Goal: Information Seeking & Learning: Learn about a topic

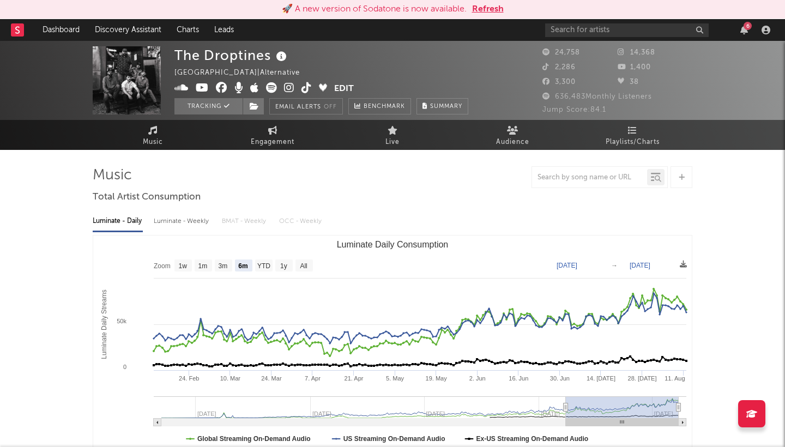
select select "6m"
click at [491, 4] on button "Refresh" at bounding box center [488, 9] width 32 height 13
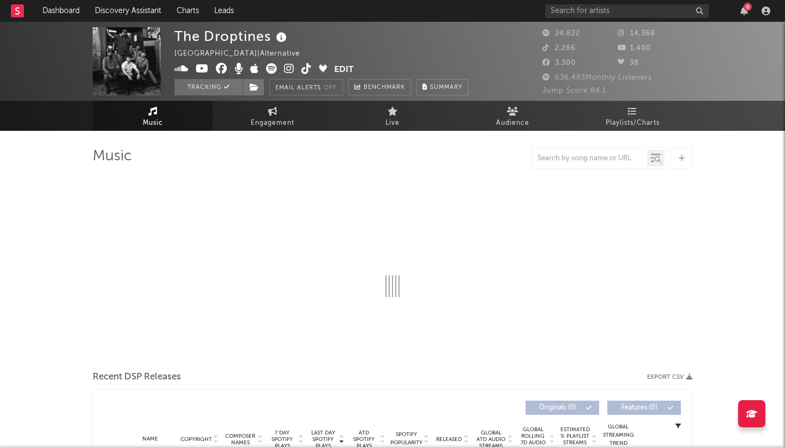
select select "6m"
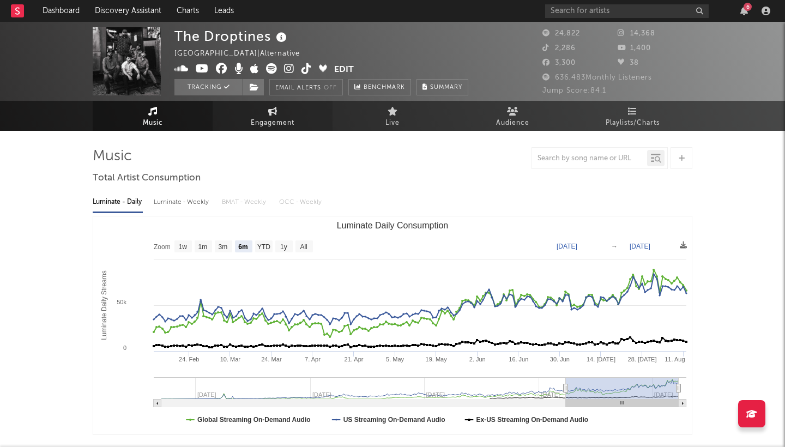
click at [297, 123] on link "Engagement" at bounding box center [273, 116] width 120 height 30
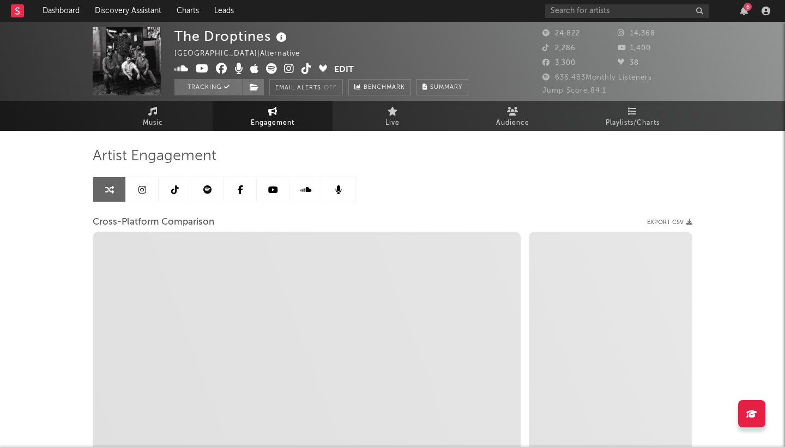
select select "1w"
select select "1m"
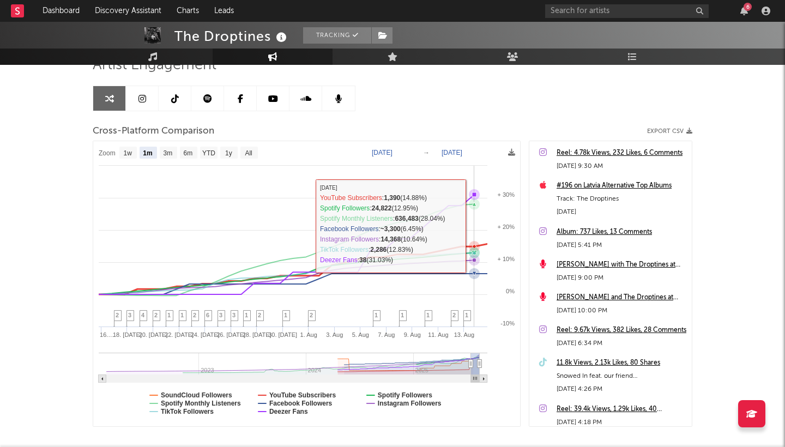
scroll to position [93, 0]
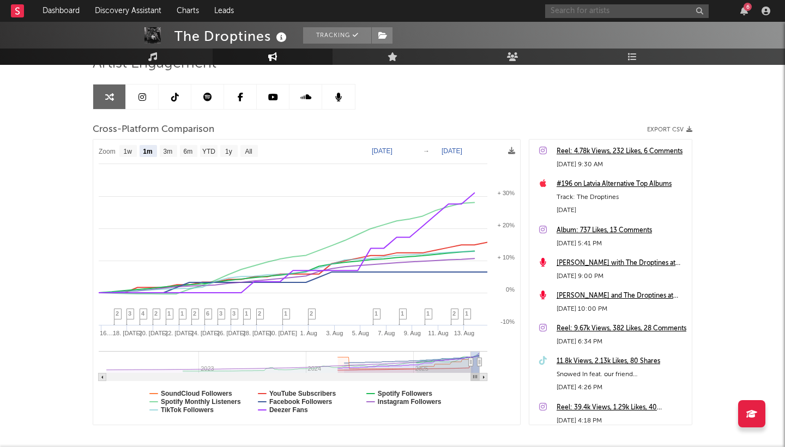
click at [603, 8] on input "text" at bounding box center [627, 11] width 164 height 14
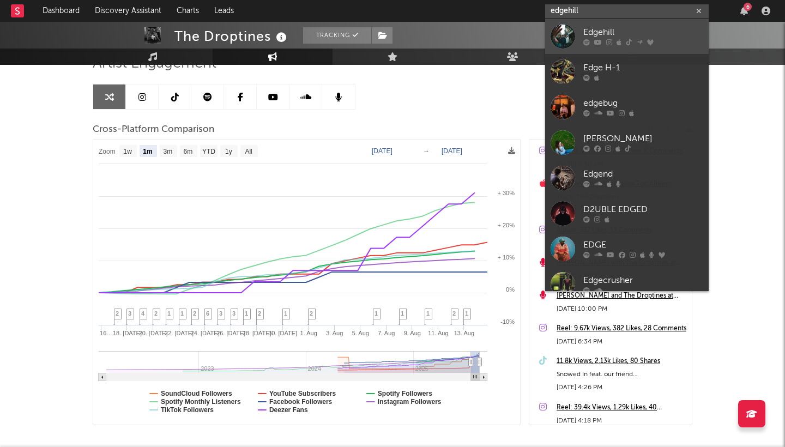
type input "edgehill"
click at [594, 31] on div "Edgehill" at bounding box center [643, 32] width 120 height 13
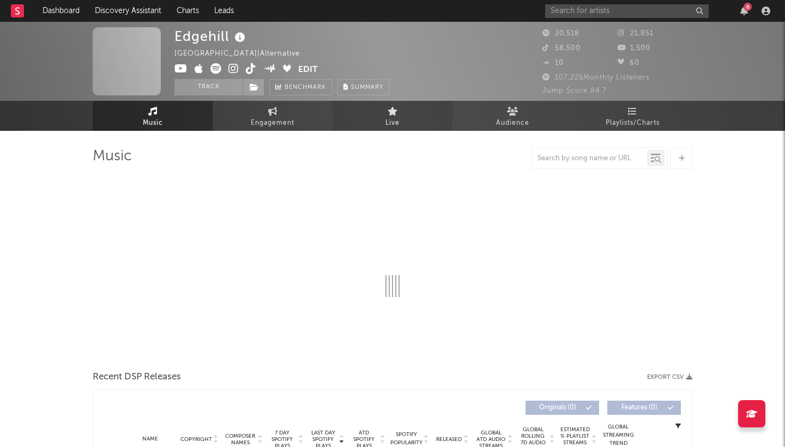
select select "6m"
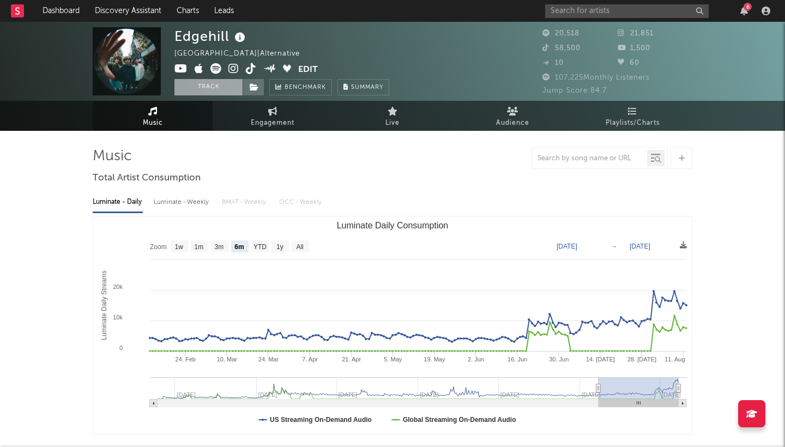
click at [204, 85] on button "Track" at bounding box center [209, 87] width 68 height 16
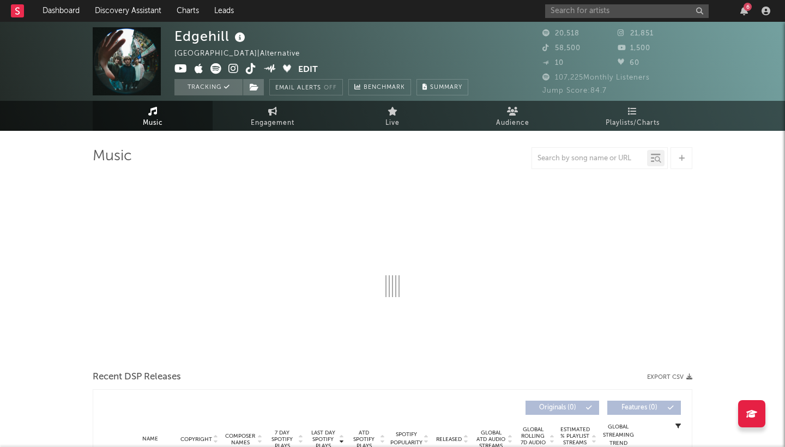
select select "6m"
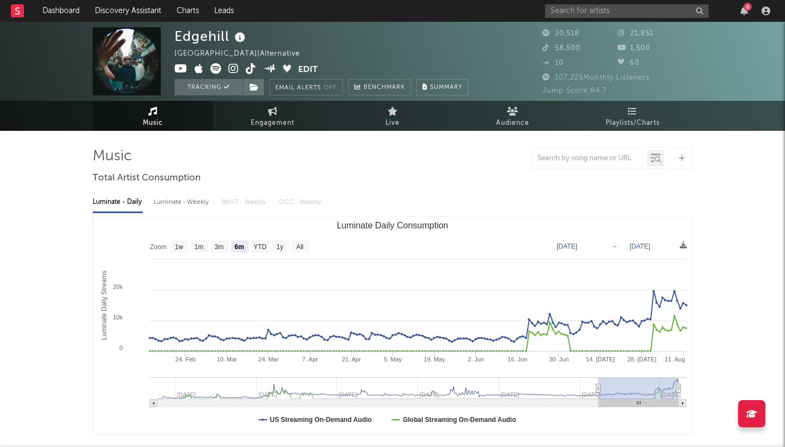
click at [67, 14] on link "Dashboard" at bounding box center [61, 11] width 52 height 22
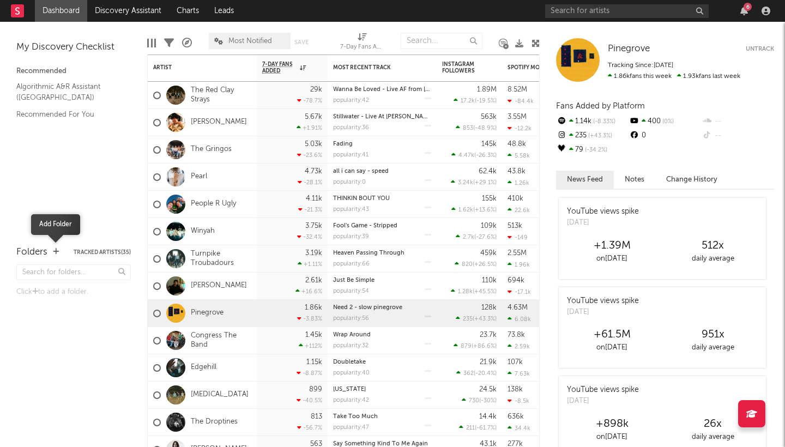
click at [54, 254] on icon "button" at bounding box center [56, 251] width 6 height 7
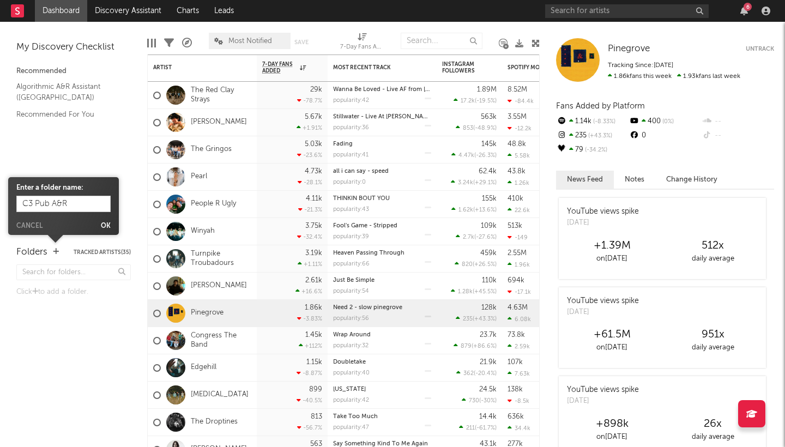
type input "C3 Pub A&R"
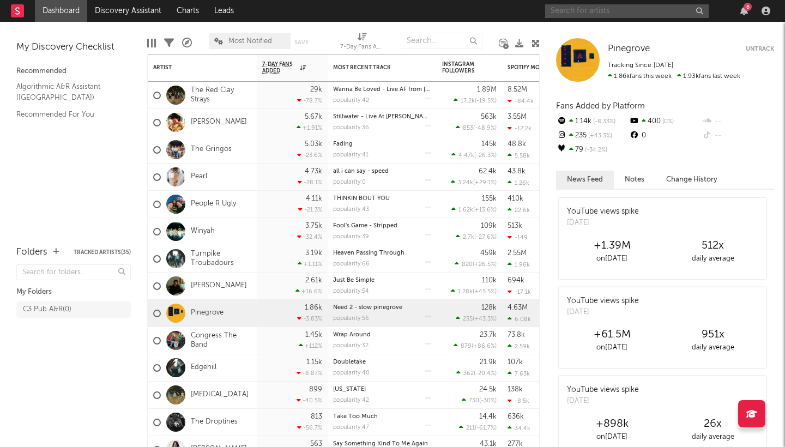
click at [563, 9] on input "text" at bounding box center [627, 11] width 164 height 14
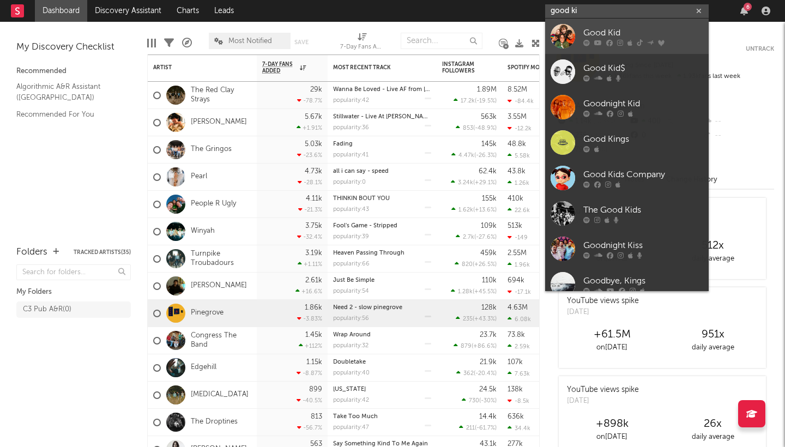
type input "good ki"
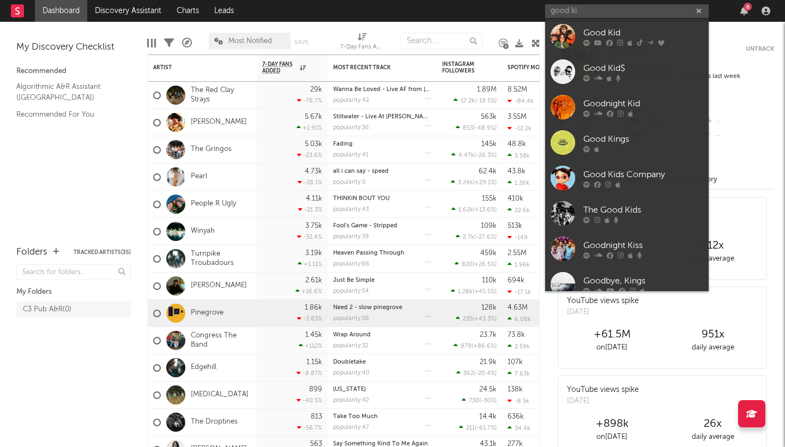
click at [611, 26] on link "Good Kid" at bounding box center [627, 36] width 164 height 35
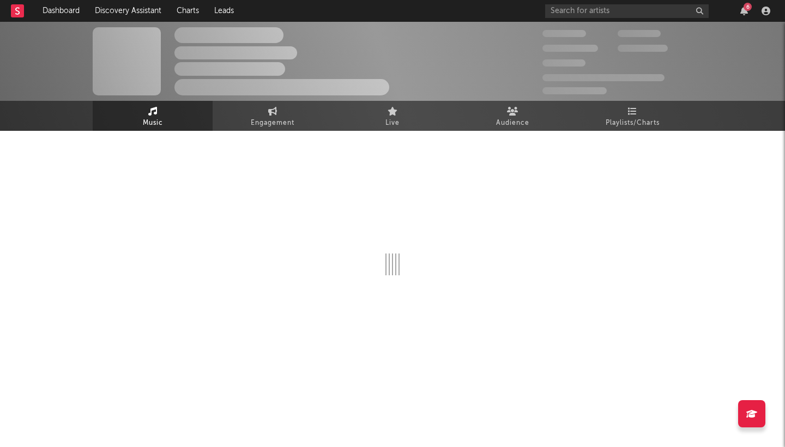
select select "6m"
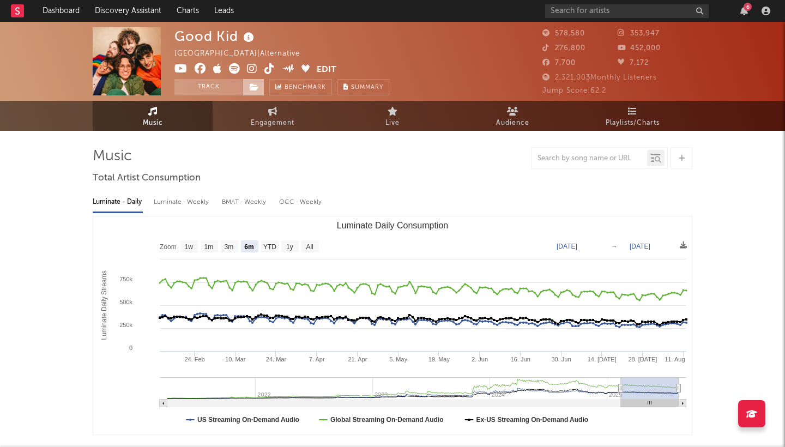
click at [256, 87] on icon at bounding box center [254, 87] width 9 height 8
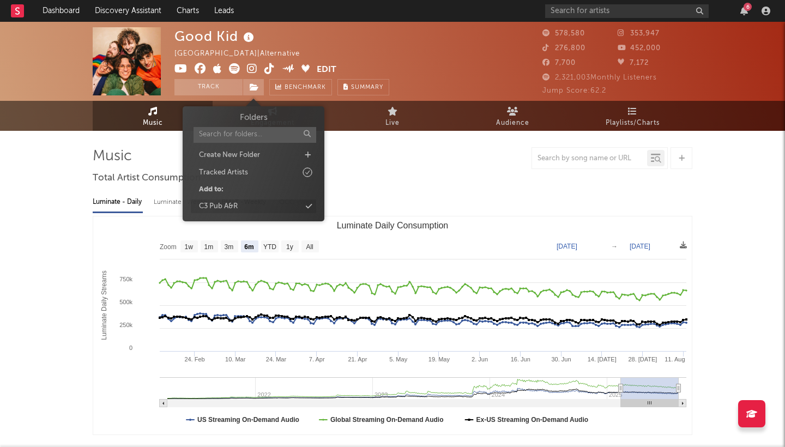
click at [250, 204] on div "C3 Pub A&R" at bounding box center [253, 207] width 125 height 14
click at [445, 58] on div "Good Kid Canada | Alternative Edit Track ( 1 ) Benchmark Summary" at bounding box center [352, 61] width 354 height 68
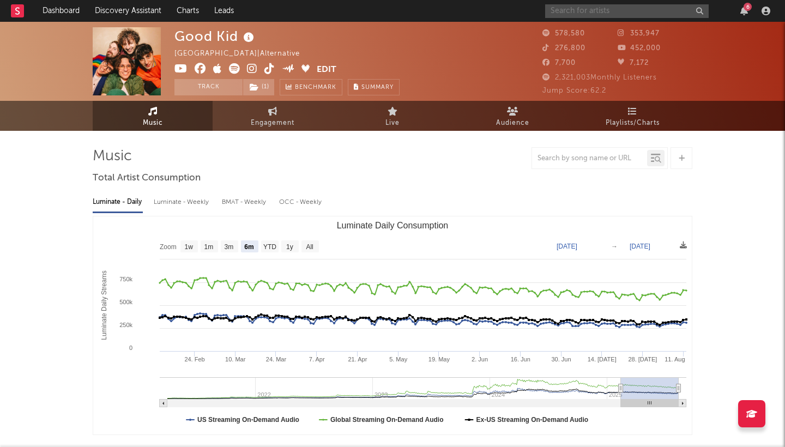
click at [576, 14] on input "text" at bounding box center [627, 11] width 164 height 14
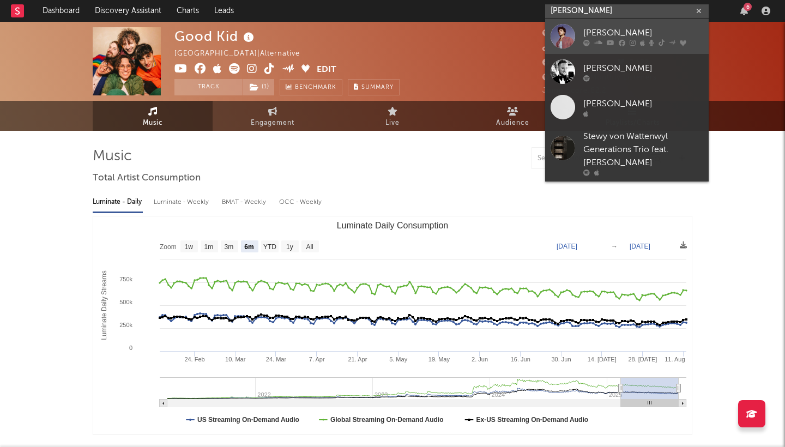
type input "[PERSON_NAME]"
click at [651, 32] on div "[PERSON_NAME]" at bounding box center [643, 32] width 120 height 13
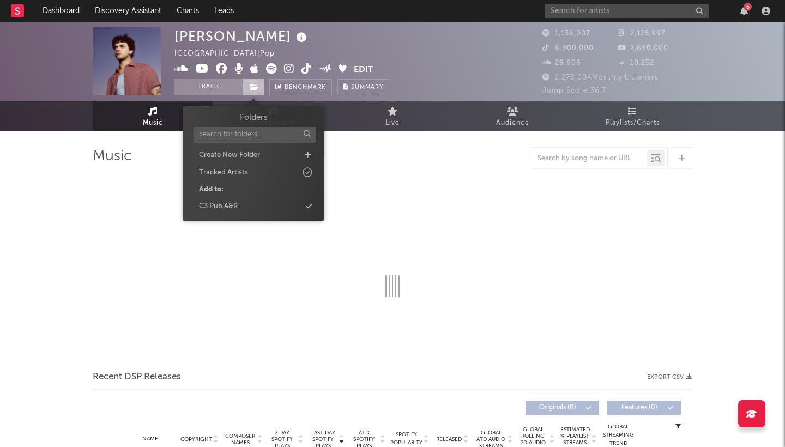
click at [250, 91] on icon at bounding box center [254, 87] width 9 height 8
select select "6m"
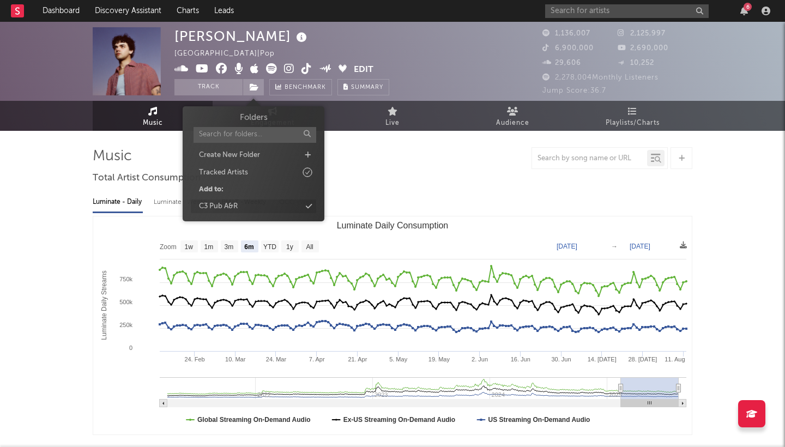
click at [250, 207] on div "C3 Pub A&R" at bounding box center [253, 207] width 125 height 14
click at [591, 14] on input "text" at bounding box center [627, 11] width 164 height 14
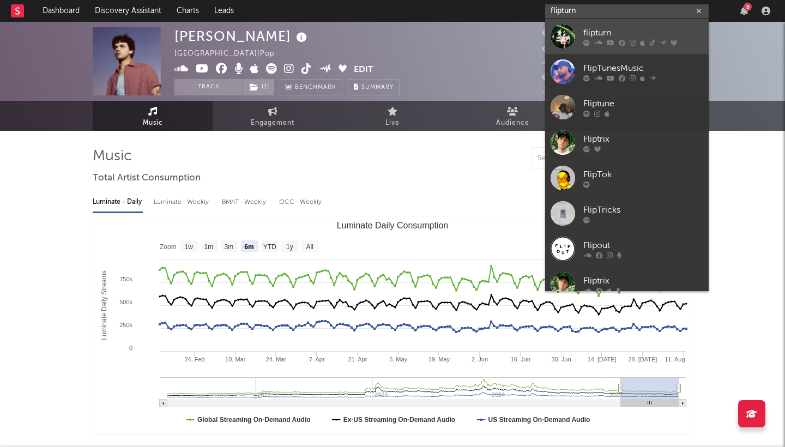
type input "flipturn"
click at [677, 32] on div "flipturn" at bounding box center [643, 32] width 120 height 13
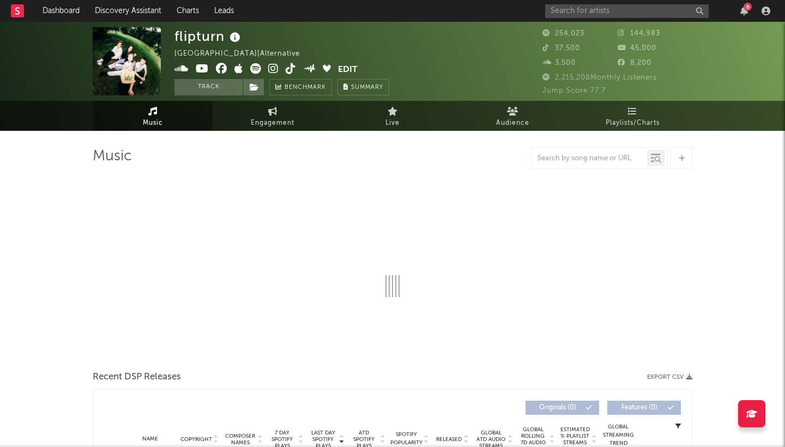
select select "6m"
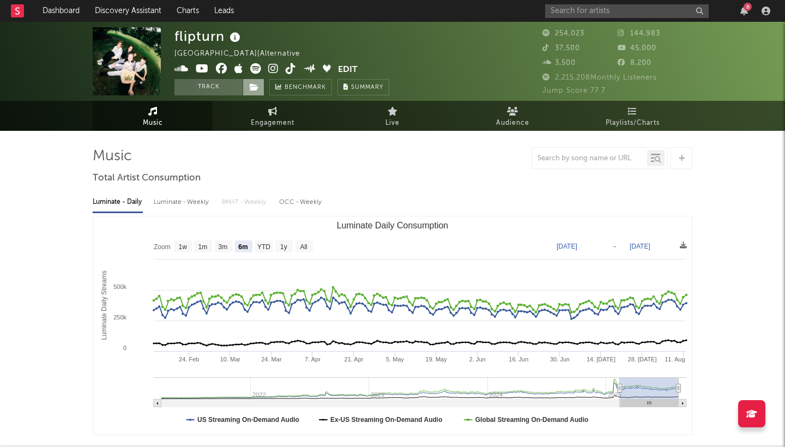
click at [251, 83] on icon at bounding box center [254, 87] width 9 height 8
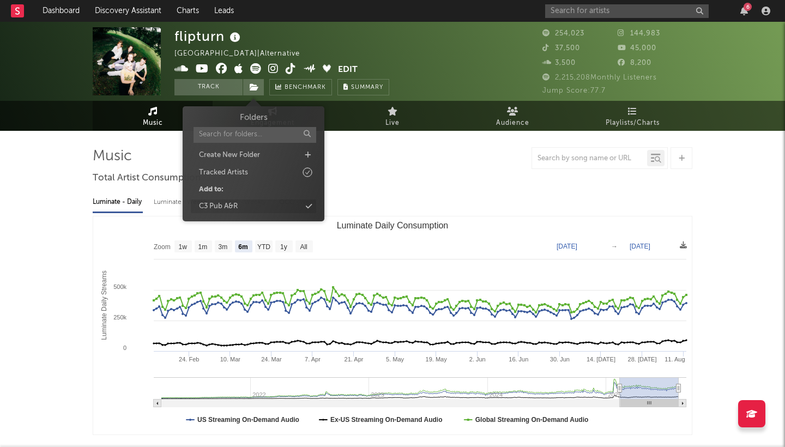
click at [248, 201] on div "C3 Pub A&R" at bounding box center [253, 207] width 125 height 14
click at [634, 11] on input "text" at bounding box center [627, 11] width 164 height 14
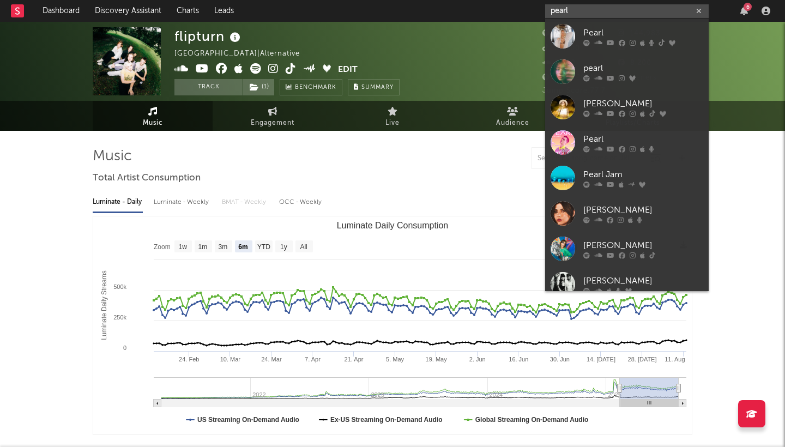
type input "pearl"
click at [629, 31] on div "Pearl" at bounding box center [643, 32] width 120 height 13
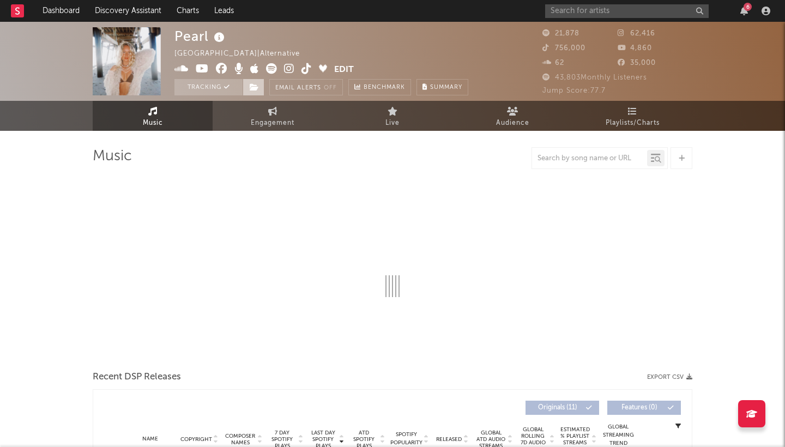
select select "6m"
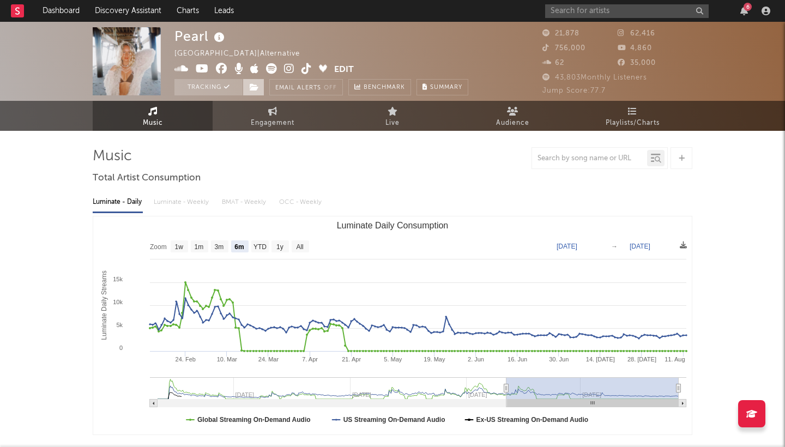
click at [253, 87] on icon at bounding box center [254, 87] width 9 height 8
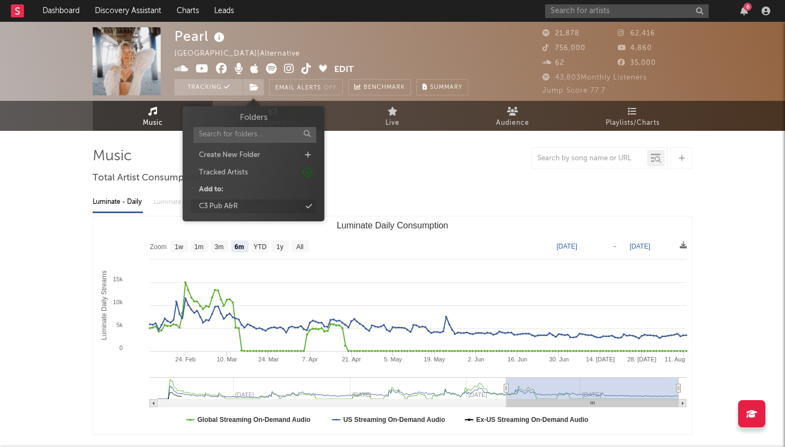
click at [266, 204] on div "C3 Pub A&R" at bounding box center [253, 207] width 125 height 14
click at [586, 10] on input "text" at bounding box center [627, 11] width 164 height 14
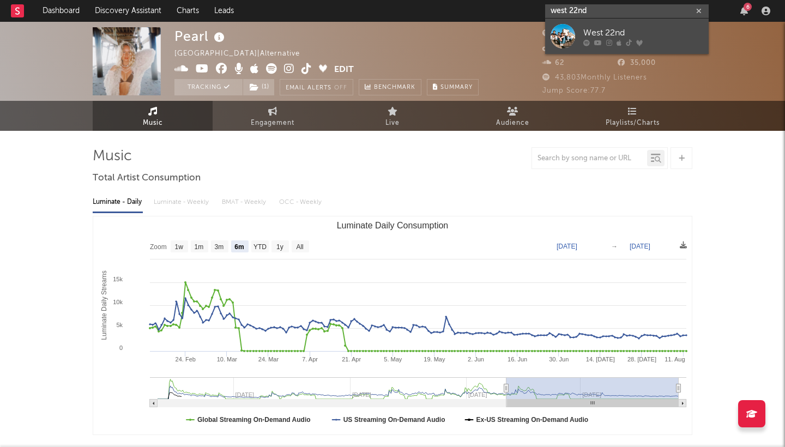
type input "west 22nd"
click at [617, 33] on div "West 22nd" at bounding box center [643, 32] width 120 height 13
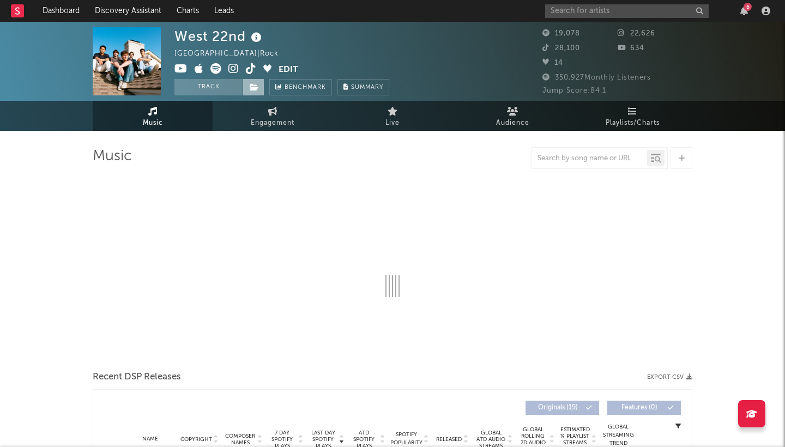
select select "6m"
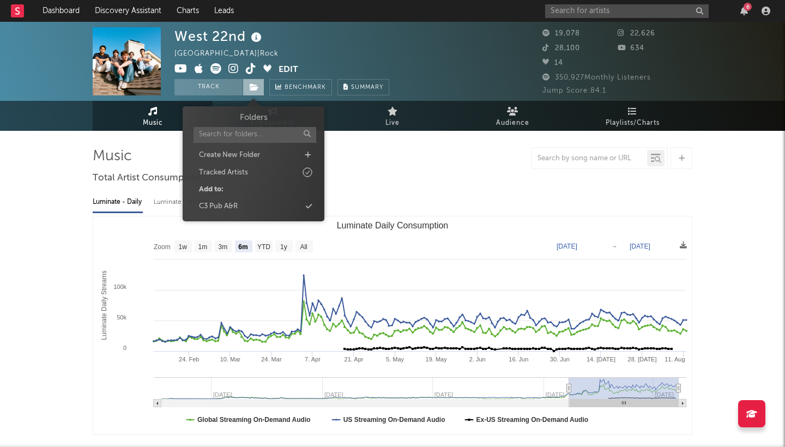
click at [255, 88] on icon at bounding box center [254, 87] width 9 height 8
click at [266, 204] on div "C3 Pub A&R" at bounding box center [253, 207] width 125 height 14
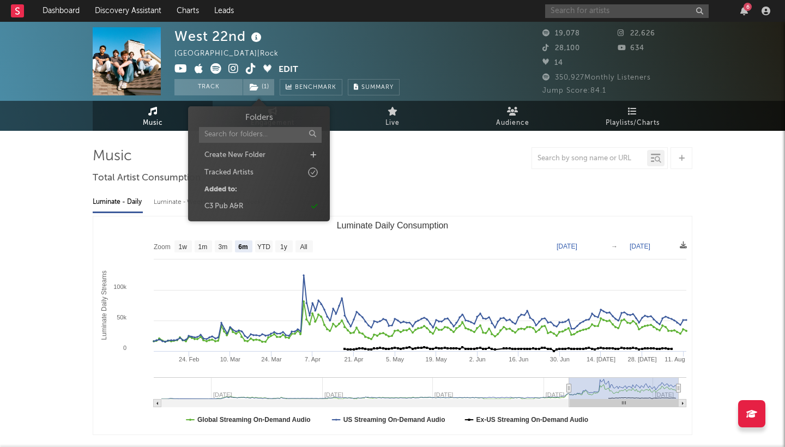
click at [577, 11] on input "text" at bounding box center [627, 11] width 164 height 14
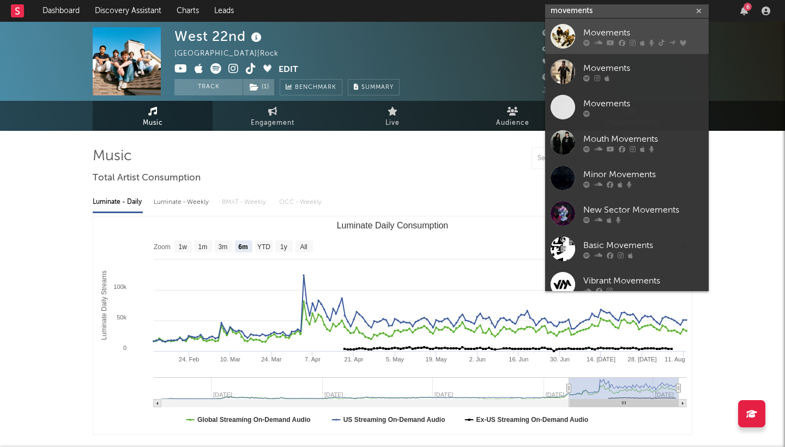
type input "movements"
click at [613, 26] on div "Movements" at bounding box center [643, 32] width 120 height 13
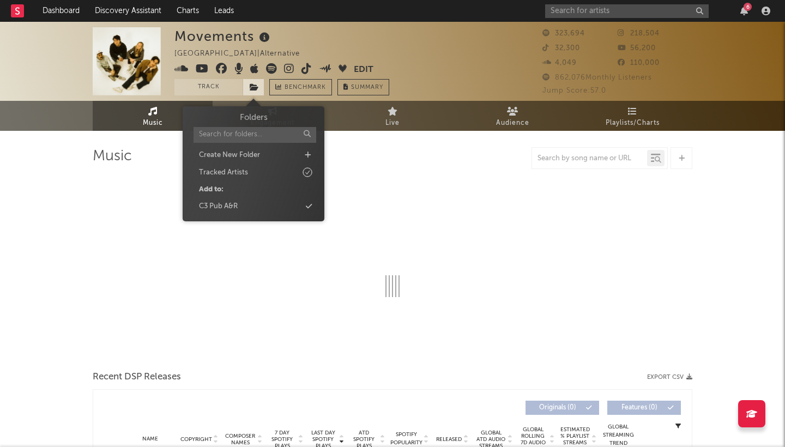
click at [256, 87] on icon at bounding box center [254, 87] width 9 height 8
select select "6m"
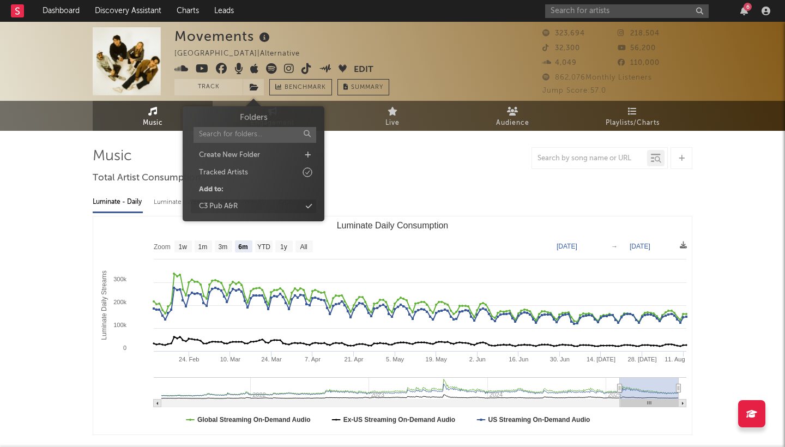
click at [256, 205] on div "C3 Pub A&R" at bounding box center [253, 207] width 125 height 14
click at [588, 14] on input "text" at bounding box center [627, 11] width 164 height 14
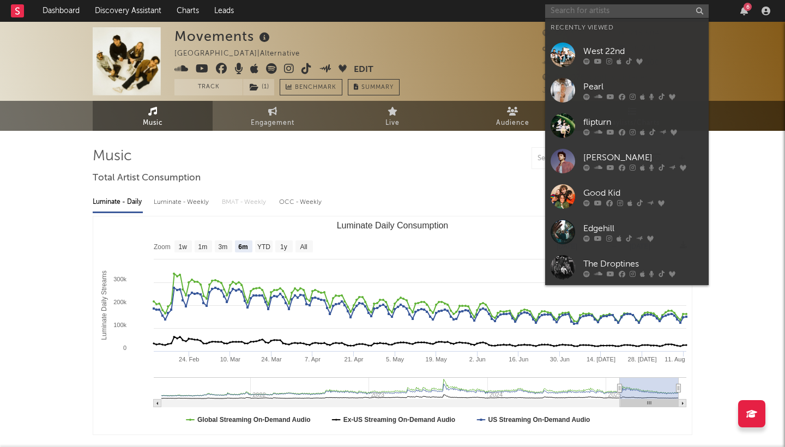
paste input "[PERSON_NAME] [PERSON_NAME]"
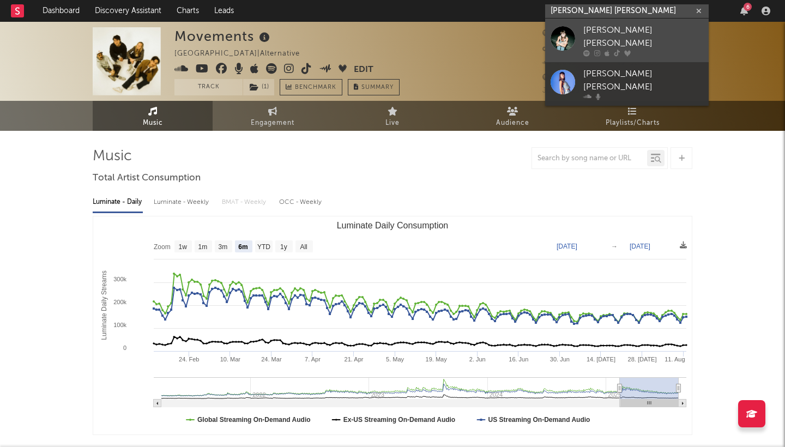
type input "[PERSON_NAME] [PERSON_NAME]"
click at [591, 32] on div "[PERSON_NAME] [PERSON_NAME]" at bounding box center [643, 37] width 120 height 26
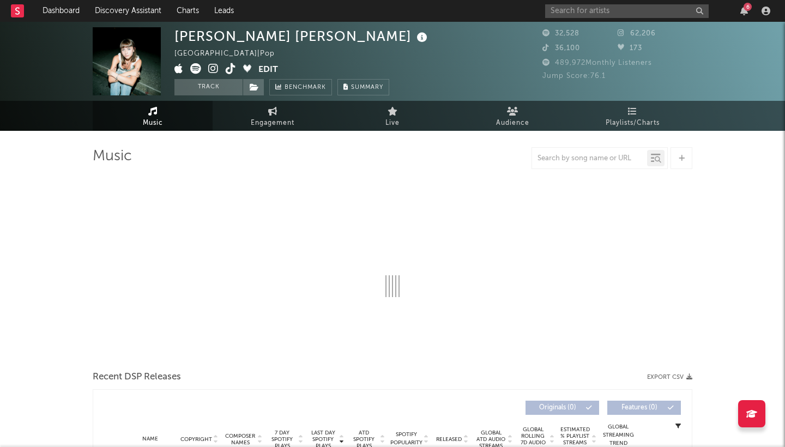
select select "6m"
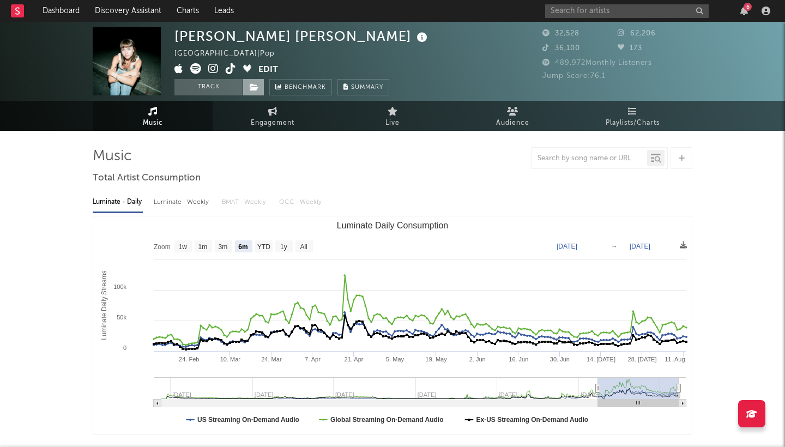
click at [253, 89] on icon at bounding box center [254, 87] width 9 height 8
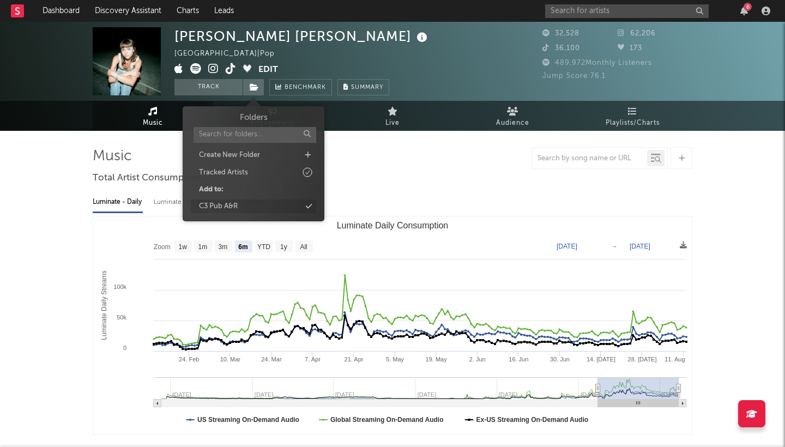
click at [242, 206] on div "C3 Pub A&R" at bounding box center [253, 207] width 125 height 14
click at [610, 11] on input "text" at bounding box center [627, 11] width 164 height 14
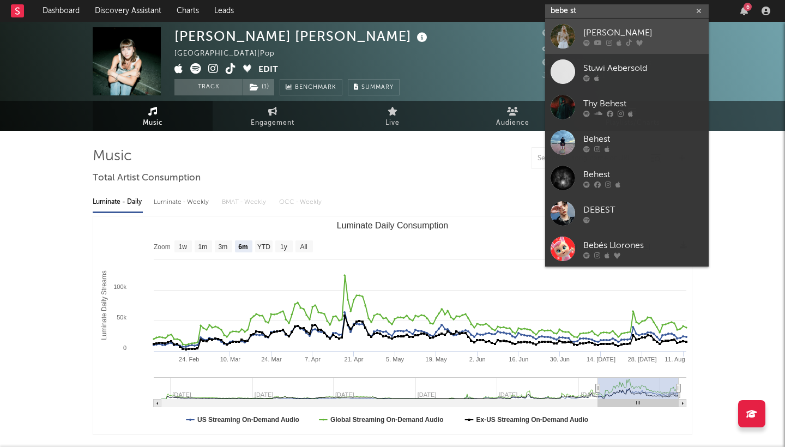
type input "bebe st"
click at [649, 34] on div "[PERSON_NAME]" at bounding box center [643, 32] width 120 height 13
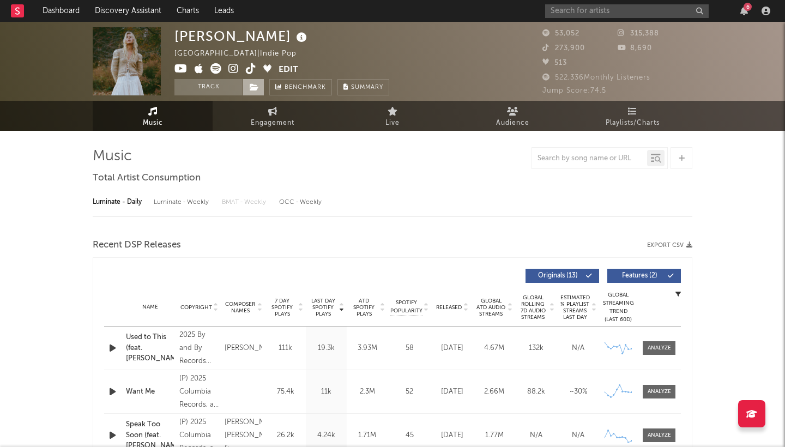
select select "6m"
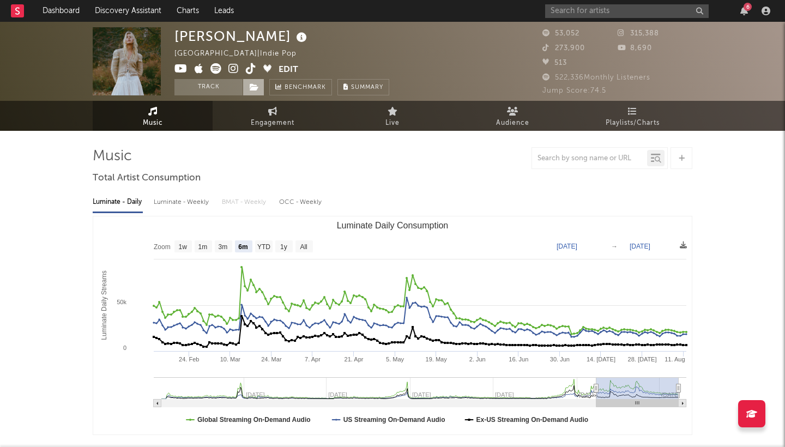
click at [251, 89] on icon at bounding box center [254, 87] width 9 height 8
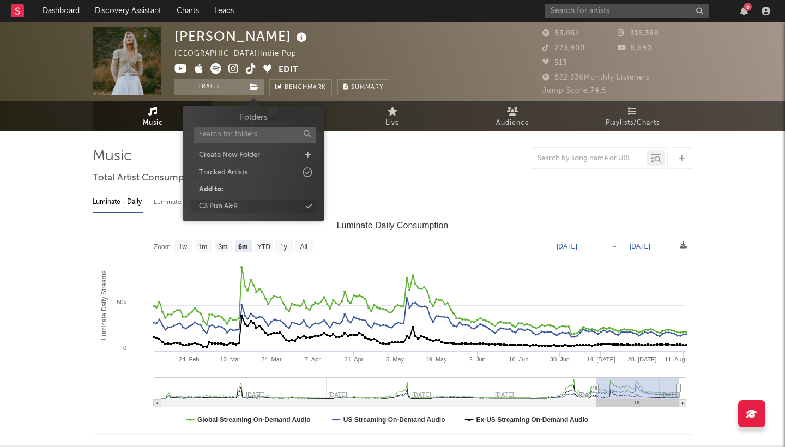
click at [252, 209] on div "C3 Pub A&R" at bounding box center [253, 207] width 125 height 14
click at [600, 12] on input "text" at bounding box center [627, 11] width 164 height 14
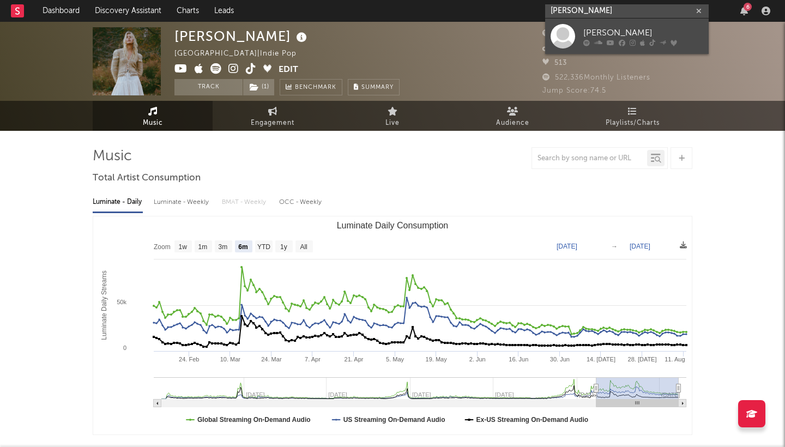
type input "[PERSON_NAME]"
click at [649, 31] on div "[PERSON_NAME]" at bounding box center [643, 32] width 120 height 13
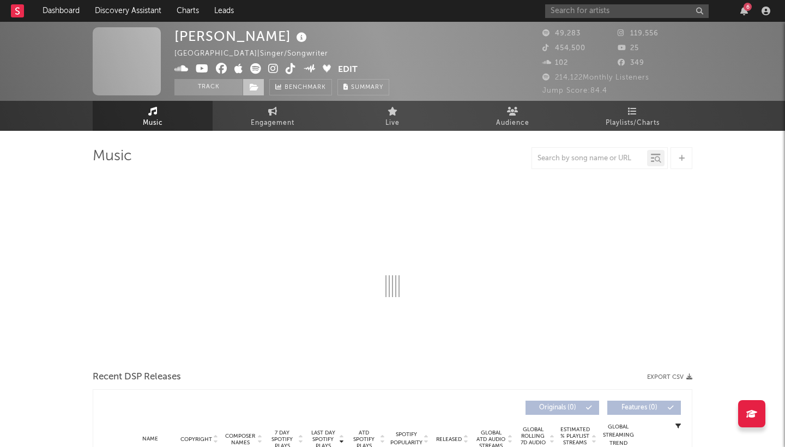
select select "6m"
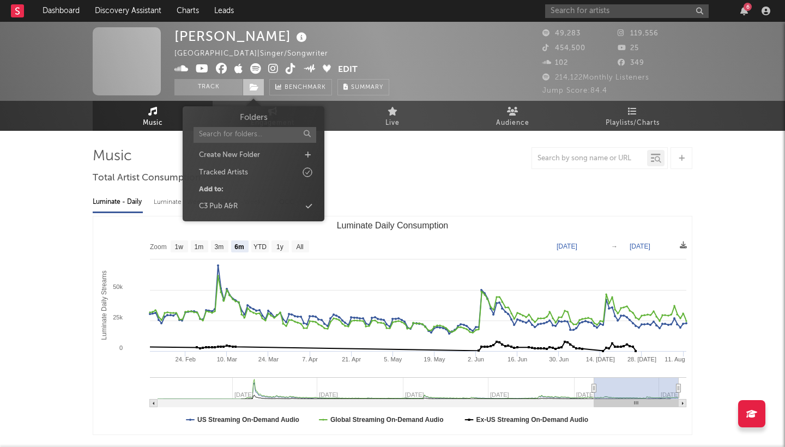
click at [256, 93] on span at bounding box center [254, 87] width 22 height 16
click at [248, 201] on div "C3 Pub A&R" at bounding box center [253, 207] width 125 height 14
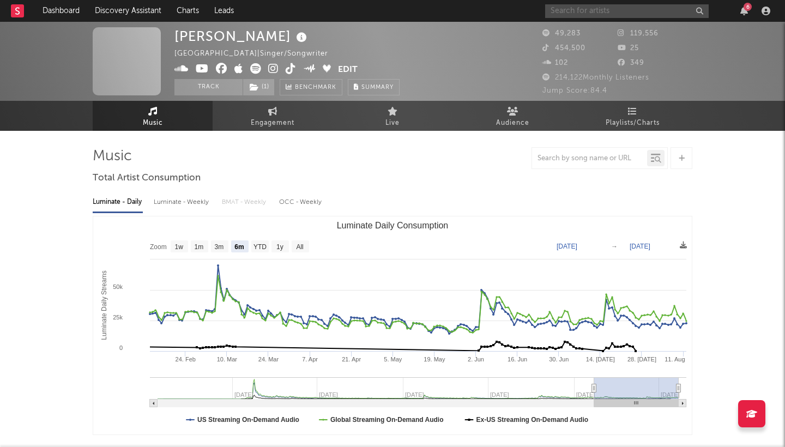
click at [582, 14] on input "text" at bounding box center [627, 11] width 164 height 14
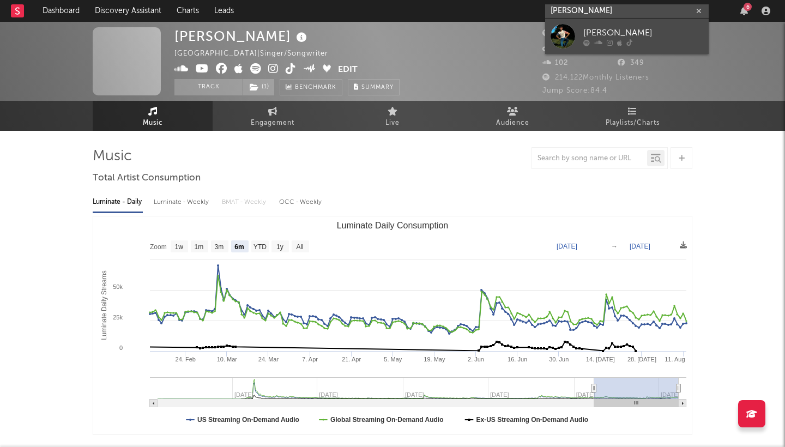
type input "[PERSON_NAME]"
click at [650, 37] on div "[PERSON_NAME]" at bounding box center [643, 32] width 120 height 13
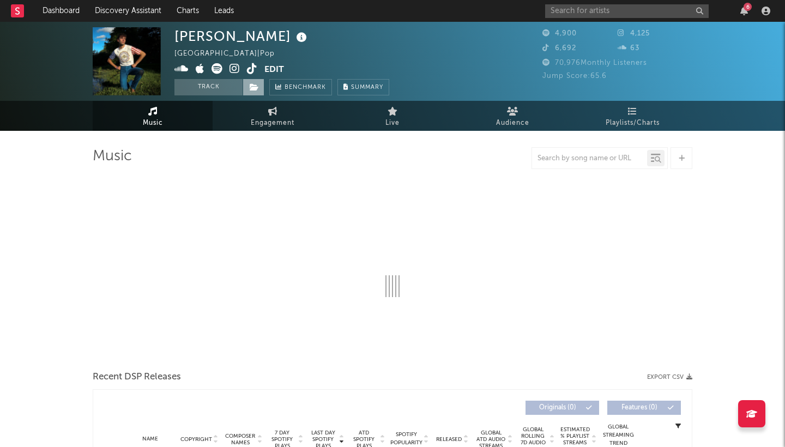
select select "6m"
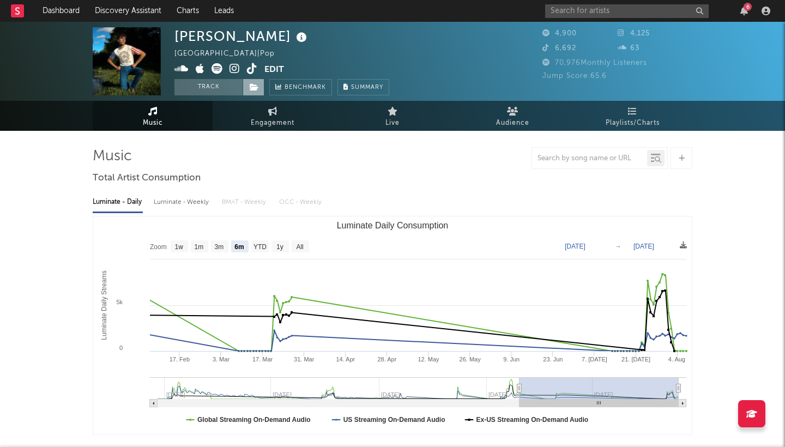
click at [256, 88] on icon at bounding box center [254, 87] width 9 height 8
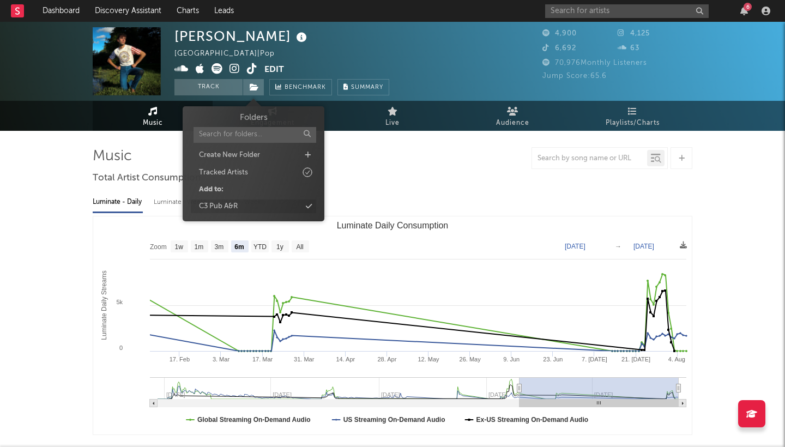
click at [243, 206] on div "C3 Pub A&R" at bounding box center [253, 207] width 125 height 14
click at [615, 11] on input "text" at bounding box center [627, 11] width 164 height 14
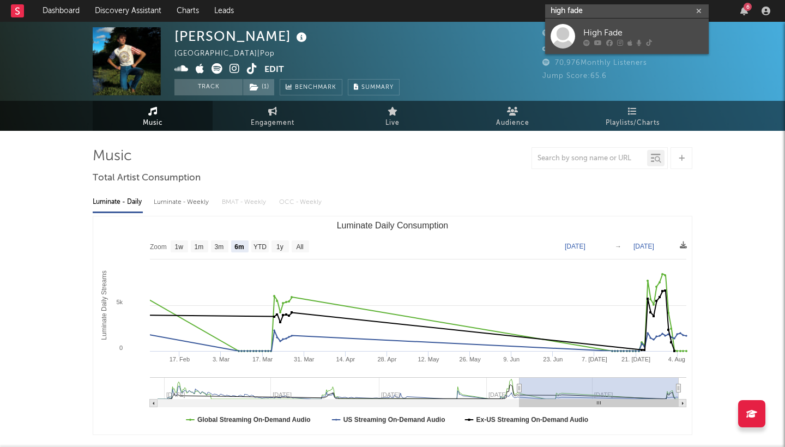
type input "high fade"
click at [660, 38] on div "High Fade" at bounding box center [643, 32] width 120 height 13
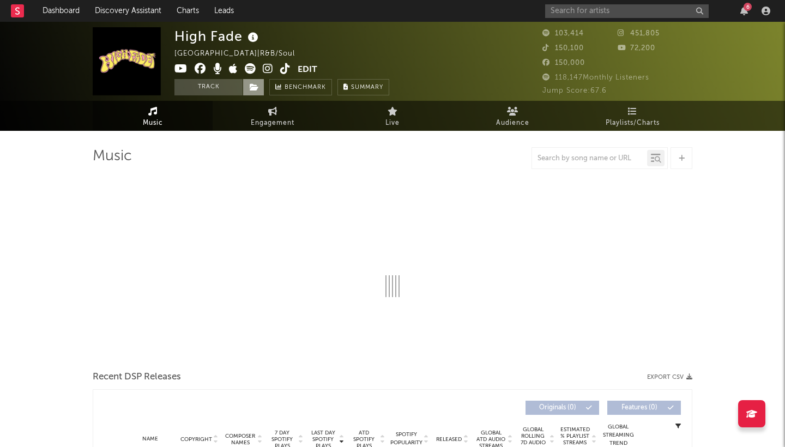
select select "6m"
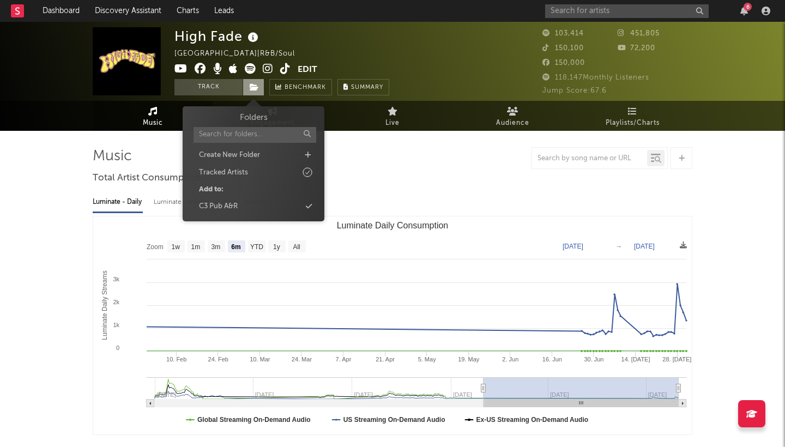
click at [252, 85] on icon at bounding box center [254, 87] width 9 height 8
click at [262, 205] on div "C3 Pub A&R" at bounding box center [253, 207] width 125 height 14
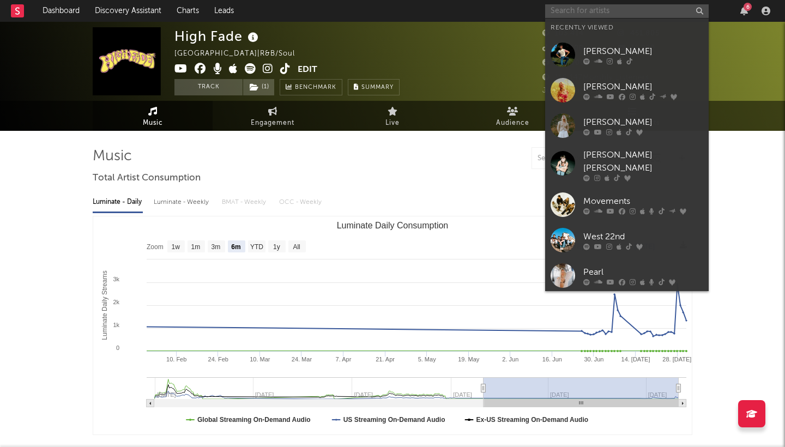
click at [602, 12] on input "text" at bounding box center [627, 11] width 164 height 14
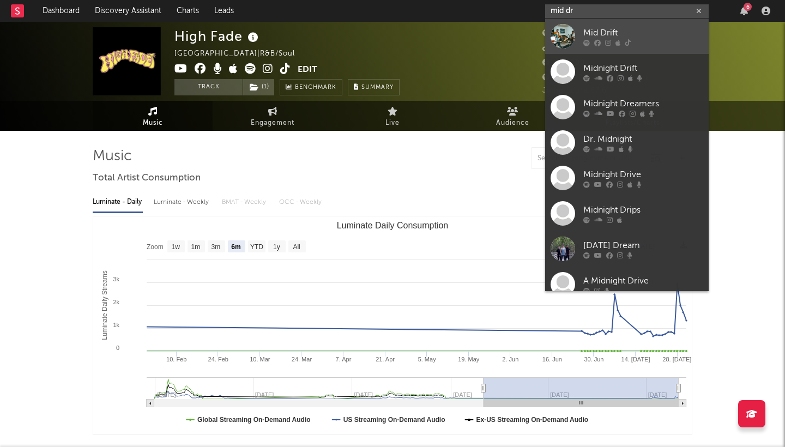
type input "mid dr"
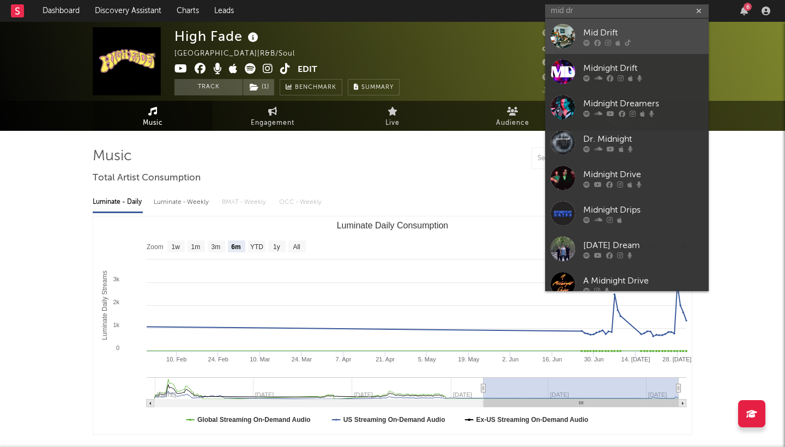
click at [653, 35] on div "Mid Drift" at bounding box center [643, 32] width 120 height 13
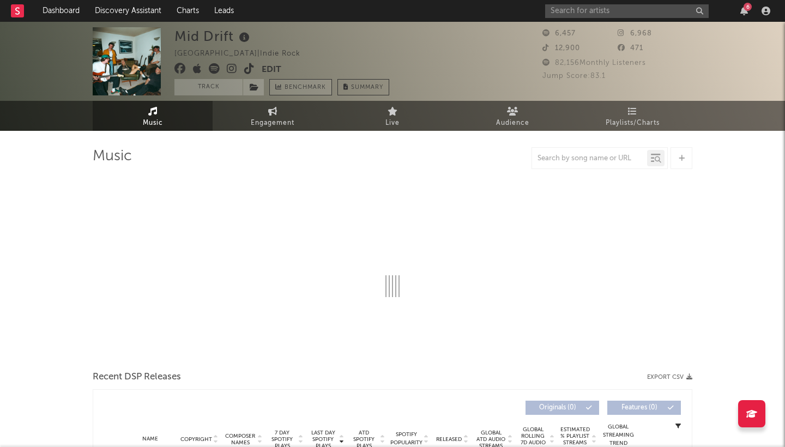
select select "1w"
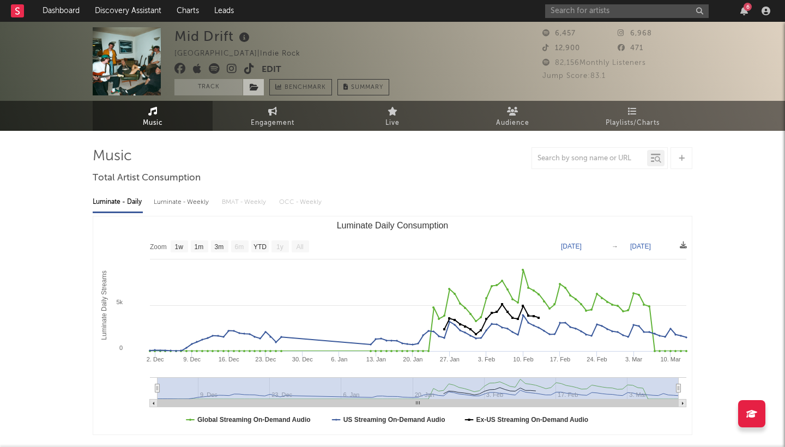
click at [249, 89] on span at bounding box center [254, 87] width 22 height 16
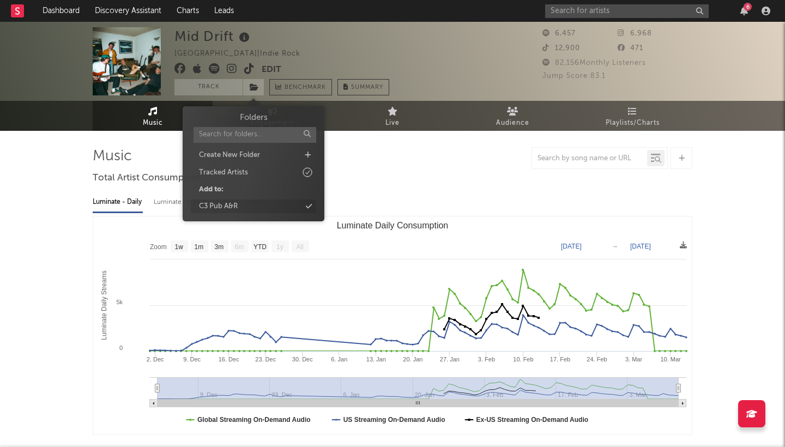
click at [240, 208] on div "C3 Pub A&R" at bounding box center [253, 207] width 125 height 14
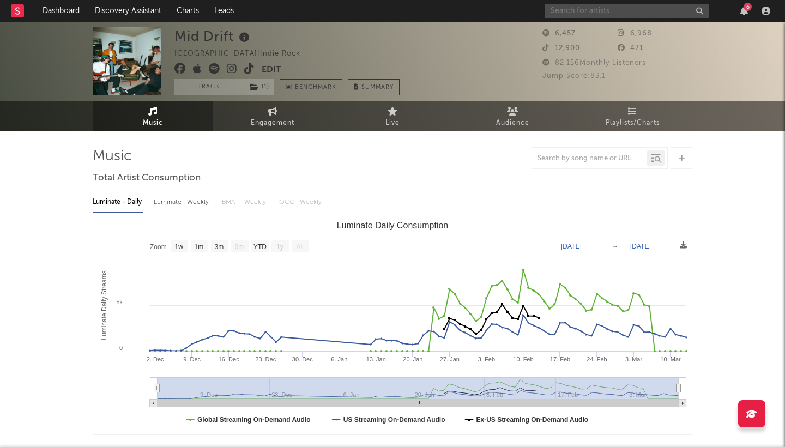
click at [638, 11] on input "text" at bounding box center [627, 11] width 164 height 14
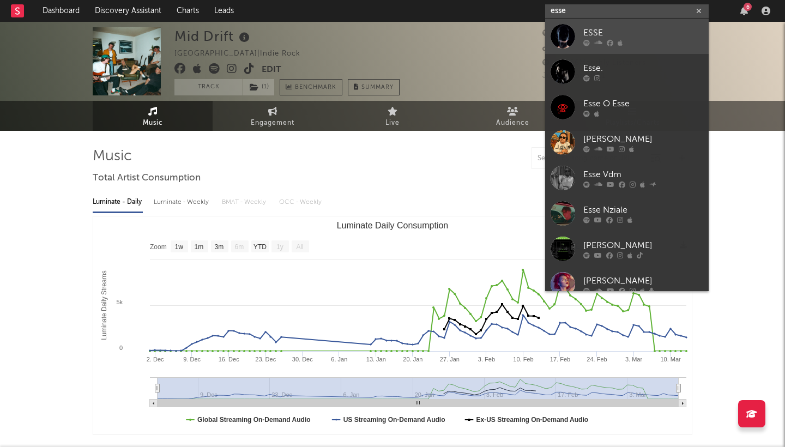
type input "esse"
click at [643, 39] on div at bounding box center [643, 42] width 120 height 7
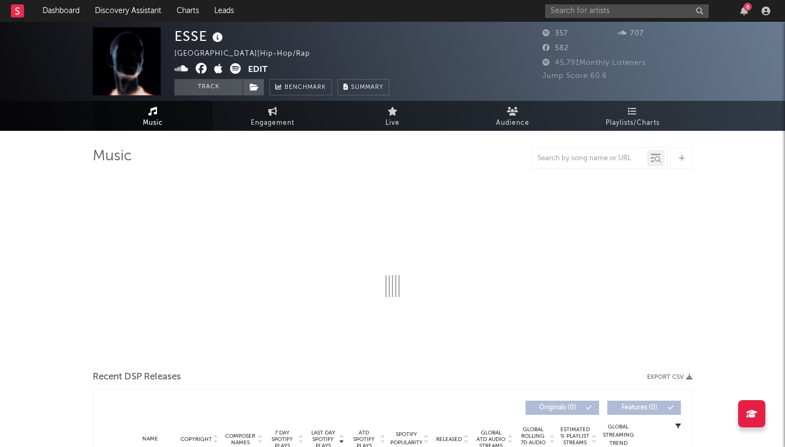
select select "1w"
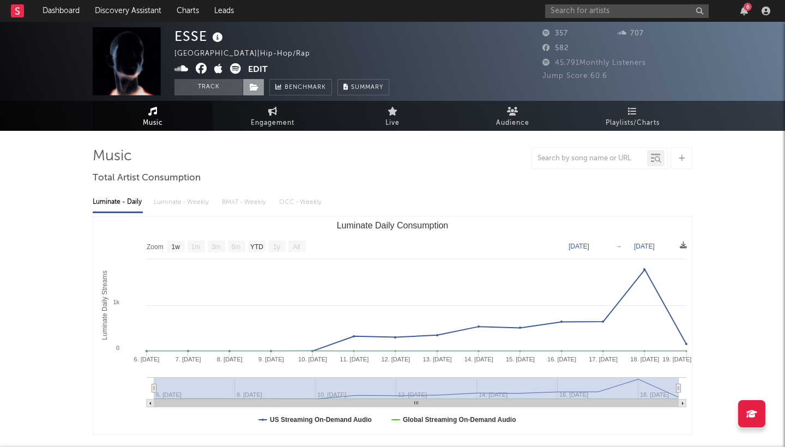
click at [260, 86] on span at bounding box center [254, 87] width 22 height 16
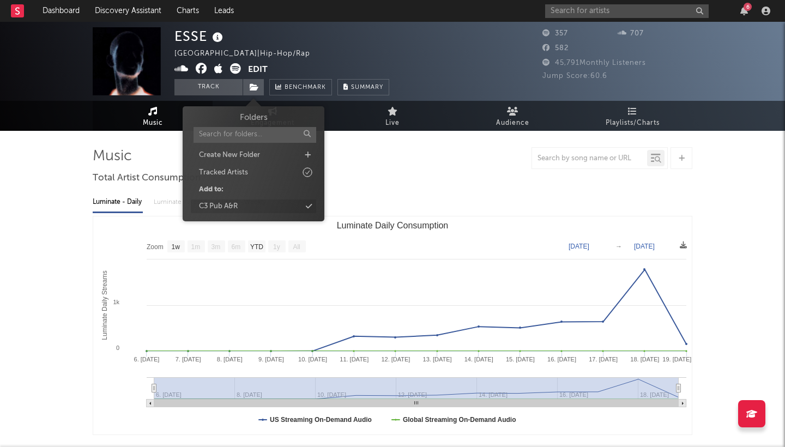
click at [260, 207] on div "C3 Pub A&R" at bounding box center [253, 207] width 125 height 14
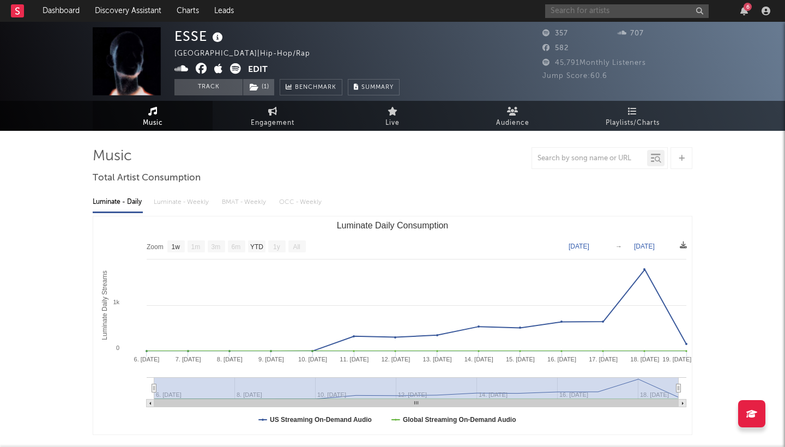
click at [591, 14] on input "text" at bounding box center [627, 11] width 164 height 14
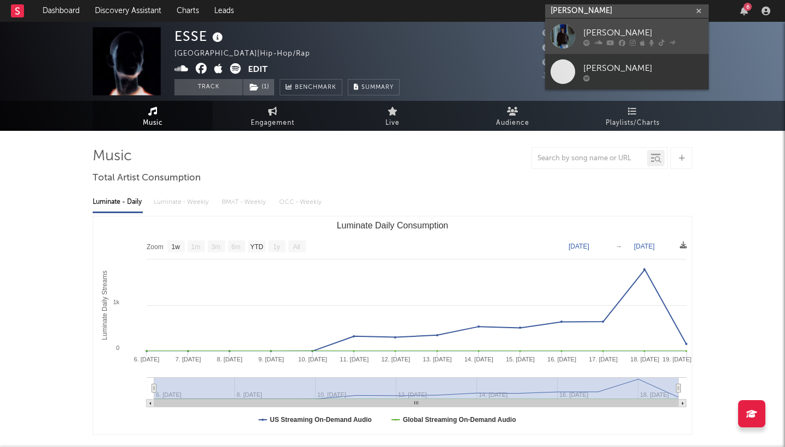
type input "[PERSON_NAME]"
click at [611, 32] on div "[PERSON_NAME]" at bounding box center [643, 32] width 120 height 13
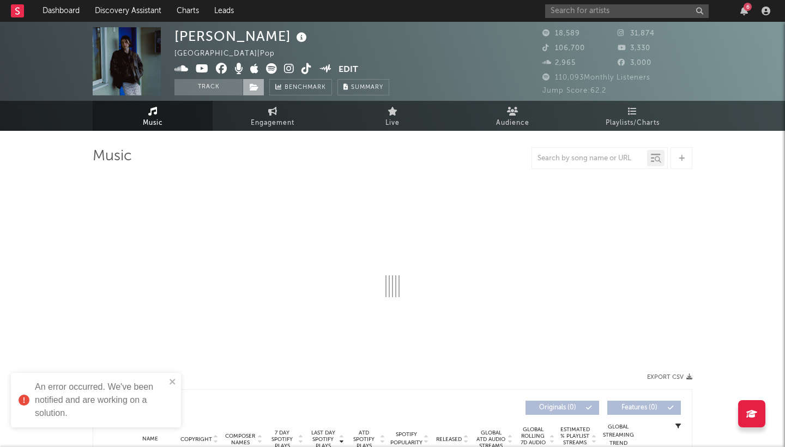
click at [254, 82] on span at bounding box center [254, 87] width 22 height 16
select select "6m"
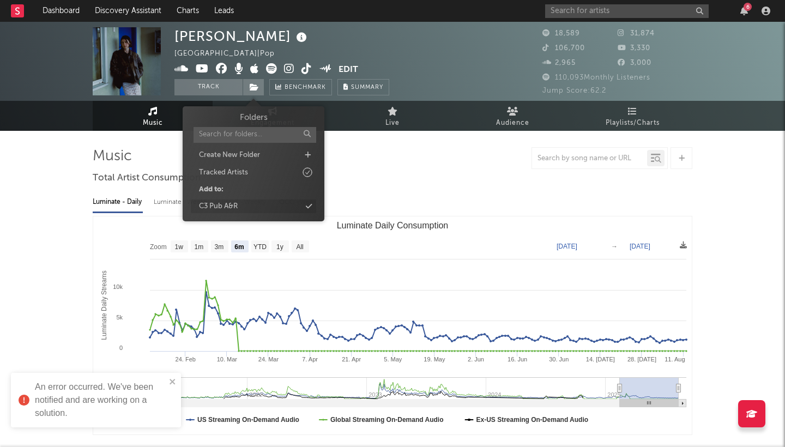
click at [257, 203] on div "C3 Pub A&R" at bounding box center [253, 207] width 125 height 14
click at [495, 49] on div "[PERSON_NAME] [GEOGRAPHIC_DATA] | Pop Edit Track ( 1 ) Benchmark Summary" at bounding box center [352, 61] width 354 height 68
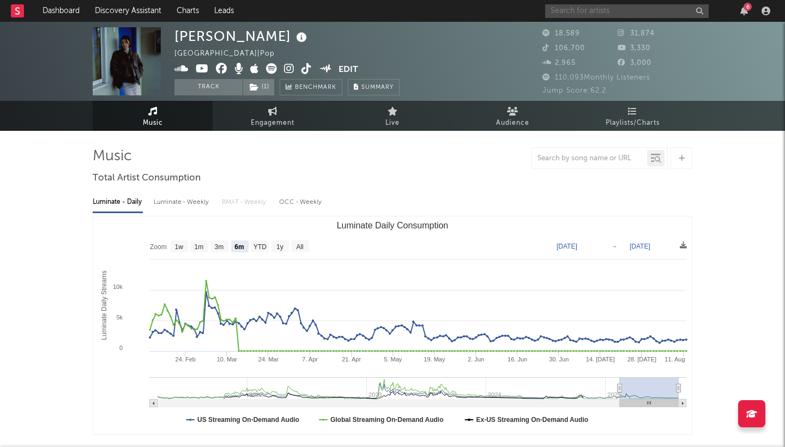
click at [581, 14] on input "text" at bounding box center [627, 11] width 164 height 14
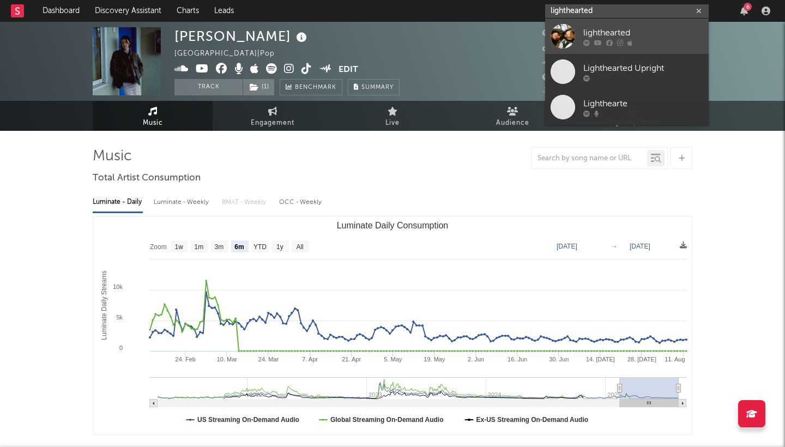
type input "lighthearted"
click at [655, 37] on div "lighthearted" at bounding box center [643, 32] width 120 height 13
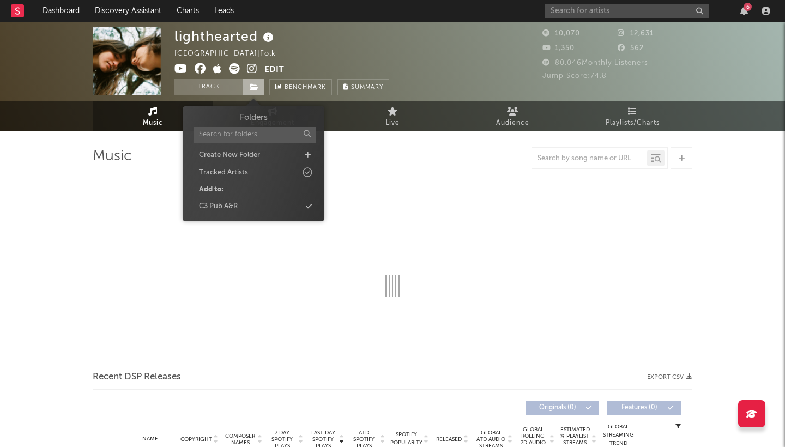
click at [255, 88] on icon at bounding box center [254, 87] width 9 height 8
select select "6m"
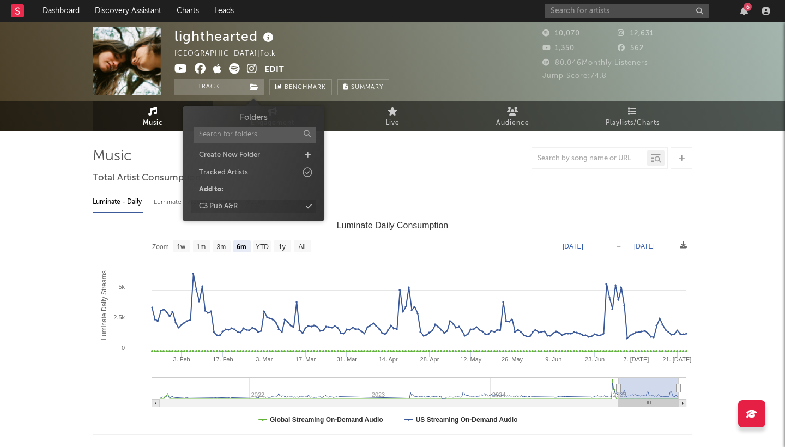
click at [237, 203] on div "C3 Pub A&R" at bounding box center [218, 206] width 39 height 11
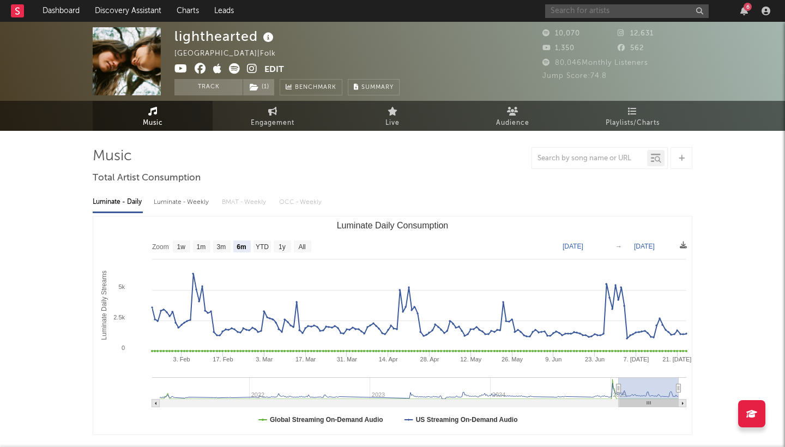
click at [576, 13] on input "text" at bounding box center [627, 11] width 164 height 14
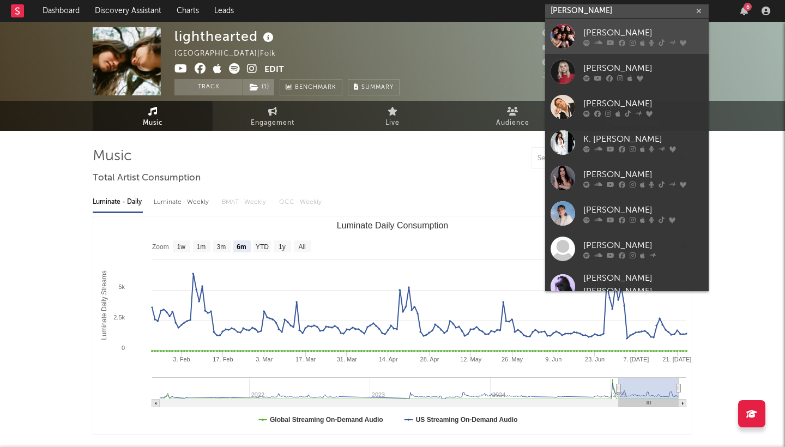
type input "[PERSON_NAME]"
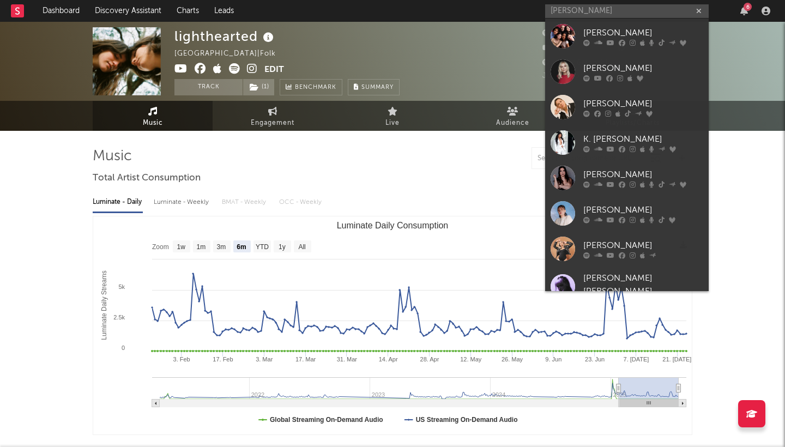
drag, startPoint x: 595, startPoint y: 20, endPoint x: 621, endPoint y: 27, distance: 26.6
click at [621, 27] on div "[PERSON_NAME]" at bounding box center [643, 32] width 120 height 13
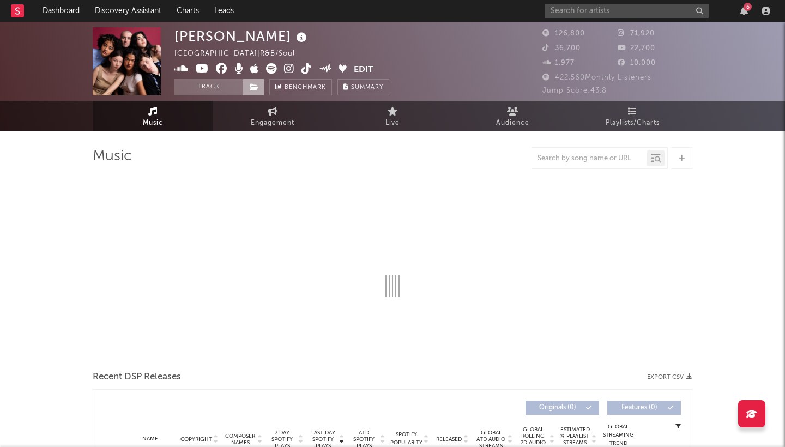
select select "6m"
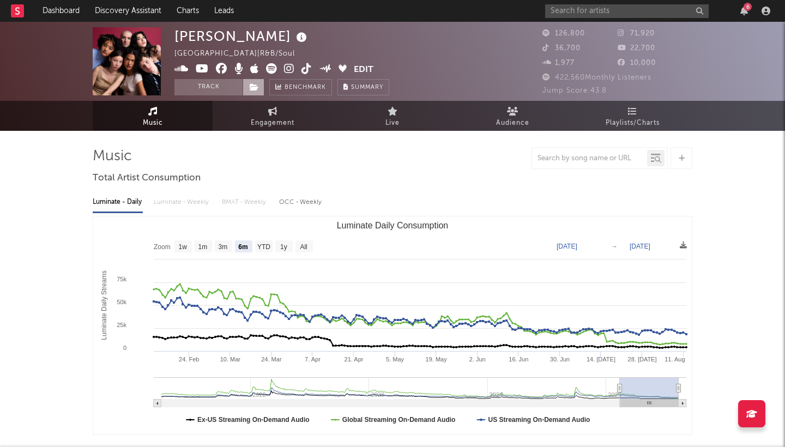
click at [255, 88] on icon at bounding box center [254, 87] width 9 height 8
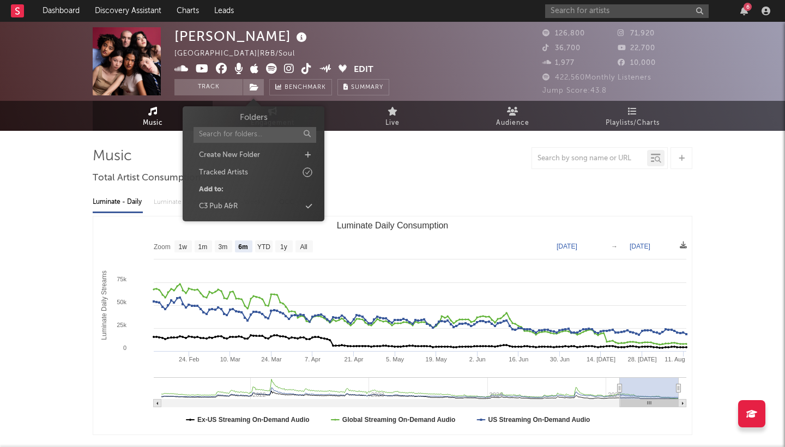
click at [255, 215] on div "Folders Create New Folder Tracked Artists Add to: C3 Pub A&R" at bounding box center [254, 163] width 142 height 115
click at [250, 206] on div "C3 Pub A&R" at bounding box center [253, 207] width 125 height 14
click at [441, 169] on div at bounding box center [393, 158] width 600 height 22
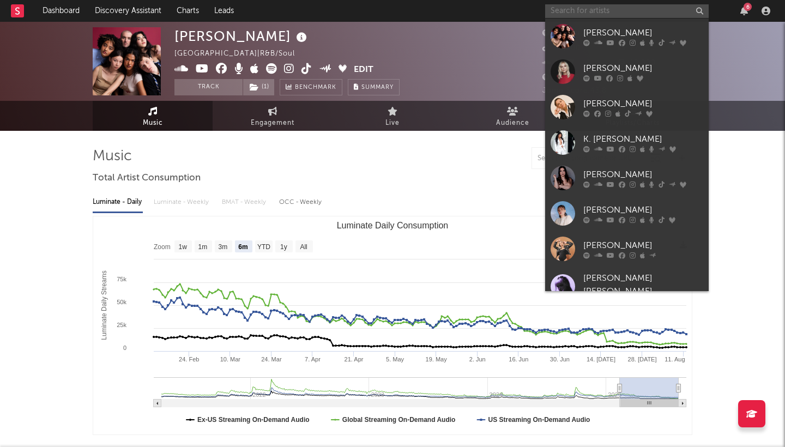
click at [592, 13] on input "text" at bounding box center [627, 11] width 164 height 14
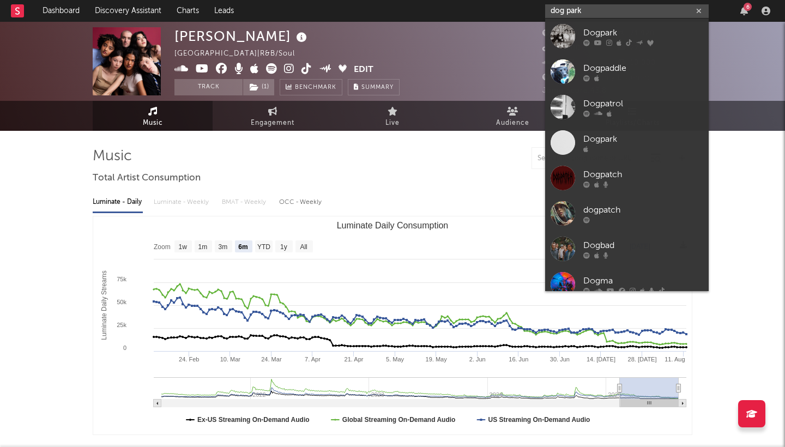
type input "dog park"
drag, startPoint x: 782, startPoint y: 328, endPoint x: 666, endPoint y: 37, distance: 313.5
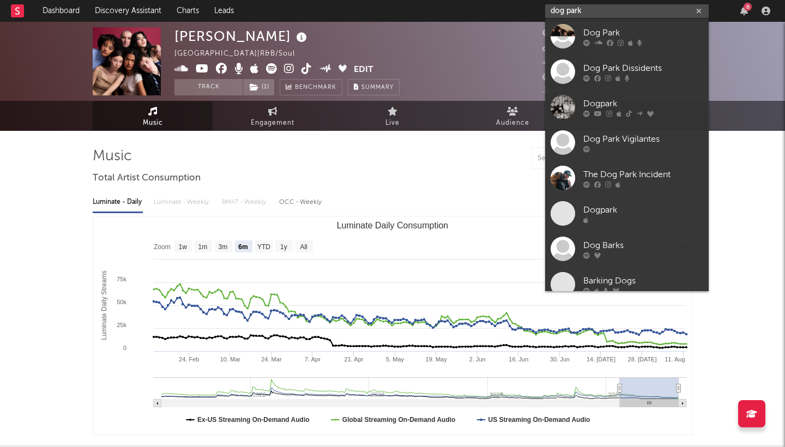
click at [625, 13] on input "dog park" at bounding box center [627, 11] width 164 height 14
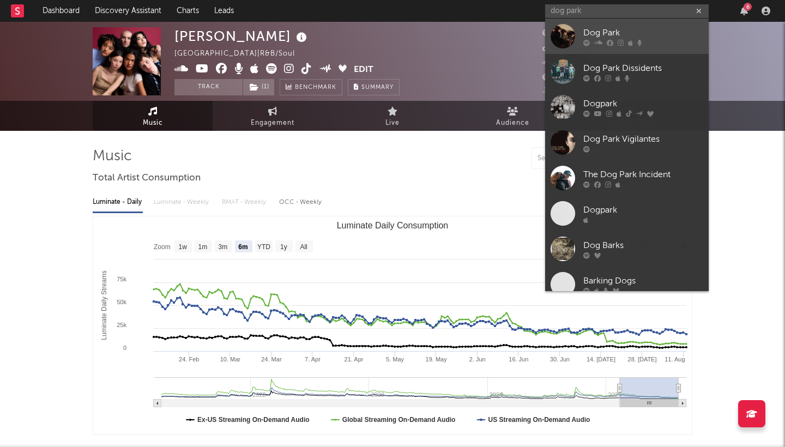
drag, startPoint x: 625, startPoint y: 13, endPoint x: 661, endPoint y: 37, distance: 44.0
click at [661, 37] on div "Dog Park" at bounding box center [643, 32] width 120 height 13
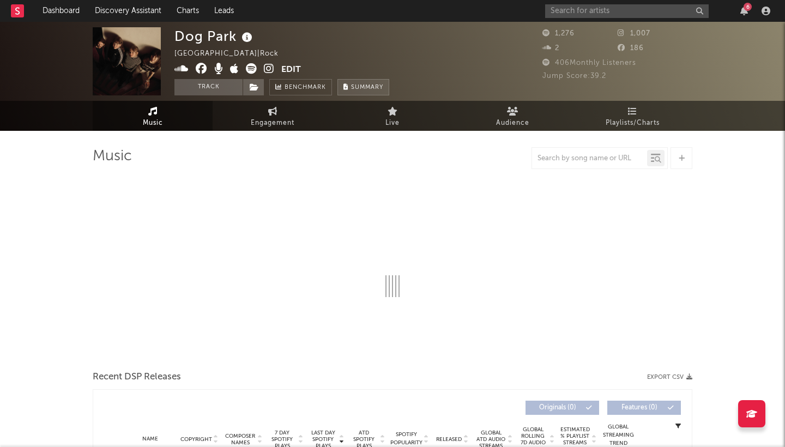
select select "6m"
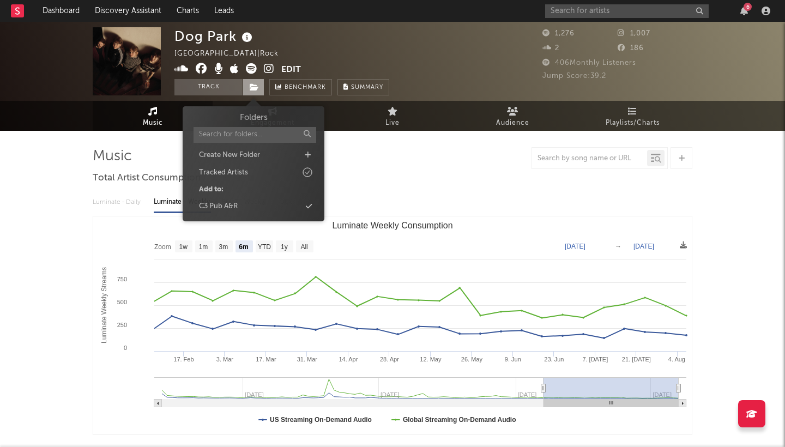
click at [257, 92] on span at bounding box center [254, 87] width 22 height 16
click at [258, 202] on div "C3 Pub A&R" at bounding box center [253, 207] width 125 height 14
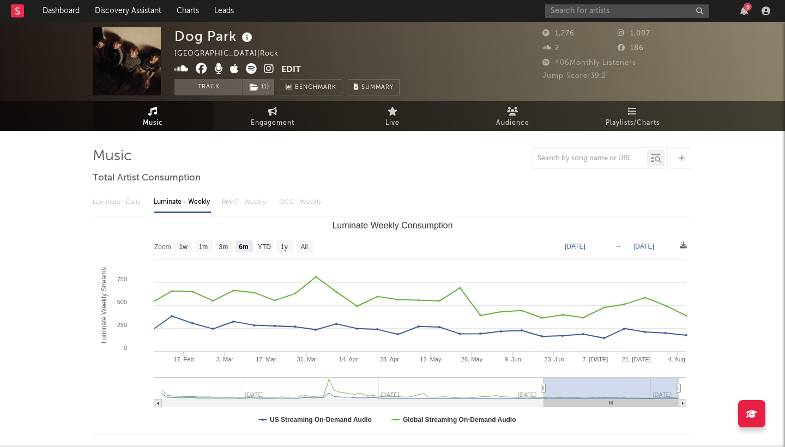
click at [471, 70] on div "Dog Park [GEOGRAPHIC_DATA] | Rock Edit Track ( 1 ) Benchmark Summary" at bounding box center [352, 61] width 354 height 68
click at [604, 10] on input "text" at bounding box center [627, 11] width 164 height 14
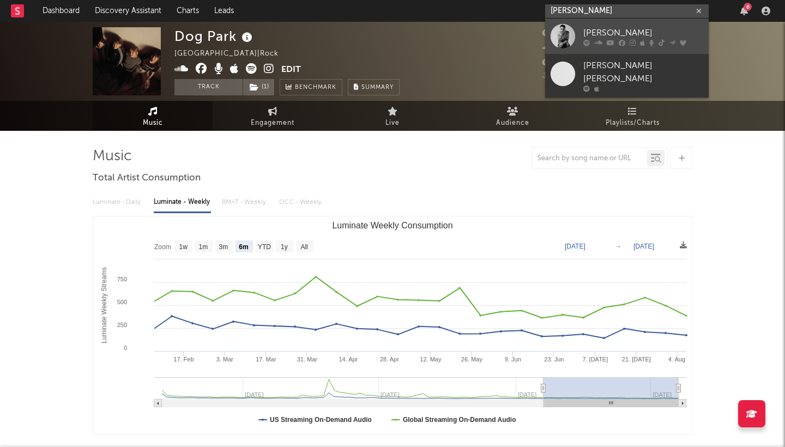
type input "[PERSON_NAME]"
click at [656, 33] on div "[PERSON_NAME]" at bounding box center [643, 32] width 120 height 13
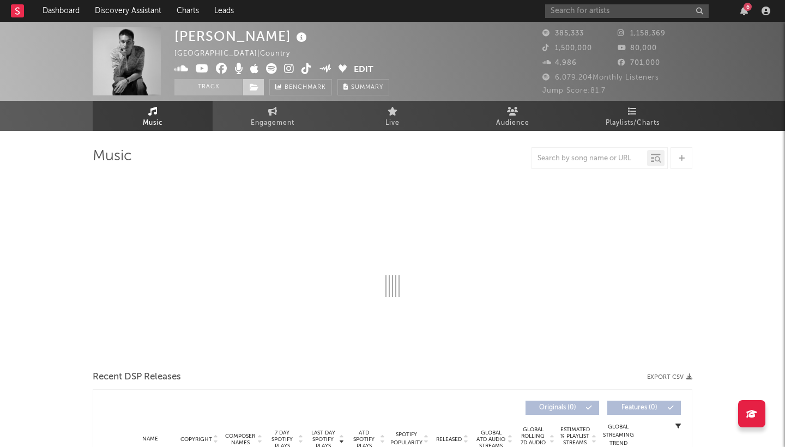
select select "6m"
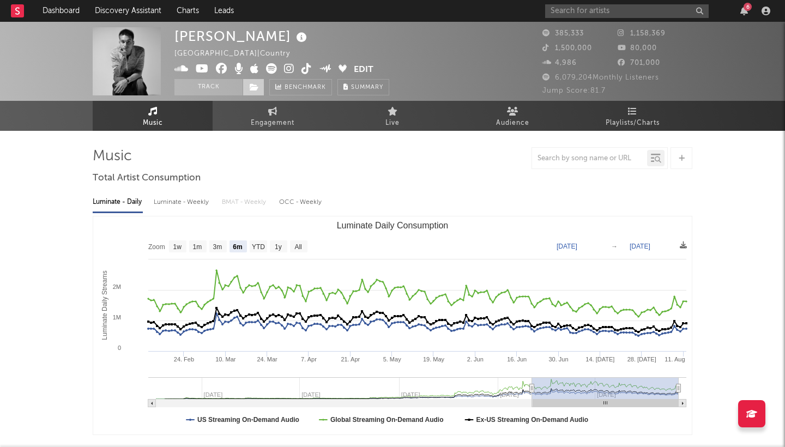
click at [250, 87] on icon at bounding box center [254, 87] width 9 height 8
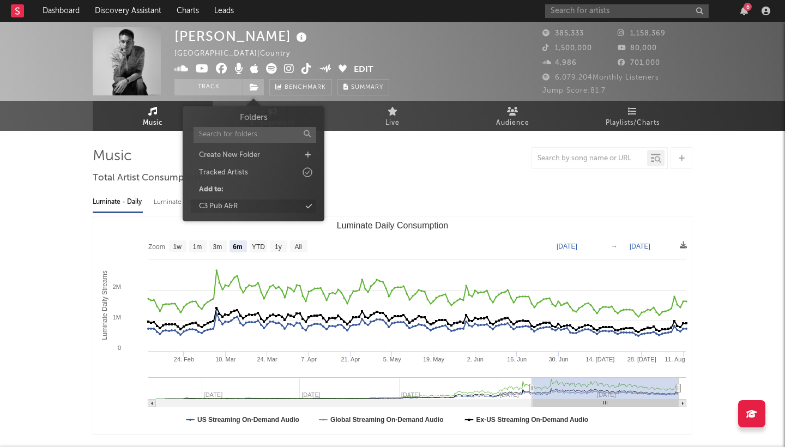
click at [253, 201] on div "C3 Pub A&R" at bounding box center [253, 207] width 125 height 14
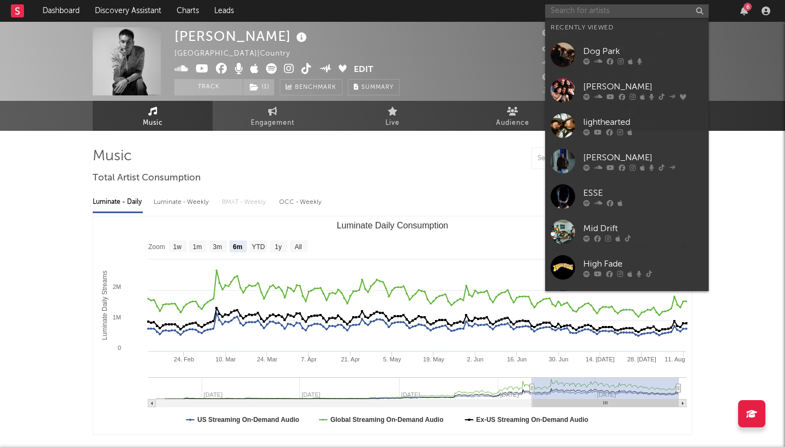
click at [570, 8] on input "text" at bounding box center [627, 11] width 164 height 14
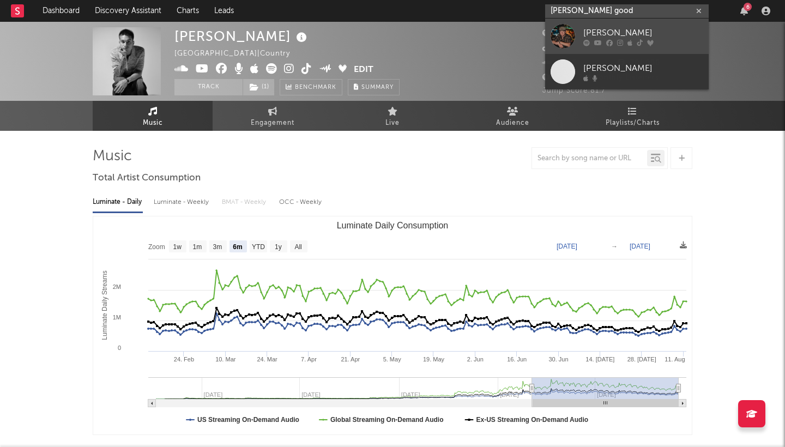
type input "[PERSON_NAME] good"
click at [611, 29] on div "[PERSON_NAME]" at bounding box center [643, 32] width 120 height 13
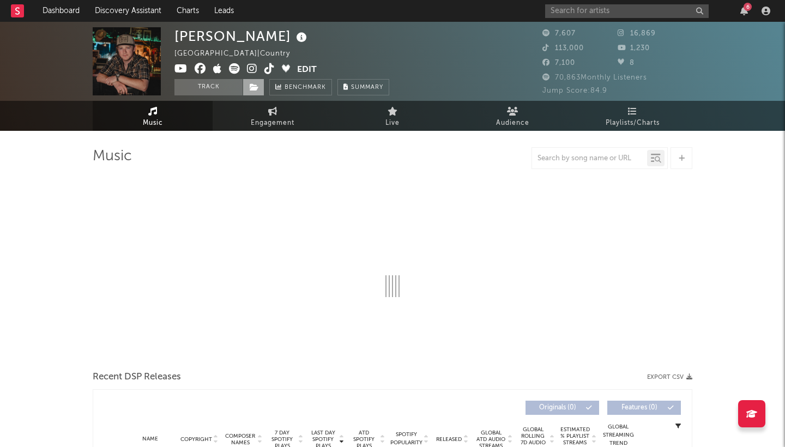
select select "6m"
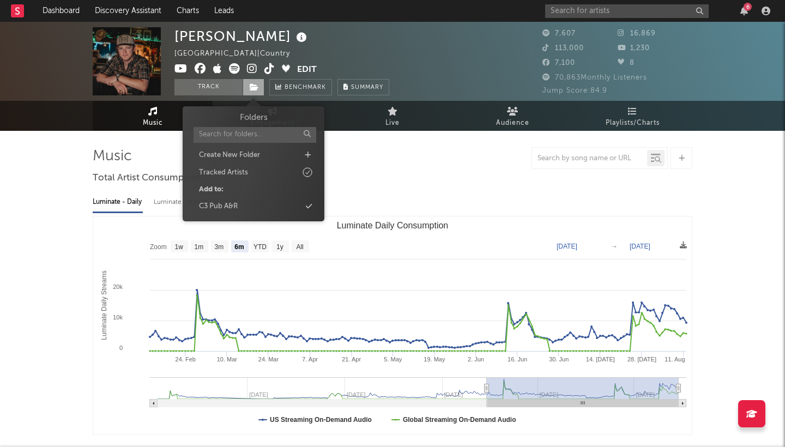
click at [254, 88] on icon at bounding box center [254, 87] width 9 height 8
click at [268, 206] on div "C3 Pub A&R" at bounding box center [253, 207] width 125 height 14
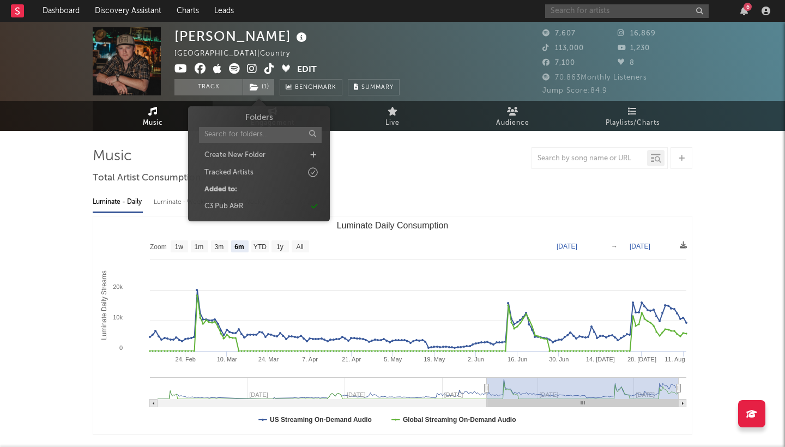
click at [572, 14] on input "text" at bounding box center [627, 11] width 164 height 14
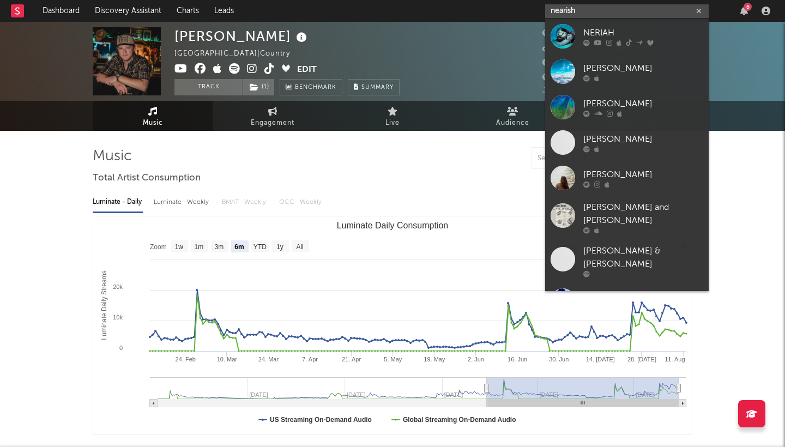
type input "nearish"
drag, startPoint x: 572, startPoint y: 14, endPoint x: 623, endPoint y: 29, distance: 53.3
click at [623, 29] on div "NERIAH" at bounding box center [643, 32] width 120 height 13
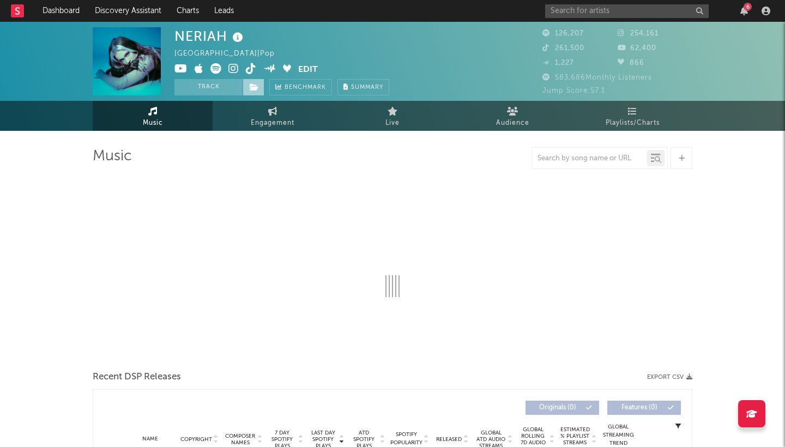
select select "6m"
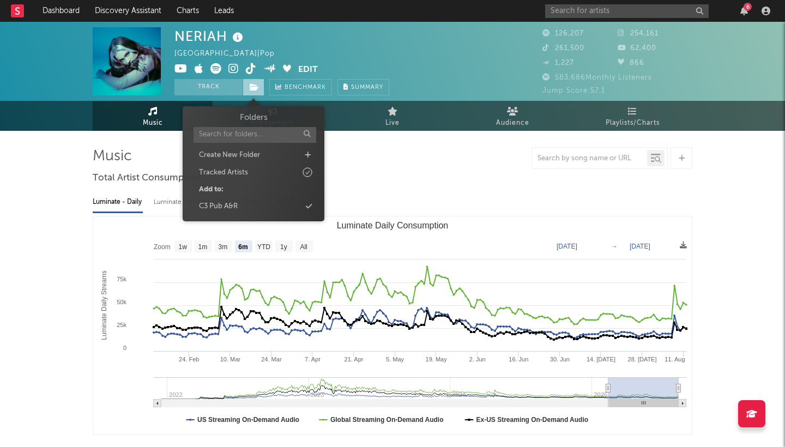
click at [251, 84] on icon at bounding box center [254, 87] width 9 height 8
click at [248, 208] on div "C3 Pub A&R" at bounding box center [253, 207] width 125 height 14
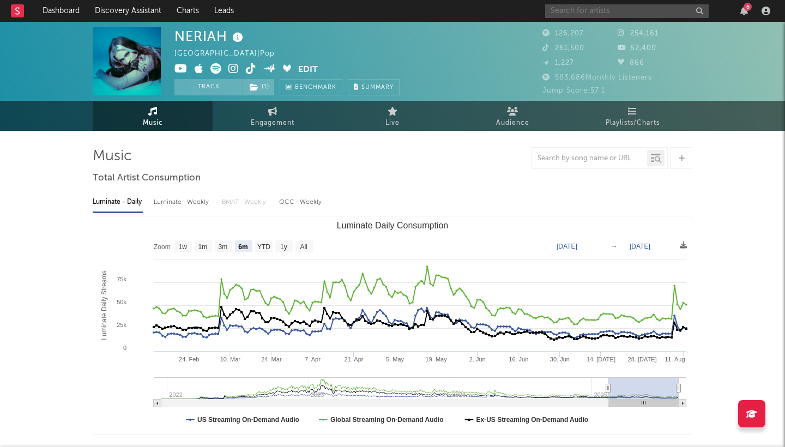
click at [584, 8] on input "text" at bounding box center [627, 11] width 164 height 14
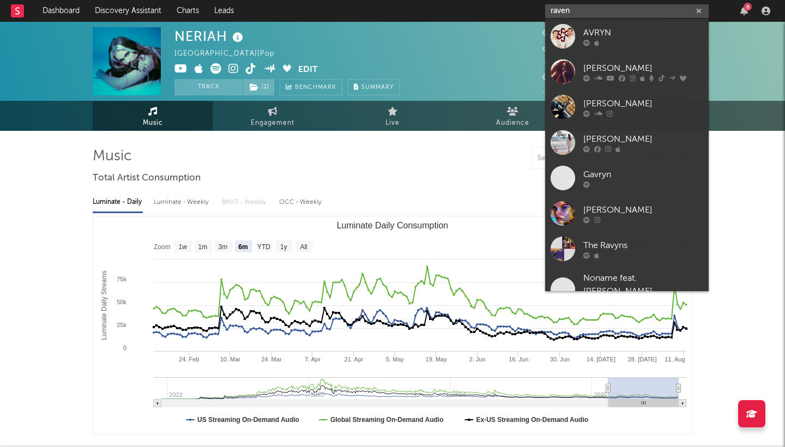
type input "raven"
drag, startPoint x: 584, startPoint y: 8, endPoint x: 607, endPoint y: 68, distance: 64.4
click at [607, 68] on div "[PERSON_NAME]" at bounding box center [643, 68] width 120 height 13
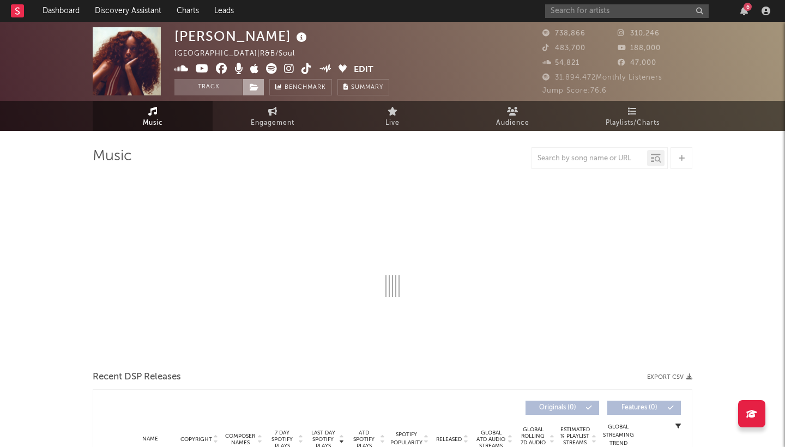
click at [249, 85] on span at bounding box center [254, 87] width 22 height 16
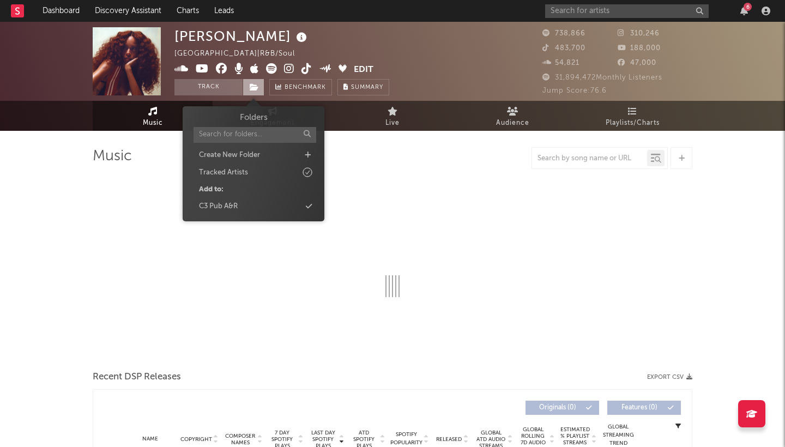
select select "6m"
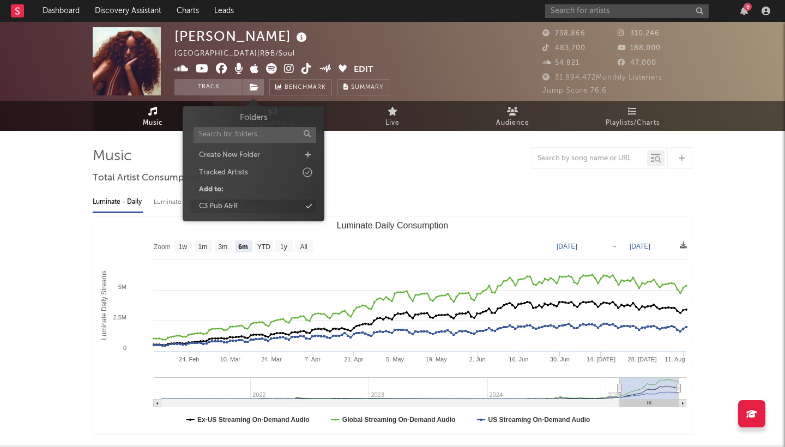
click at [255, 207] on div "C3 Pub A&R" at bounding box center [253, 207] width 125 height 14
click at [494, 167] on div at bounding box center [393, 158] width 600 height 22
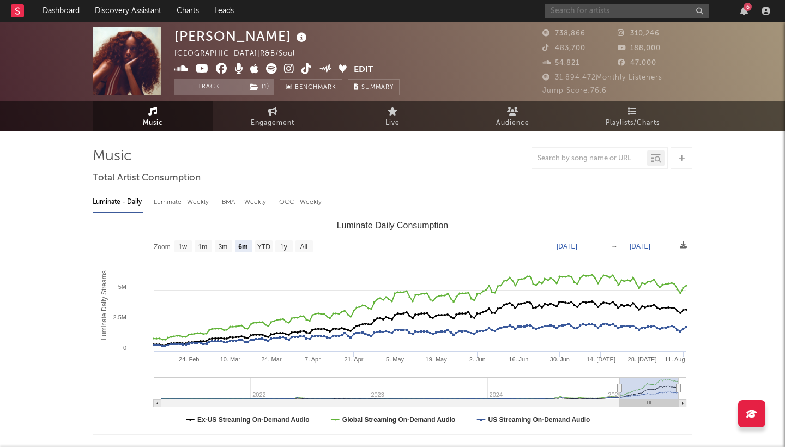
click at [617, 12] on input "text" at bounding box center [627, 11] width 164 height 14
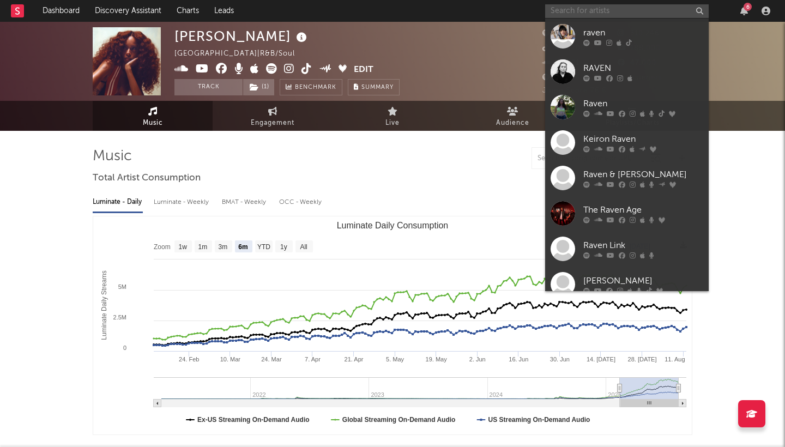
paste input "[PERSON_NAME]"
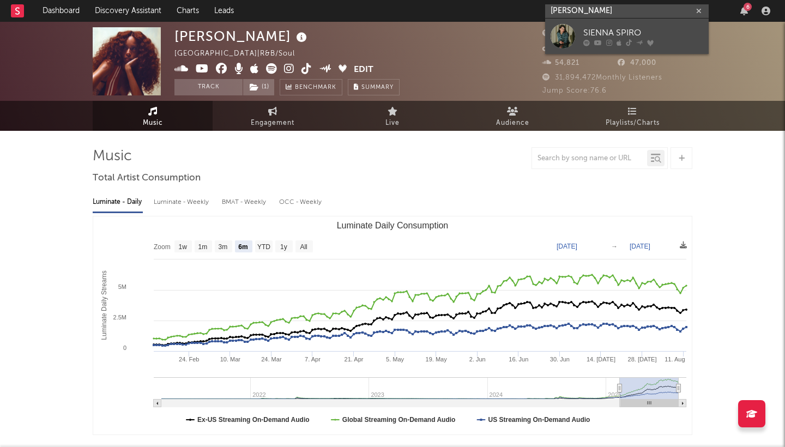
type input "[PERSON_NAME]"
click at [628, 31] on div "SIENNA SPIRO" at bounding box center [643, 32] width 120 height 13
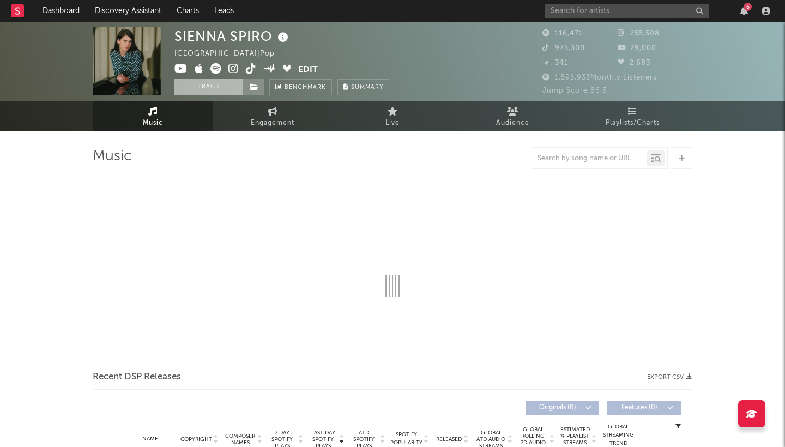
select select "6m"
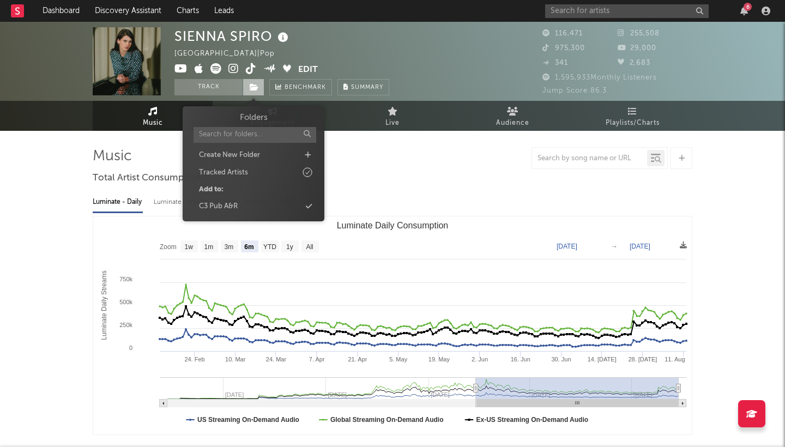
click at [255, 83] on icon at bounding box center [254, 87] width 9 height 8
click at [240, 204] on div "C3 Pub A&R" at bounding box center [253, 207] width 125 height 14
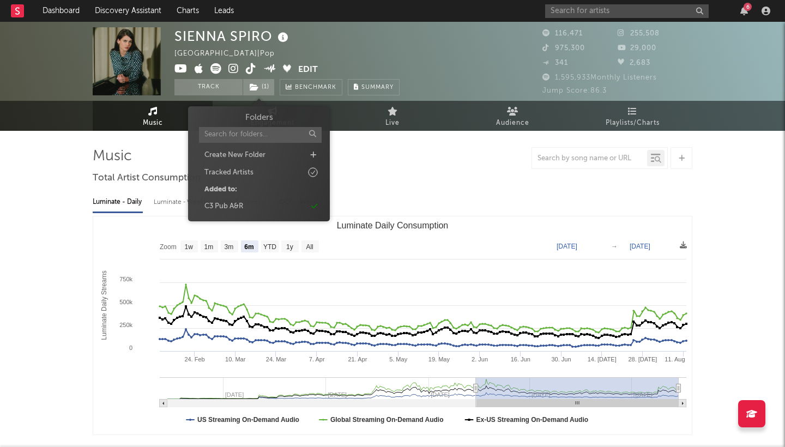
click at [484, 158] on div at bounding box center [393, 158] width 600 height 22
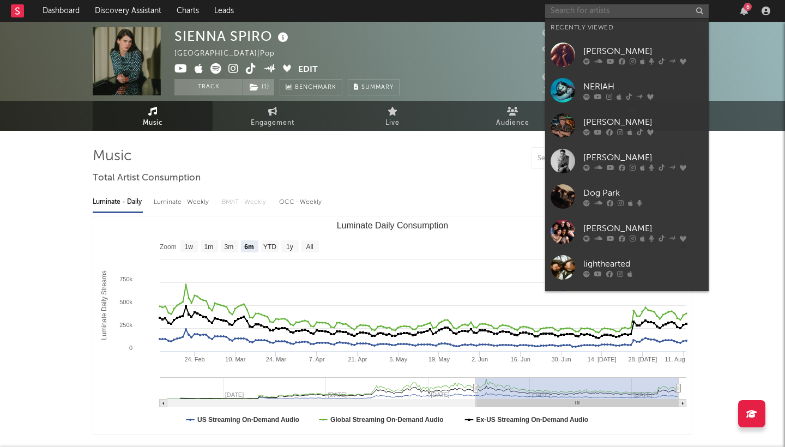
click at [586, 13] on input "text" at bounding box center [627, 11] width 164 height 14
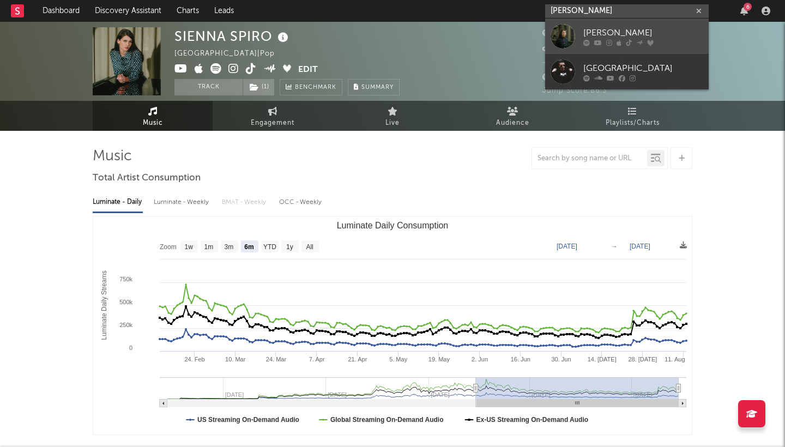
type input "[PERSON_NAME]"
click at [654, 31] on div "[PERSON_NAME]" at bounding box center [643, 32] width 120 height 13
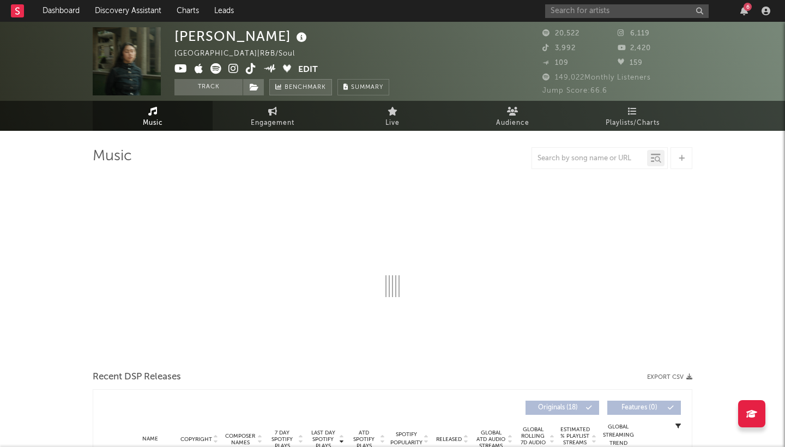
select select "6m"
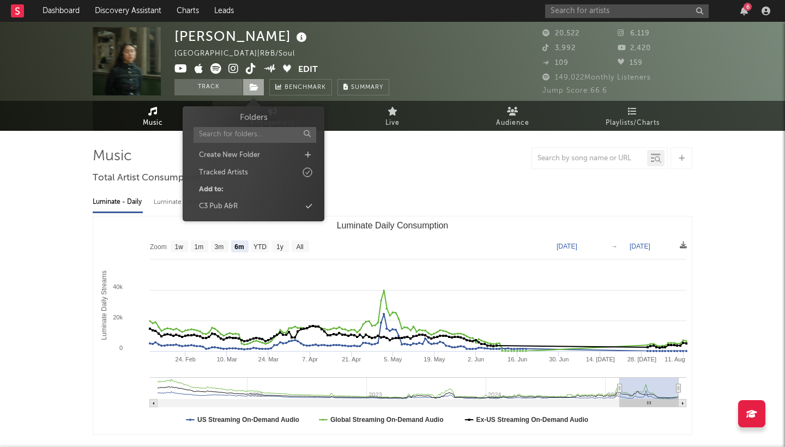
click at [257, 86] on icon at bounding box center [254, 87] width 9 height 8
click at [260, 201] on div "C3 Pub A&R" at bounding box center [253, 207] width 125 height 14
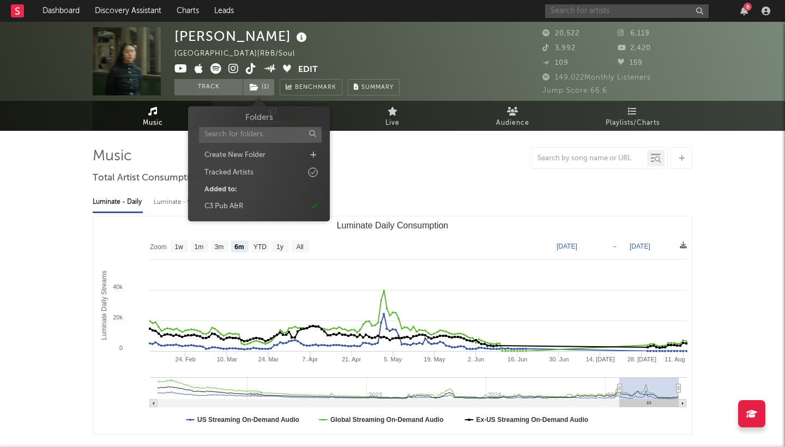
click at [578, 16] on input "text" at bounding box center [627, 11] width 164 height 14
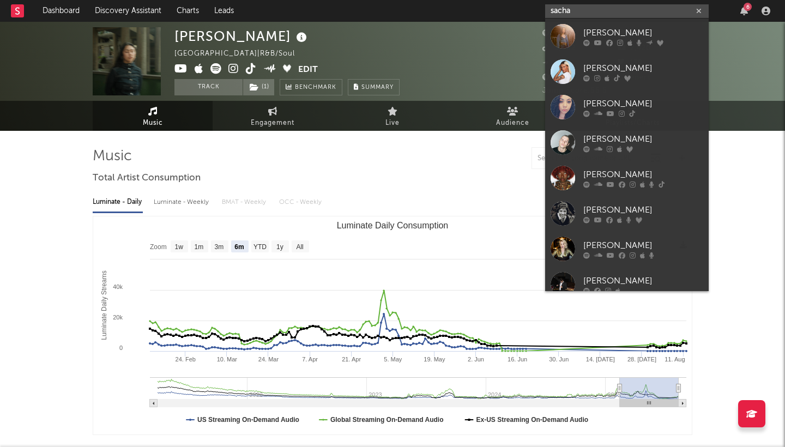
type input "sacha"
click at [595, 32] on div "[PERSON_NAME]" at bounding box center [643, 32] width 120 height 13
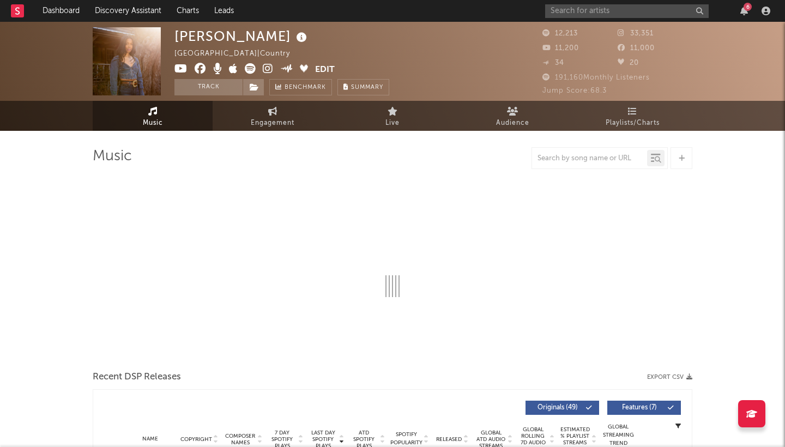
select select "6m"
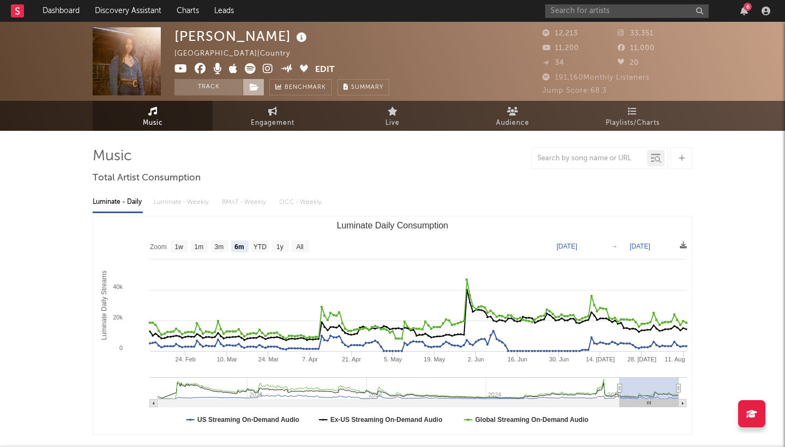
click at [257, 87] on icon at bounding box center [254, 87] width 9 height 8
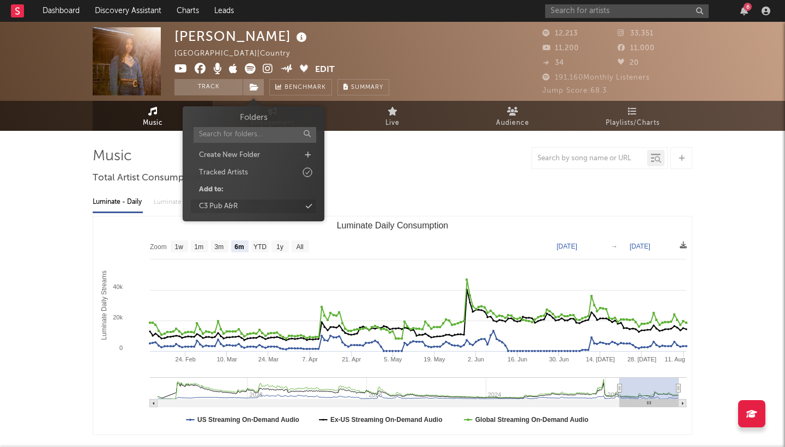
click at [264, 201] on div "C3 Pub A&R" at bounding box center [253, 207] width 125 height 14
click at [618, 6] on input "text" at bounding box center [627, 11] width 164 height 14
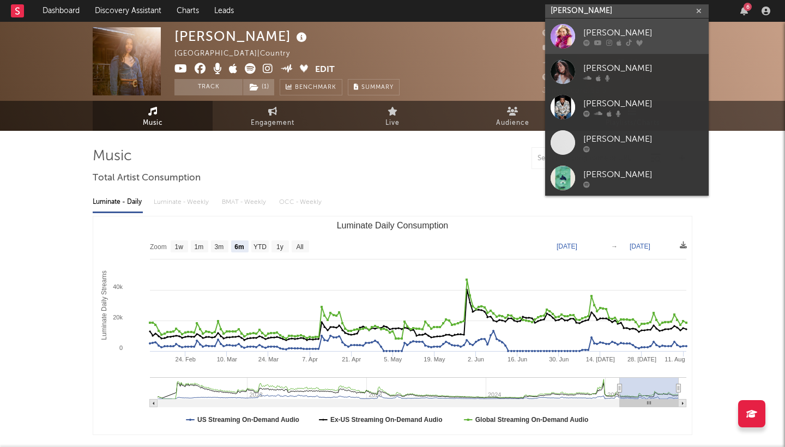
type input "[PERSON_NAME]"
click at [637, 28] on div "[PERSON_NAME]" at bounding box center [643, 32] width 120 height 13
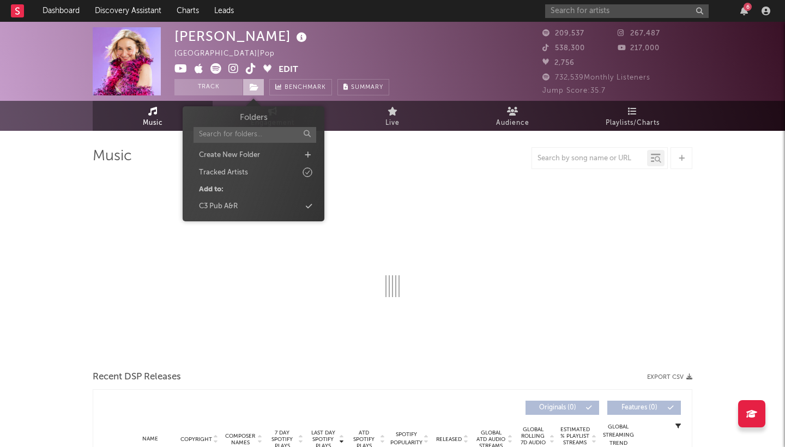
click at [251, 87] on icon at bounding box center [254, 87] width 9 height 8
select select "6m"
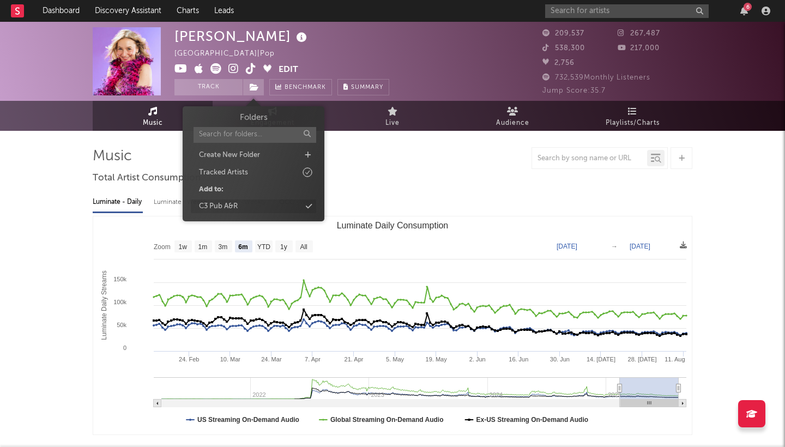
click at [259, 206] on div "C3 Pub A&R" at bounding box center [253, 207] width 125 height 14
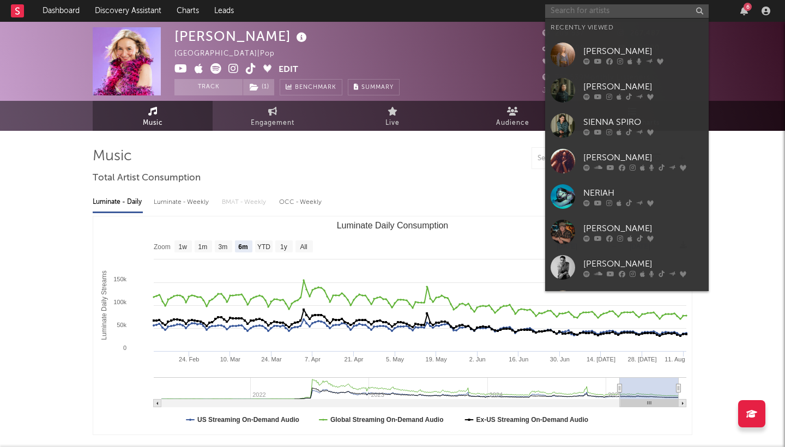
click at [616, 13] on input "text" at bounding box center [627, 11] width 164 height 14
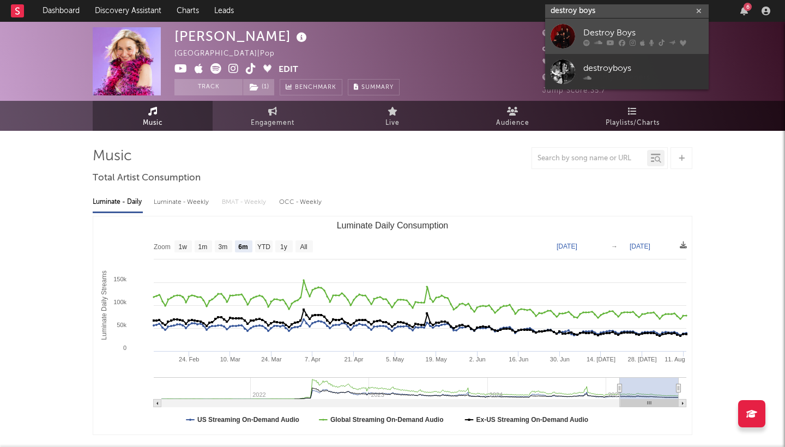
type input "destroy boys"
click at [619, 30] on div "Destroy Boys" at bounding box center [643, 32] width 120 height 13
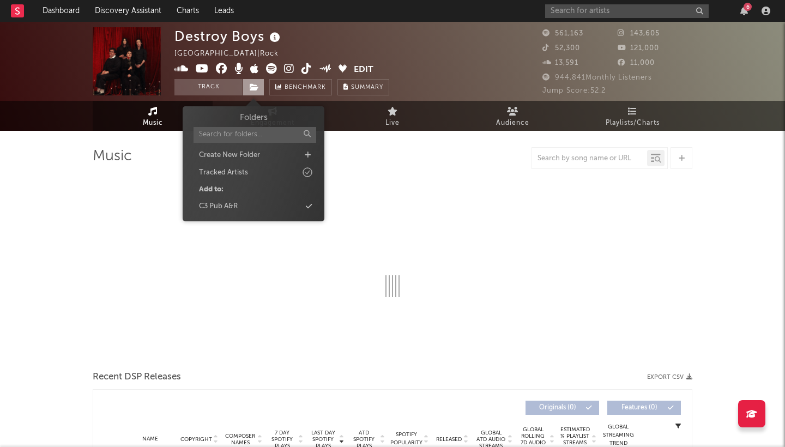
click at [252, 85] on icon at bounding box center [254, 87] width 9 height 8
select select "6m"
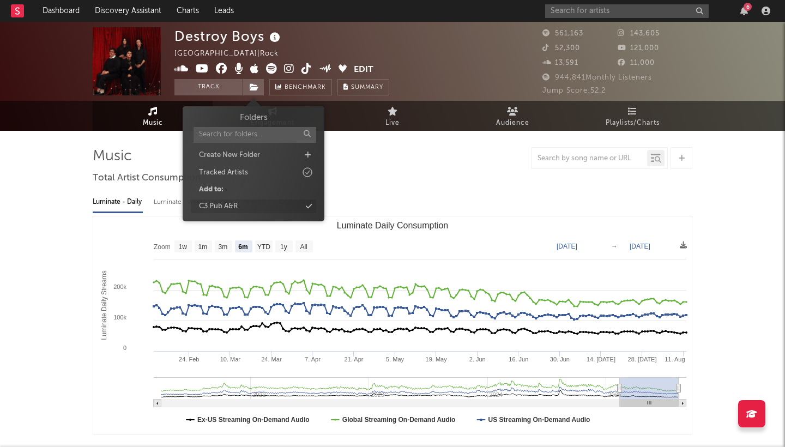
click at [238, 204] on div "C3 Pub A&R" at bounding box center [218, 206] width 39 height 11
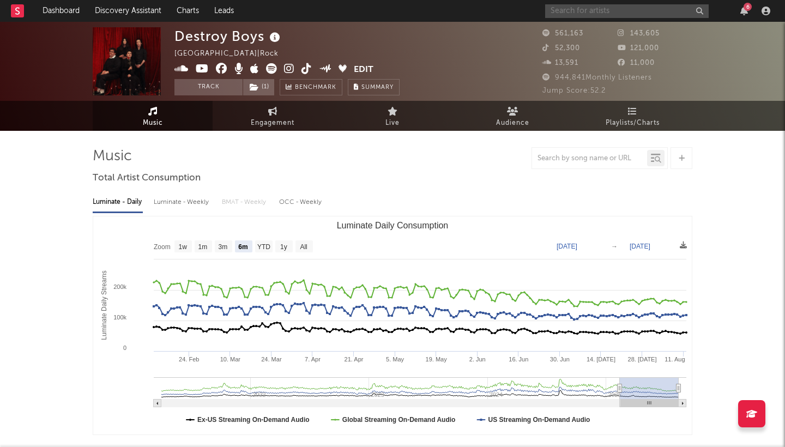
click at [588, 16] on input "text" at bounding box center [627, 11] width 164 height 14
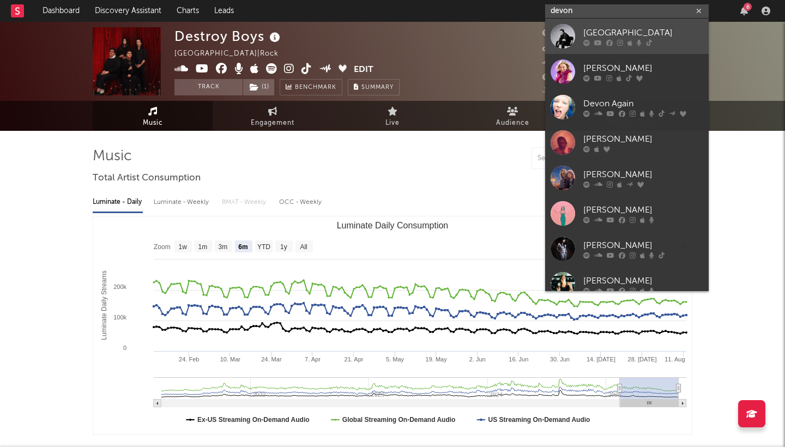
type input "devon"
click at [651, 31] on div "[GEOGRAPHIC_DATA]" at bounding box center [643, 32] width 120 height 13
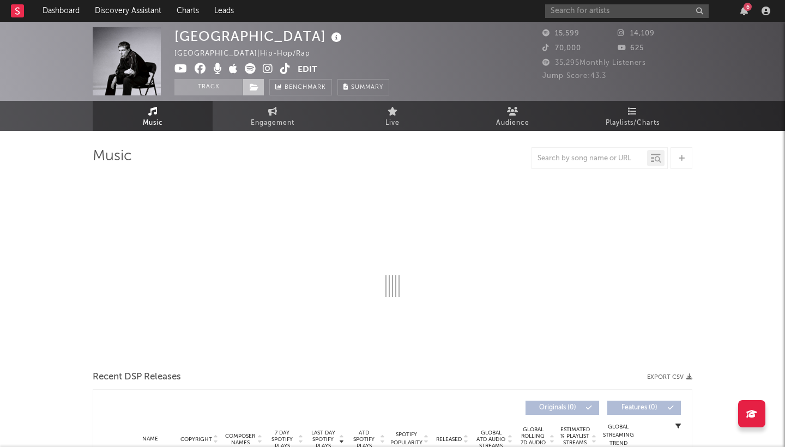
select select "6m"
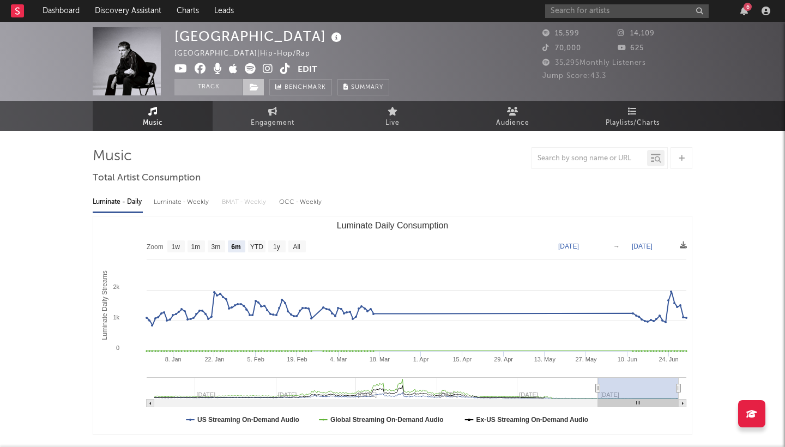
click at [262, 83] on span at bounding box center [254, 87] width 22 height 16
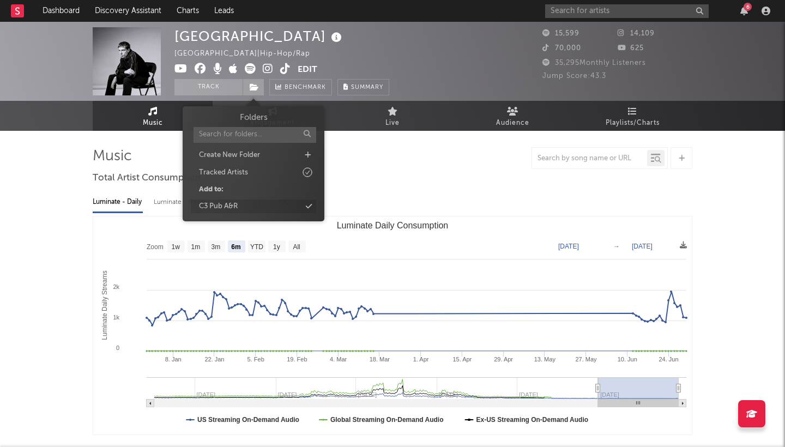
click at [256, 210] on div "C3 Pub A&R" at bounding box center [253, 207] width 125 height 14
click at [591, 10] on input "text" at bounding box center [627, 11] width 164 height 14
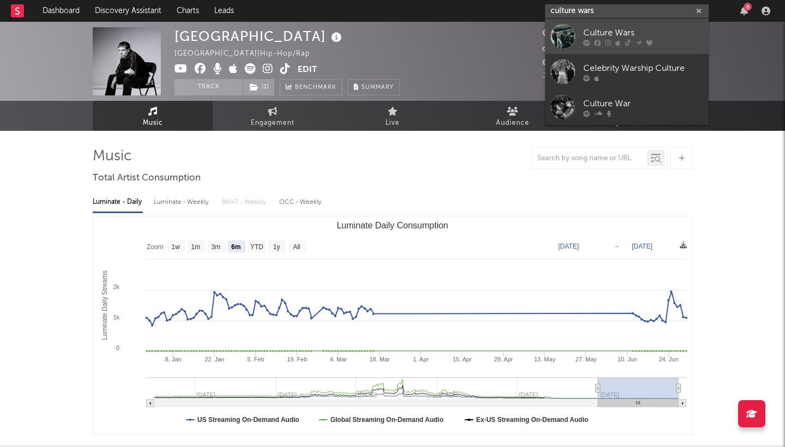
type input "culture wars"
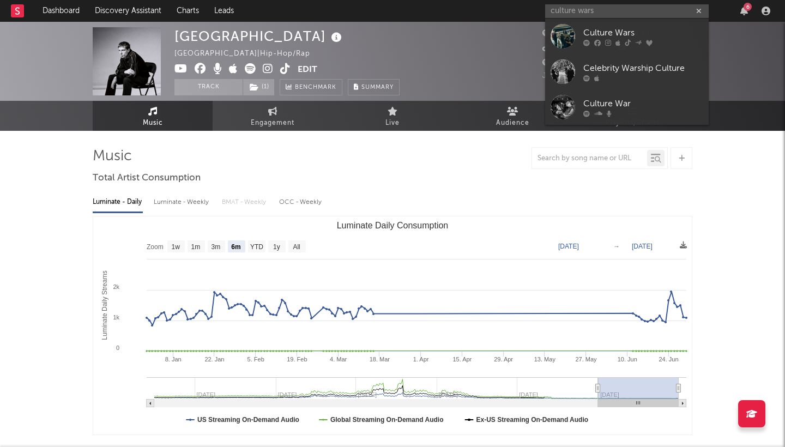
click at [650, 28] on div "Culture Wars" at bounding box center [643, 32] width 120 height 13
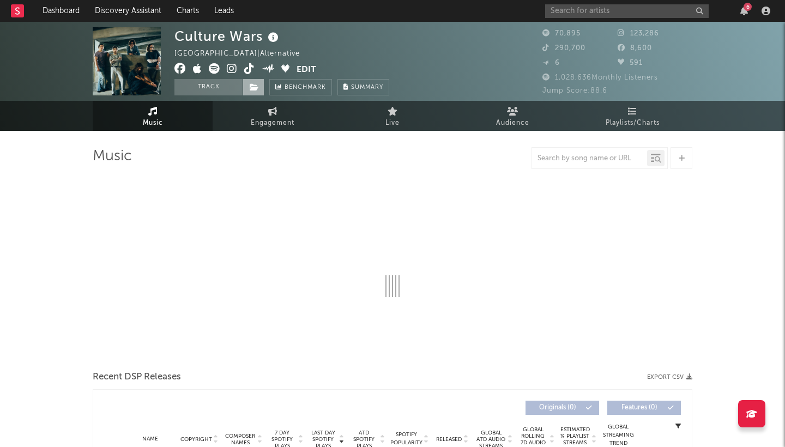
select select "6m"
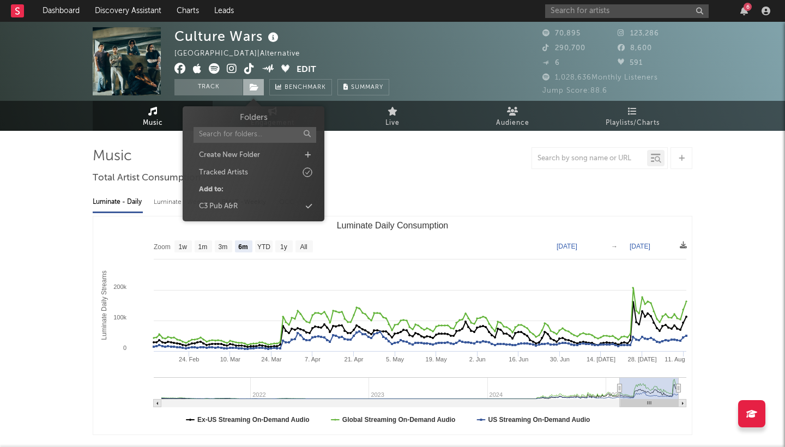
click at [250, 91] on icon at bounding box center [254, 87] width 9 height 8
click at [236, 202] on div "C3 Pub A&R" at bounding box center [218, 206] width 39 height 11
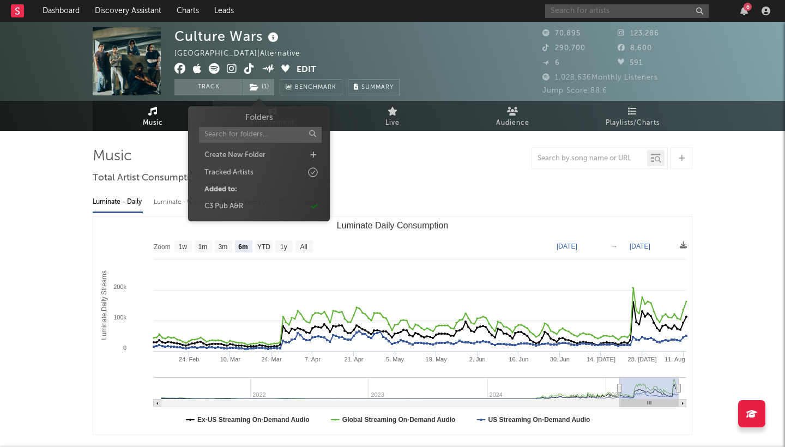
click at [593, 13] on input "text" at bounding box center [627, 11] width 164 height 14
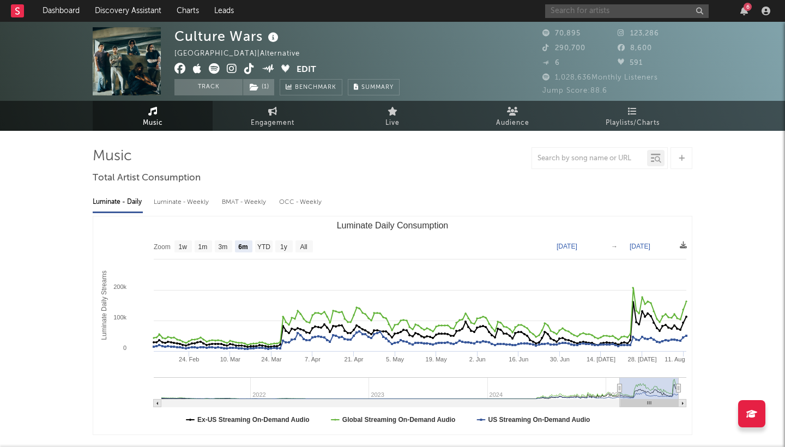
paste input "[PERSON_NAME]"
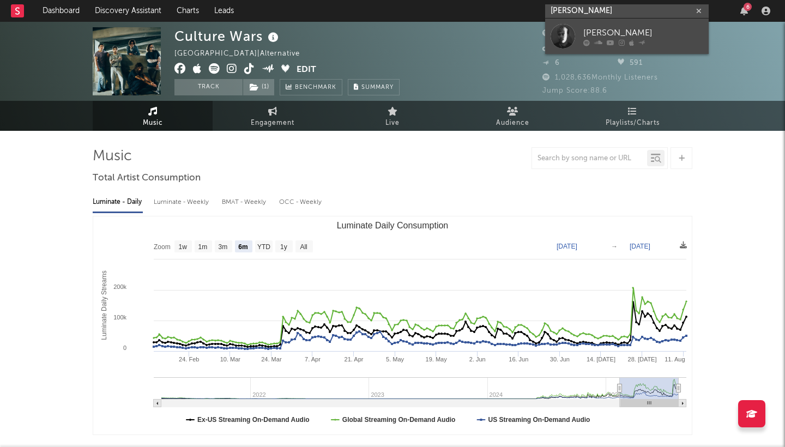
type input "[PERSON_NAME]"
click at [649, 28] on div "[PERSON_NAME]" at bounding box center [643, 32] width 120 height 13
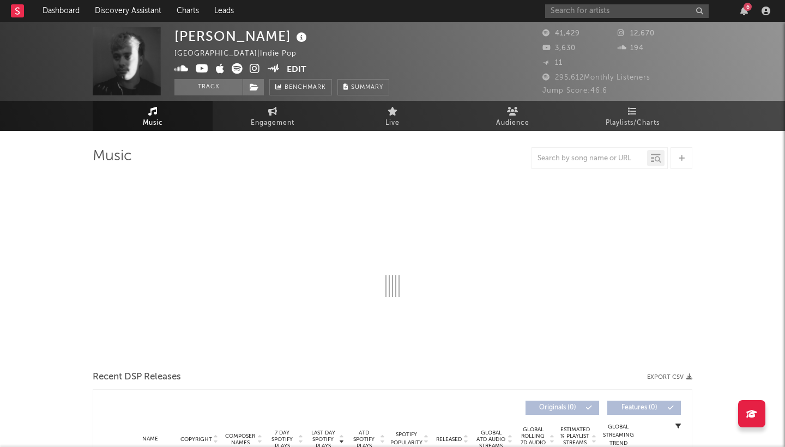
select select "6m"
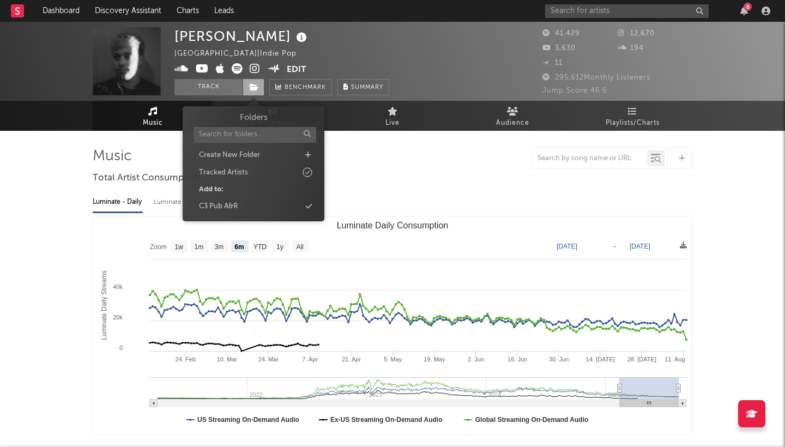
click at [253, 87] on icon at bounding box center [254, 87] width 9 height 8
click at [265, 204] on div "C3 Pub A&R" at bounding box center [253, 207] width 125 height 14
click at [575, 13] on input "text" at bounding box center [627, 11] width 164 height 14
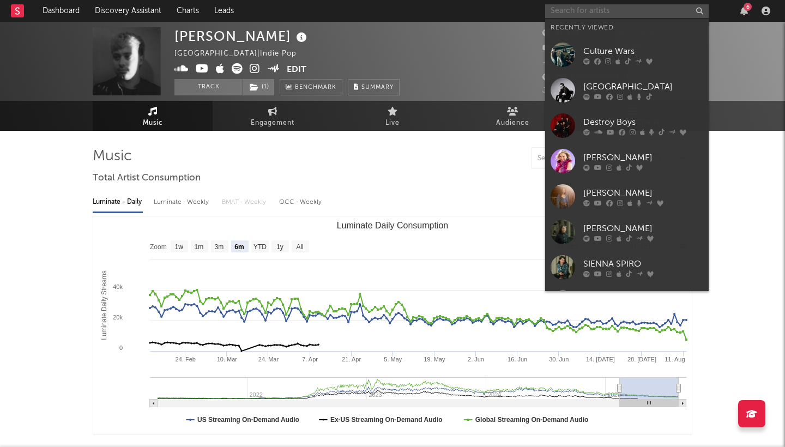
paste input "Weston Estate"
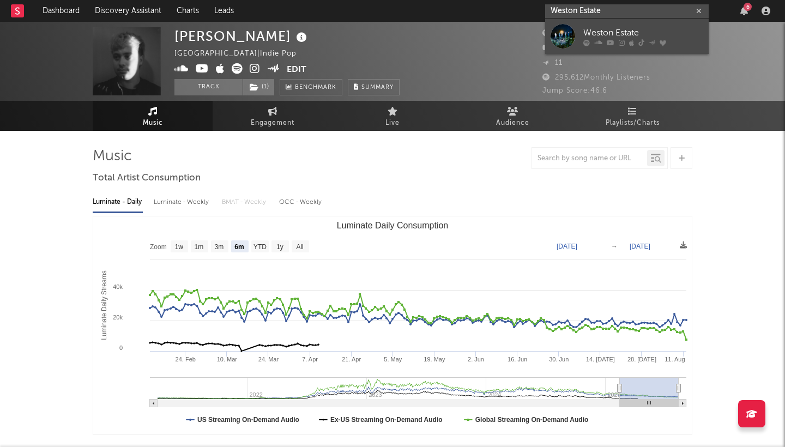
type input "Weston Estate"
click at [622, 34] on div "Weston Estate" at bounding box center [643, 32] width 120 height 13
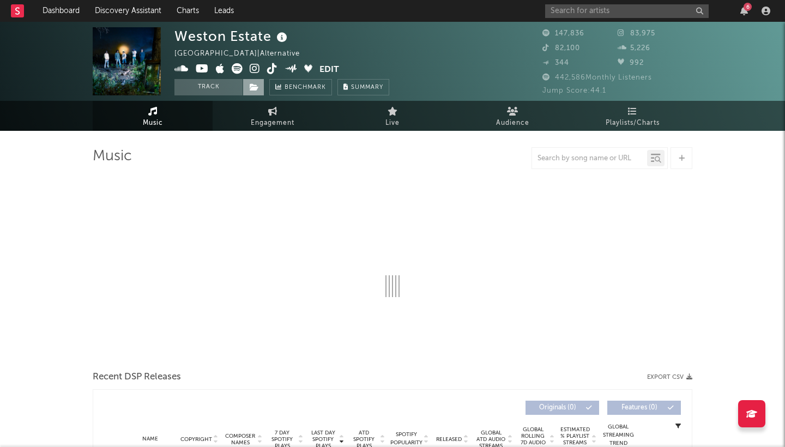
click at [251, 89] on icon at bounding box center [254, 87] width 9 height 8
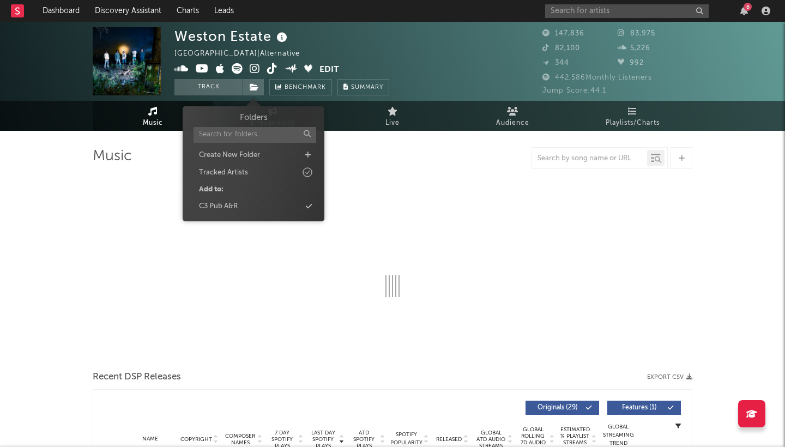
select select "6m"
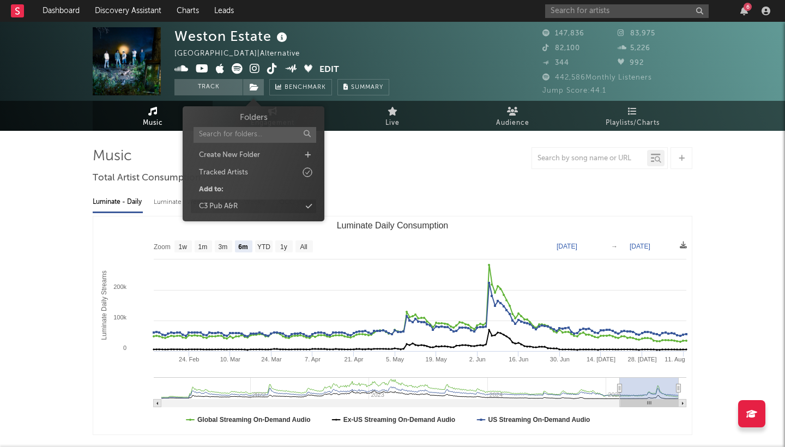
click at [242, 203] on div "C3 Pub A&R" at bounding box center [253, 207] width 125 height 14
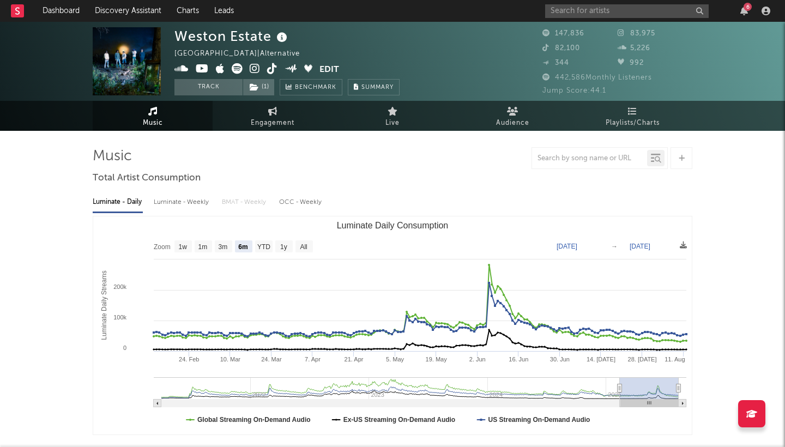
click at [548, 196] on div "Luminate - Daily Luminate - Weekly BMAT - Weekly OCC - Weekly" at bounding box center [393, 202] width 600 height 19
click at [579, 13] on input "text" at bounding box center [627, 11] width 164 height 14
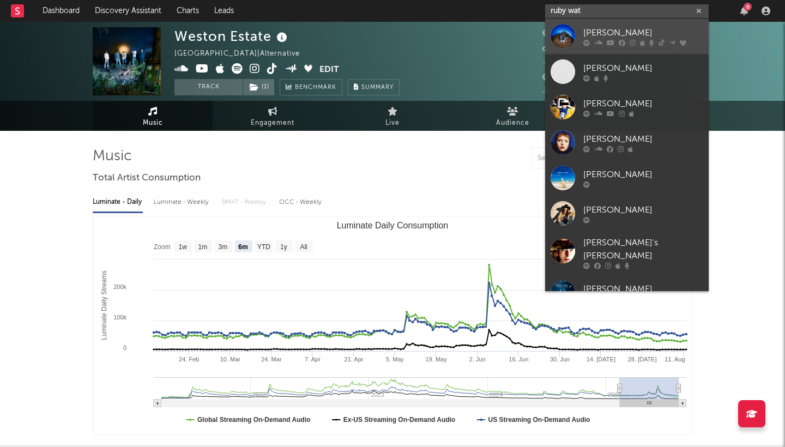
type input "ruby wat"
click at [605, 26] on link "[PERSON_NAME]" at bounding box center [627, 36] width 164 height 35
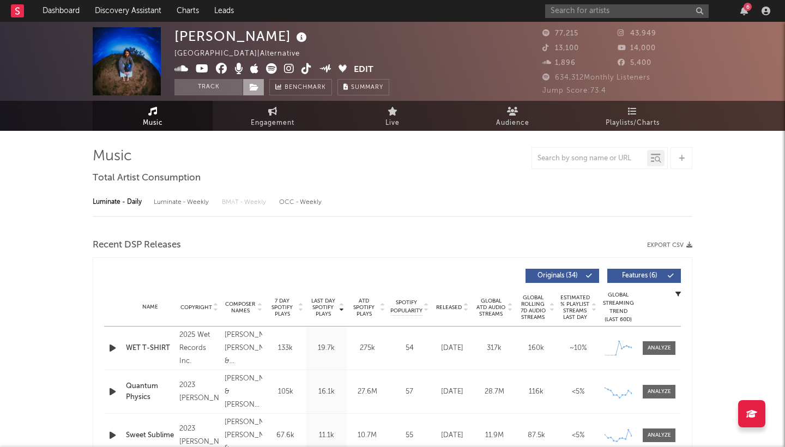
select select "6m"
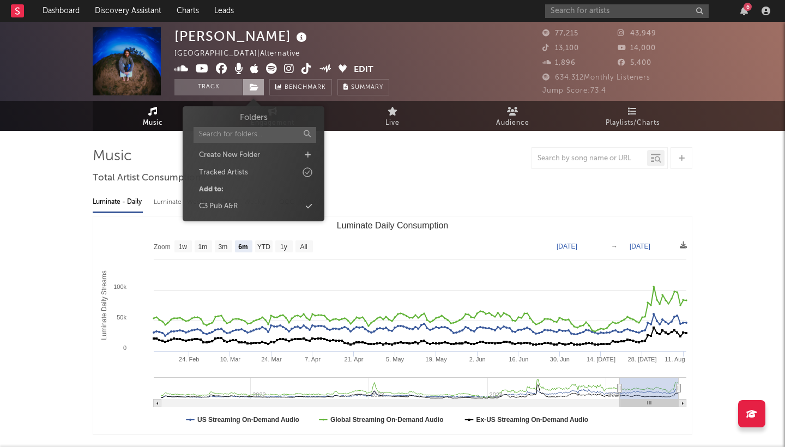
click at [251, 88] on icon at bounding box center [254, 87] width 9 height 8
click at [245, 208] on div "C3 Pub A&R" at bounding box center [253, 207] width 125 height 14
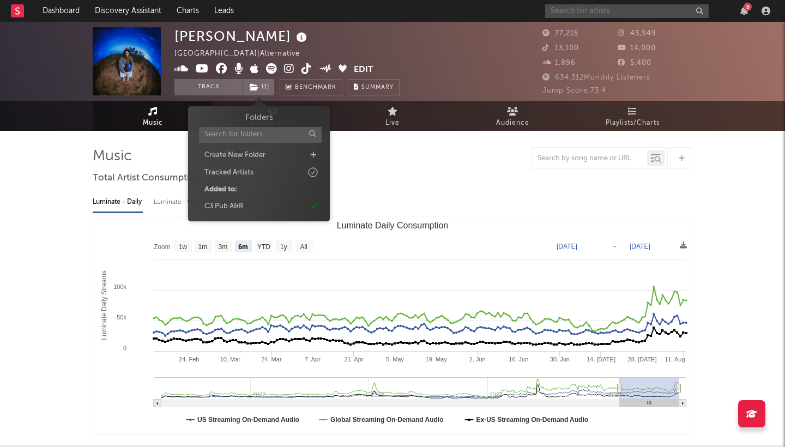
click at [581, 12] on input "text" at bounding box center [627, 11] width 164 height 14
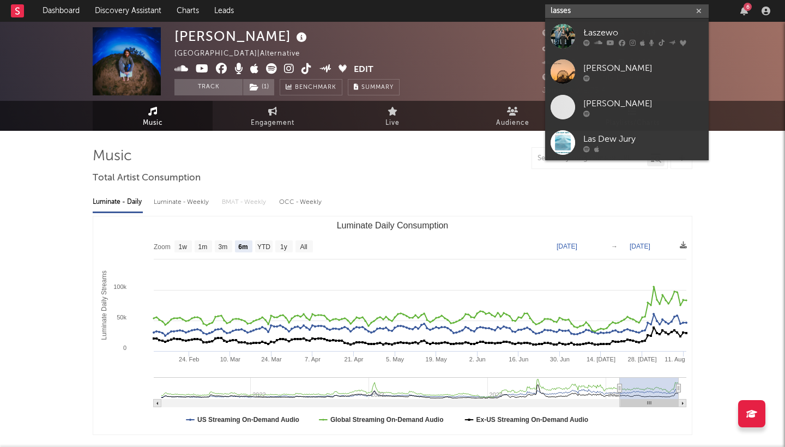
type input "lasses"
drag, startPoint x: 581, startPoint y: 12, endPoint x: 640, endPoint y: 31, distance: 62.4
click at [640, 31] on div "Łaszewo" at bounding box center [643, 32] width 120 height 13
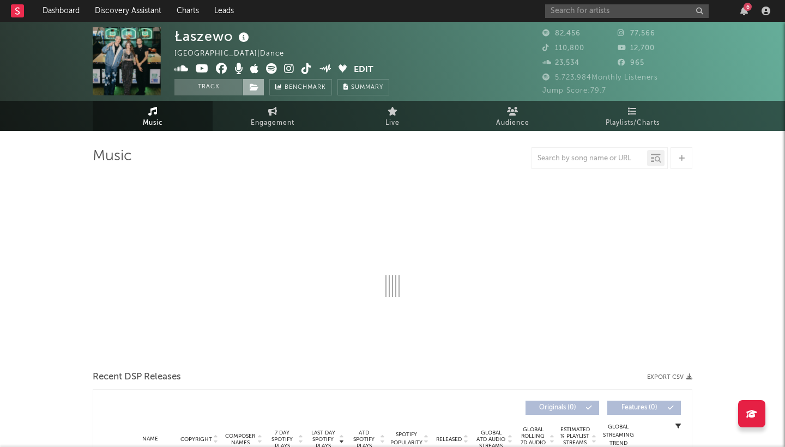
click at [255, 88] on icon at bounding box center [254, 87] width 9 height 8
select select "6m"
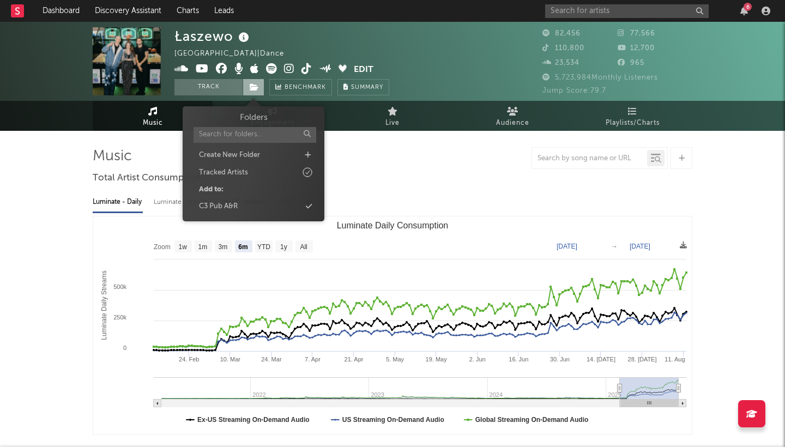
click at [255, 205] on div "C3 Pub A&R" at bounding box center [253, 207] width 125 height 14
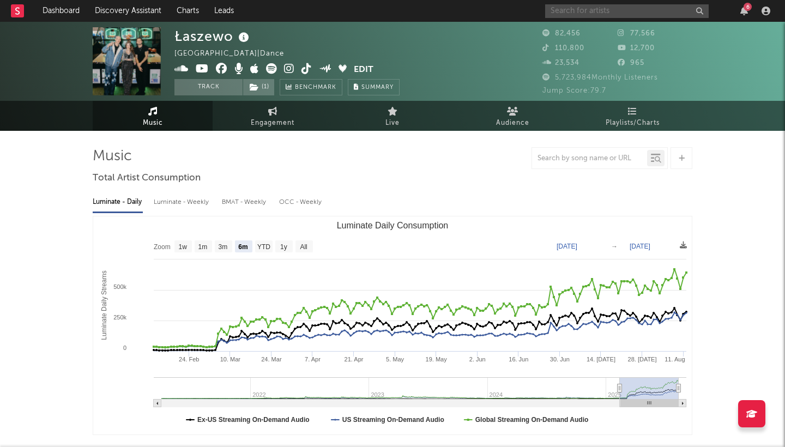
click at [573, 12] on input "text" at bounding box center [627, 11] width 164 height 14
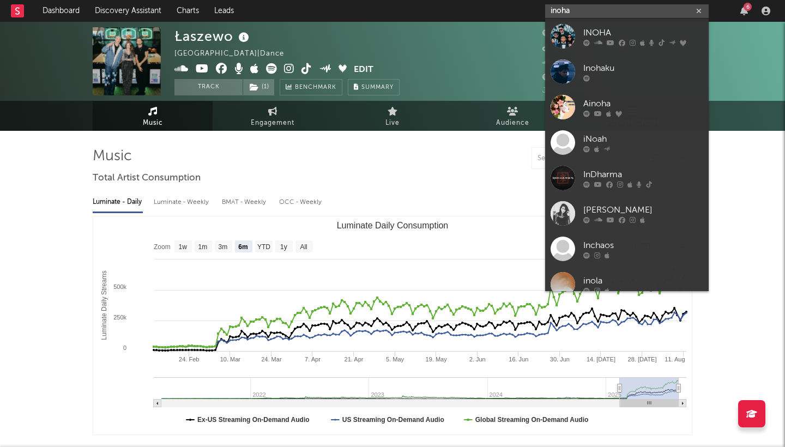
type input "iroha"
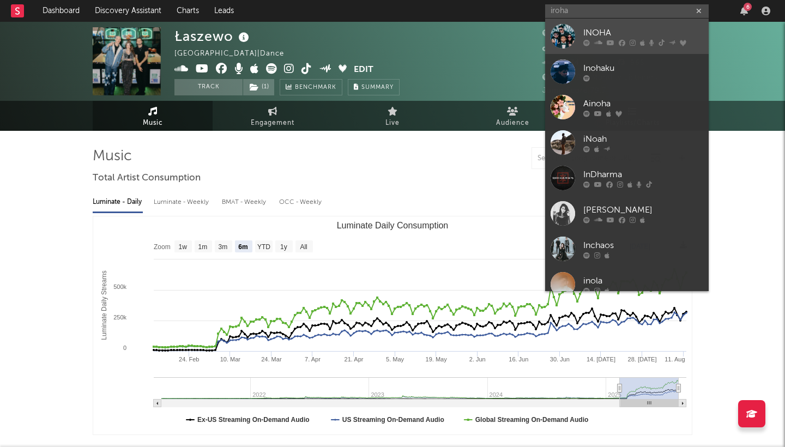
drag, startPoint x: 573, startPoint y: 12, endPoint x: 655, endPoint y: 34, distance: 85.2
click at [655, 34] on div "INOHA" at bounding box center [643, 32] width 120 height 13
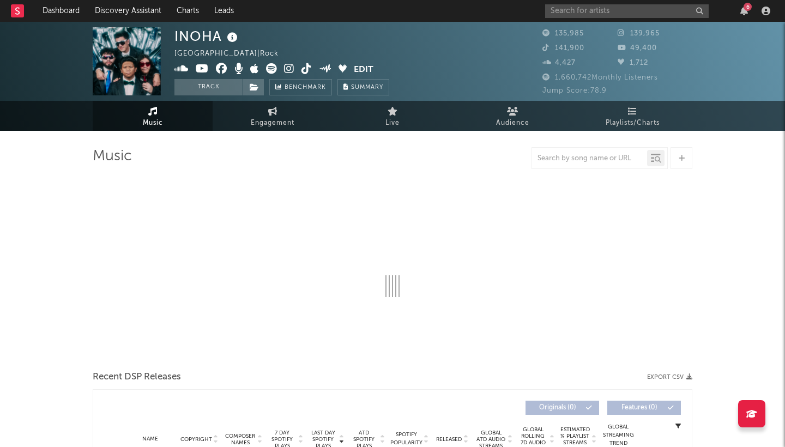
select select "6m"
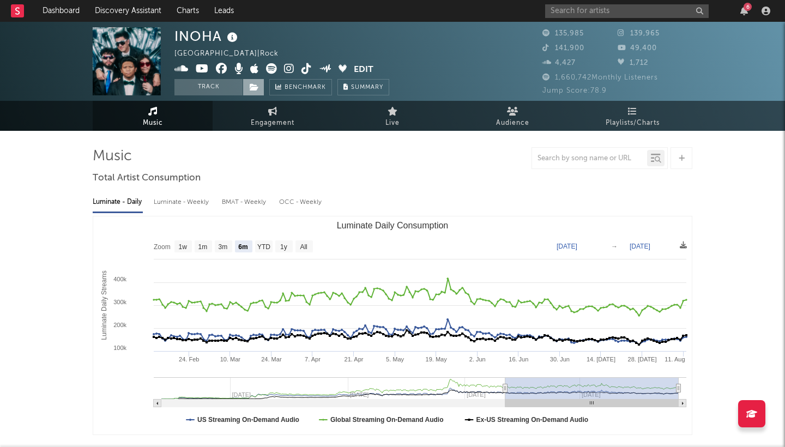
click at [255, 88] on icon at bounding box center [254, 87] width 9 height 8
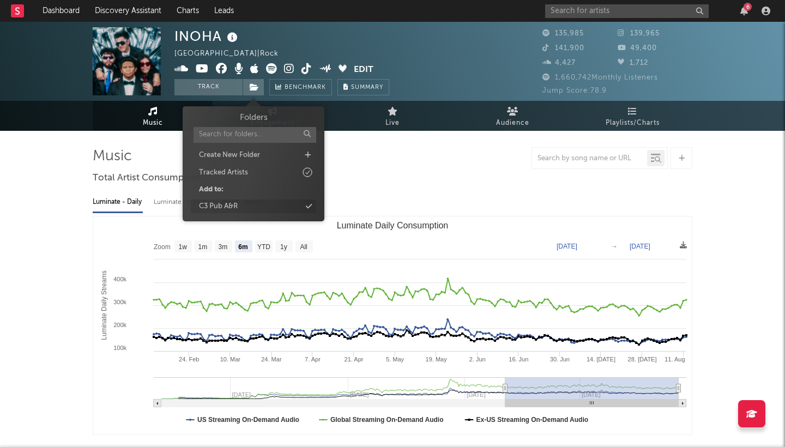
click at [255, 204] on div "C3 Pub A&R" at bounding box center [253, 207] width 125 height 14
click at [600, 15] on input "text" at bounding box center [627, 11] width 164 height 14
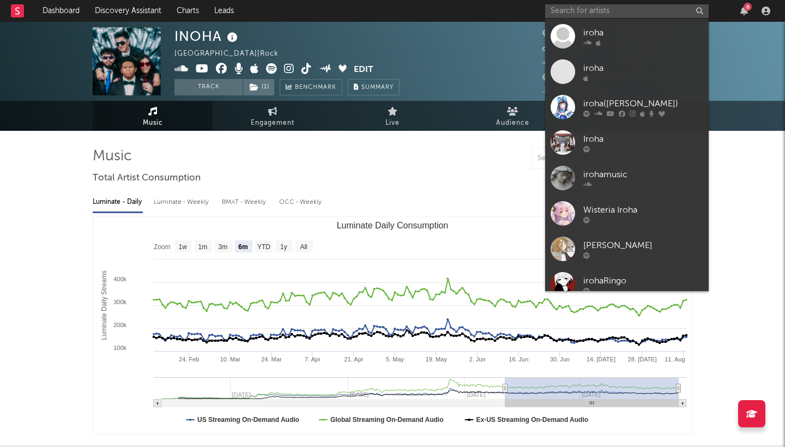
select select "6m"
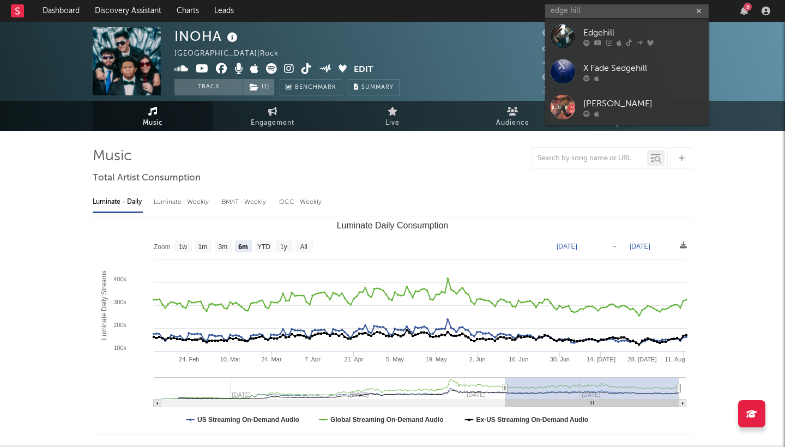
type input "edge hill"
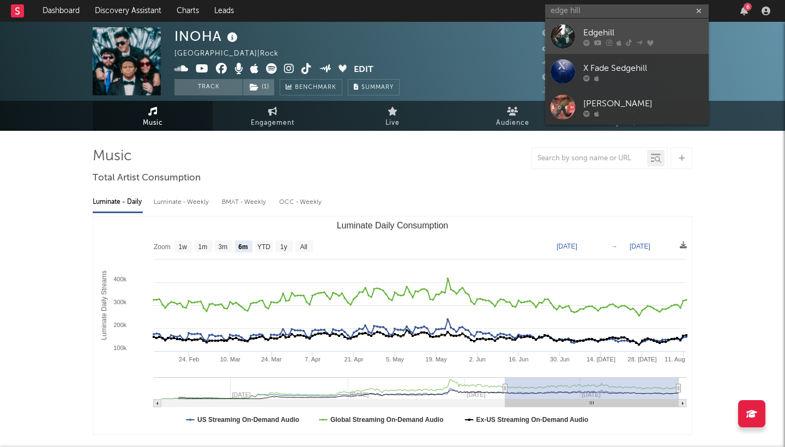
drag, startPoint x: 0, startPoint y: 0, endPoint x: 682, endPoint y: 36, distance: 683.2
click at [682, 36] on div "Edgehill" at bounding box center [643, 32] width 120 height 13
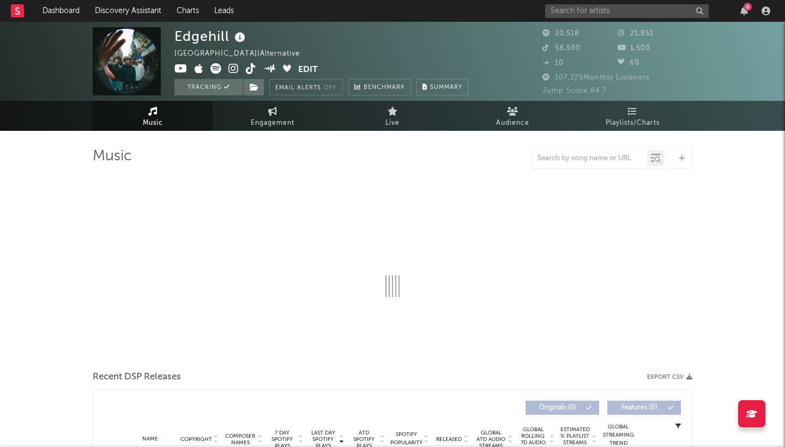
select select "6m"
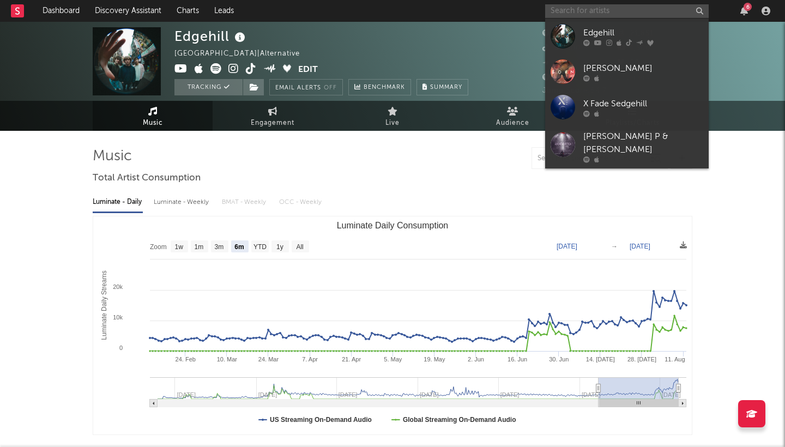
click at [576, 9] on input "text" at bounding box center [627, 11] width 164 height 14
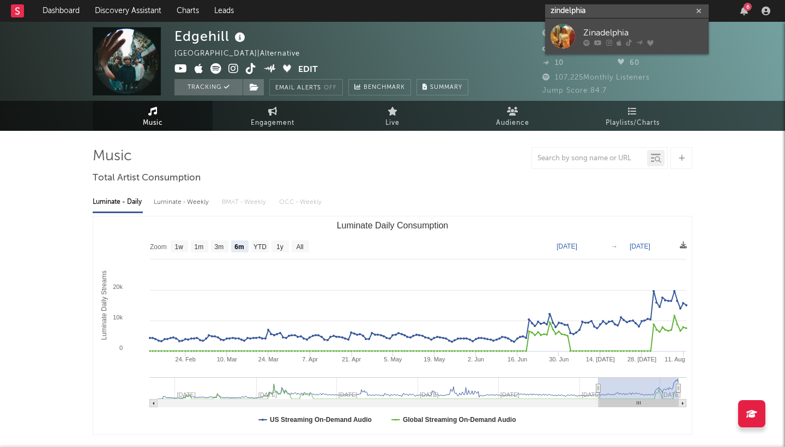
type input "zindelphia"
click at [586, 31] on div "Zinadelphia" at bounding box center [643, 32] width 120 height 13
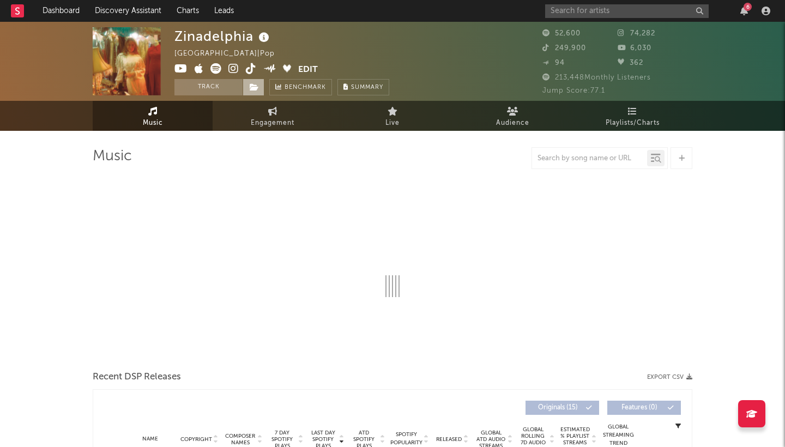
click at [254, 87] on icon at bounding box center [254, 87] width 9 height 8
select select "6m"
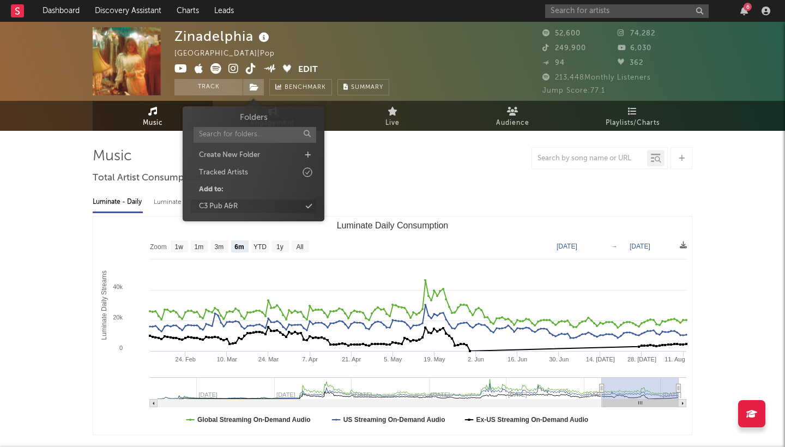
click at [249, 208] on div "C3 Pub A&R" at bounding box center [253, 207] width 125 height 14
click at [510, 161] on div at bounding box center [393, 158] width 600 height 22
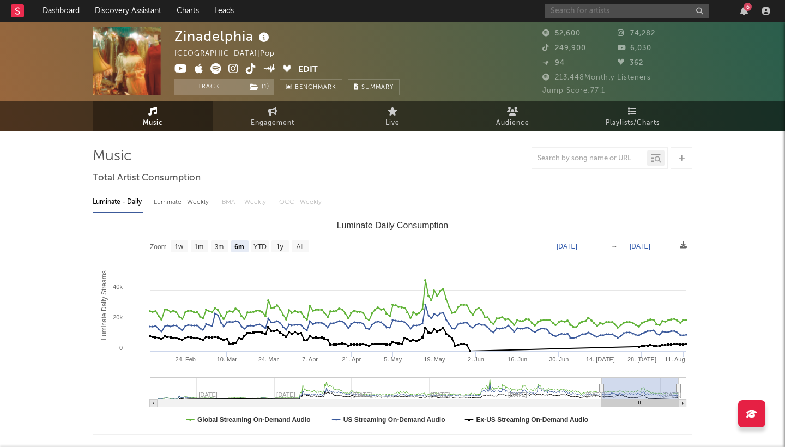
click at [607, 12] on input "text" at bounding box center [627, 11] width 164 height 14
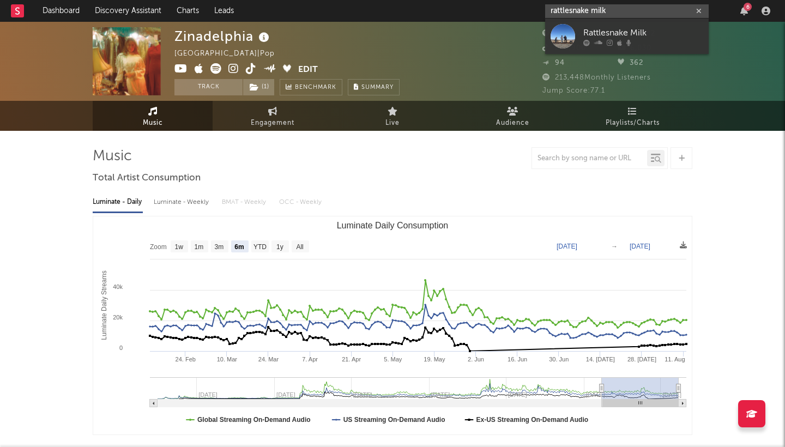
type input "rattlesnake milk"
click at [666, 28] on div "Rattlesnake Milk" at bounding box center [643, 32] width 120 height 13
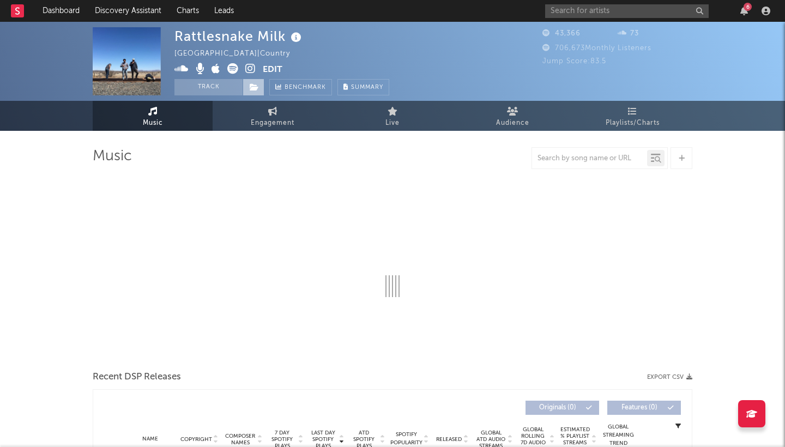
select select "6m"
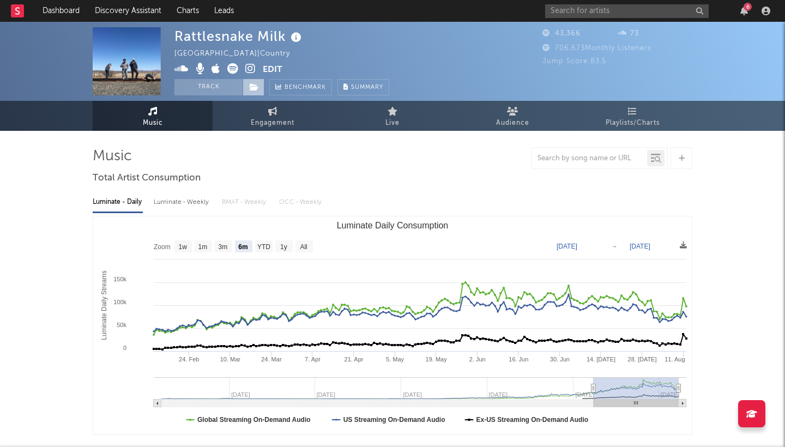
click at [255, 88] on icon at bounding box center [254, 87] width 9 height 8
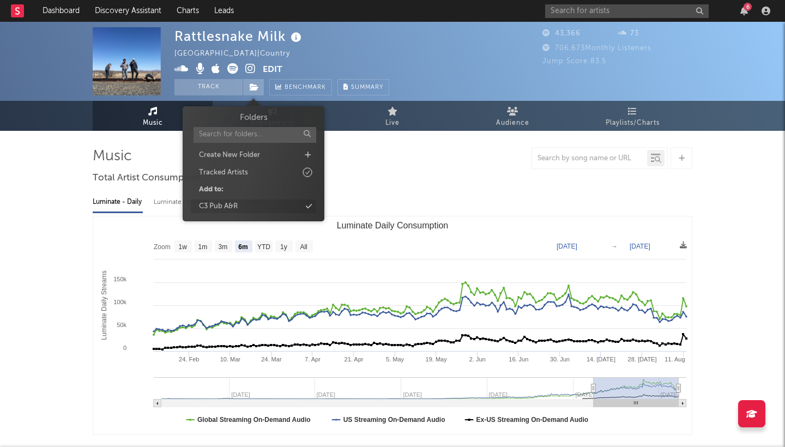
click at [255, 202] on div "C3 Pub A&R" at bounding box center [253, 207] width 125 height 14
click at [494, 68] on div "Rattlesnake Milk United States | Country Edit Track ( 1 ) Benchmark Summary" at bounding box center [352, 61] width 354 height 68
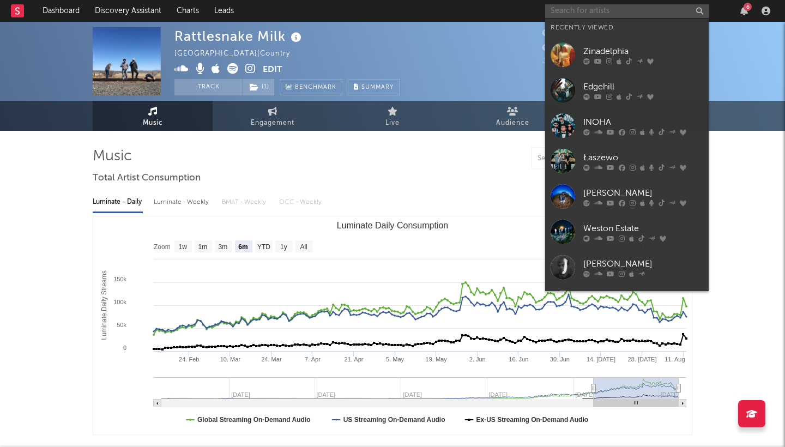
click at [638, 10] on input "text" at bounding box center [627, 11] width 164 height 14
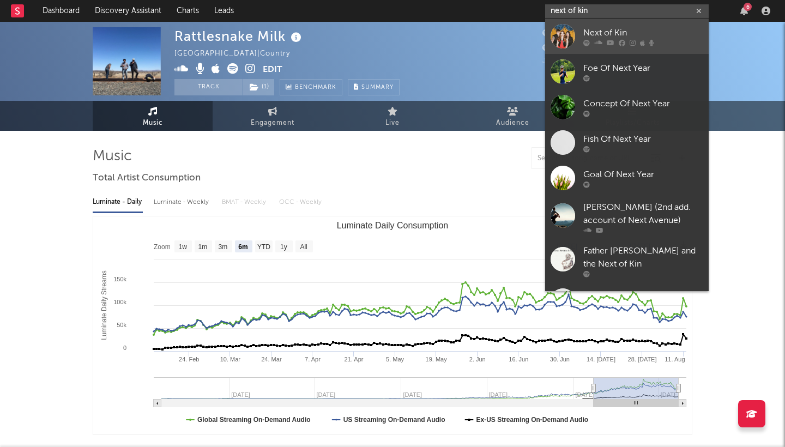
type input "next of kin"
click at [630, 28] on div "Next of Kin" at bounding box center [643, 32] width 120 height 13
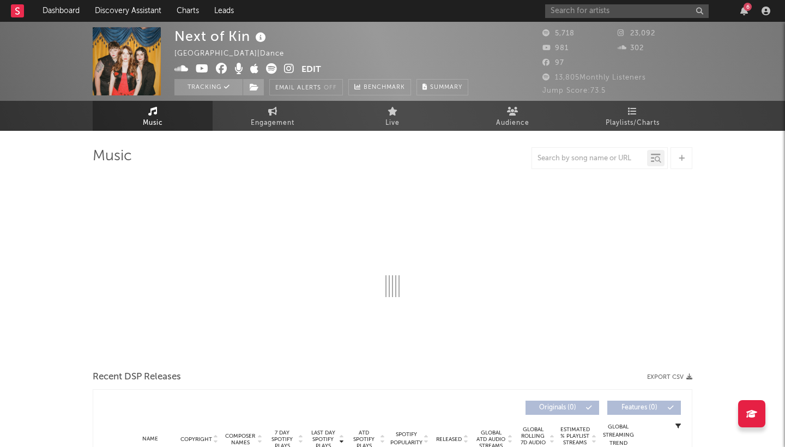
select select "1w"
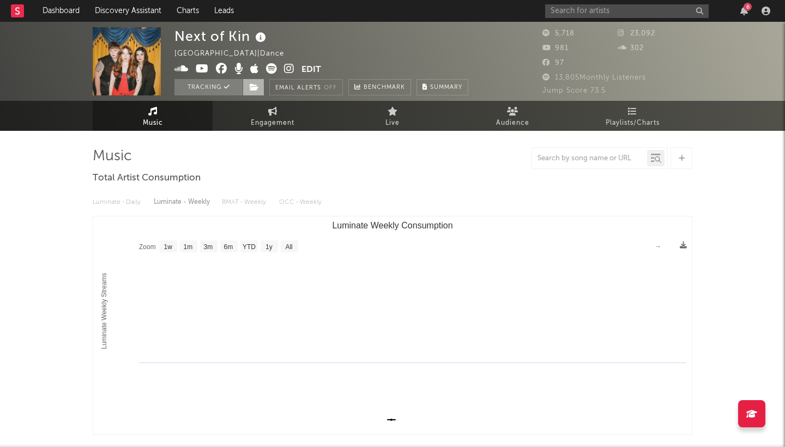
click at [252, 87] on icon at bounding box center [254, 87] width 9 height 8
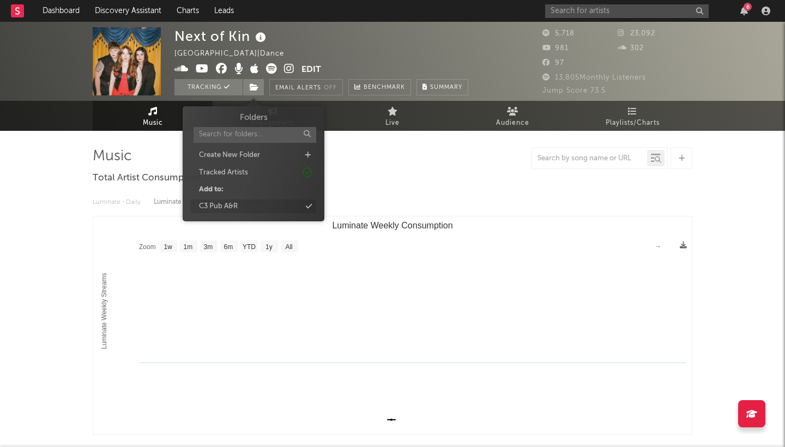
click at [269, 209] on div "C3 Pub A&R" at bounding box center [253, 207] width 125 height 14
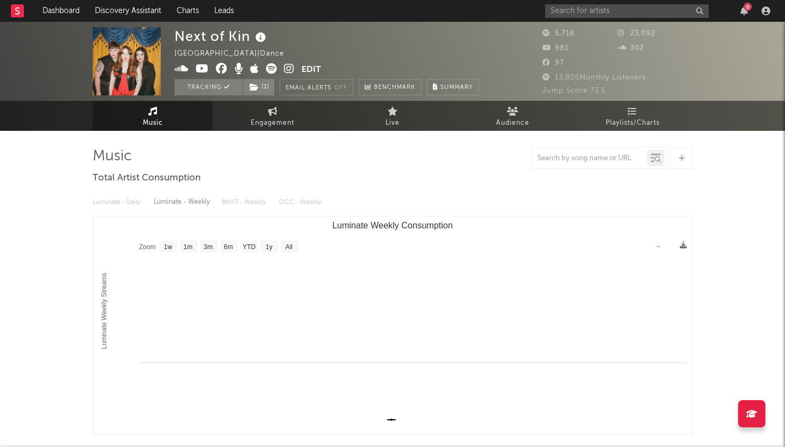
click at [477, 201] on div "Luminate - Daily Luminate - Weekly BMAT - Weekly OCC - Weekly" at bounding box center [393, 202] width 600 height 19
click at [59, 7] on link "Dashboard" at bounding box center [61, 11] width 52 height 22
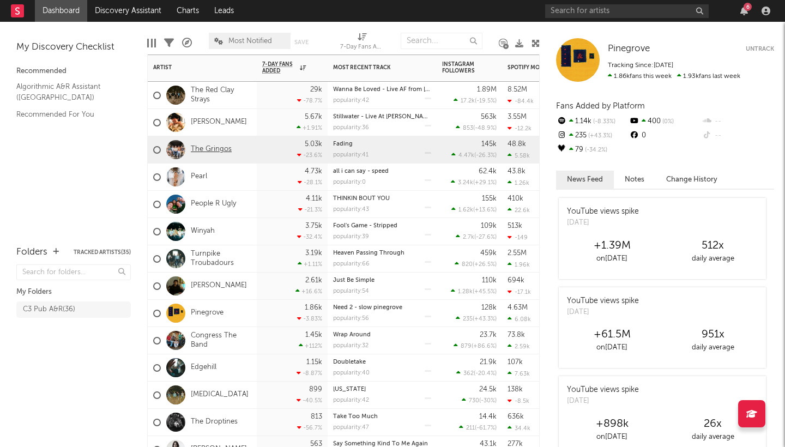
click at [218, 149] on link "The Gringos" at bounding box center [211, 149] width 41 height 9
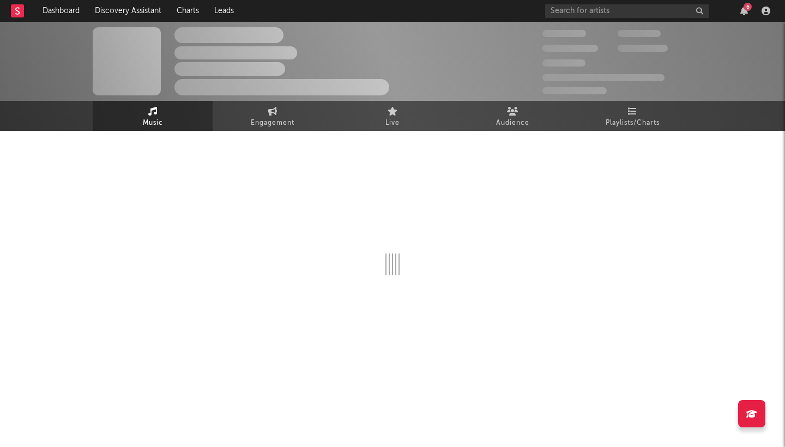
select select "1w"
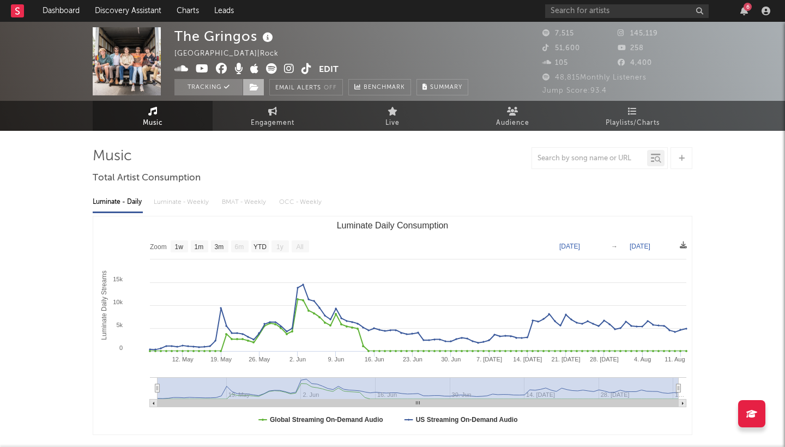
click at [256, 92] on span at bounding box center [254, 87] width 22 height 16
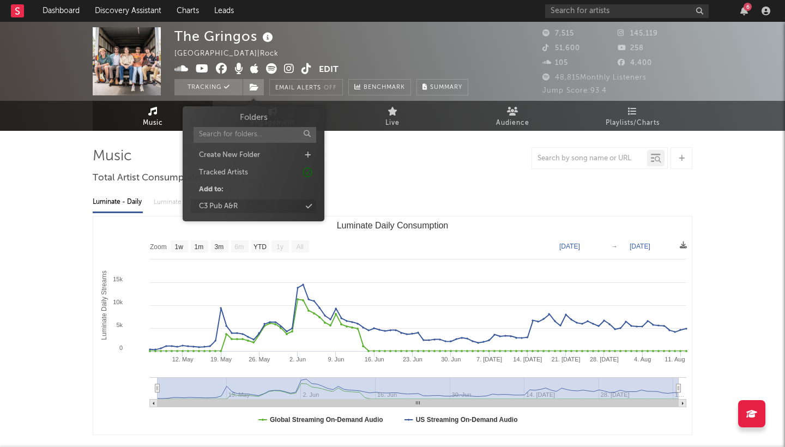
click at [261, 201] on div "C3 Pub A&R" at bounding box center [253, 207] width 125 height 14
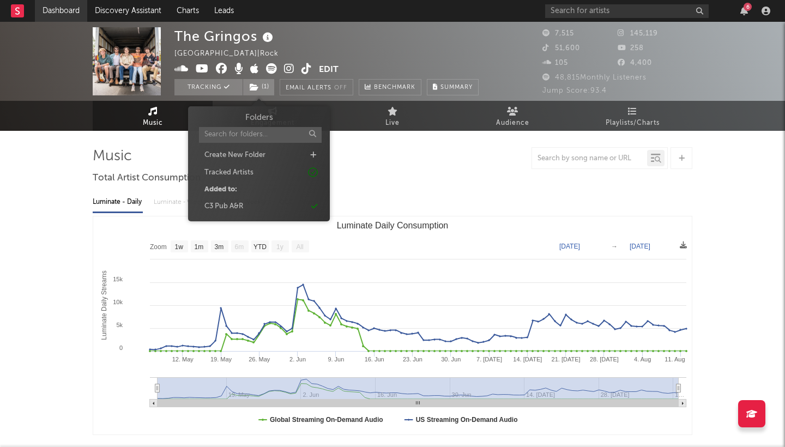
click at [63, 10] on link "Dashboard" at bounding box center [61, 11] width 52 height 22
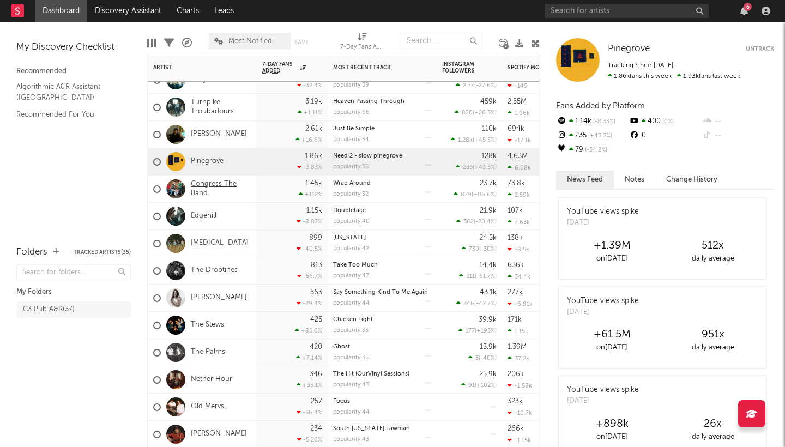
click at [210, 190] on link "Congress The Band" at bounding box center [221, 189] width 61 height 19
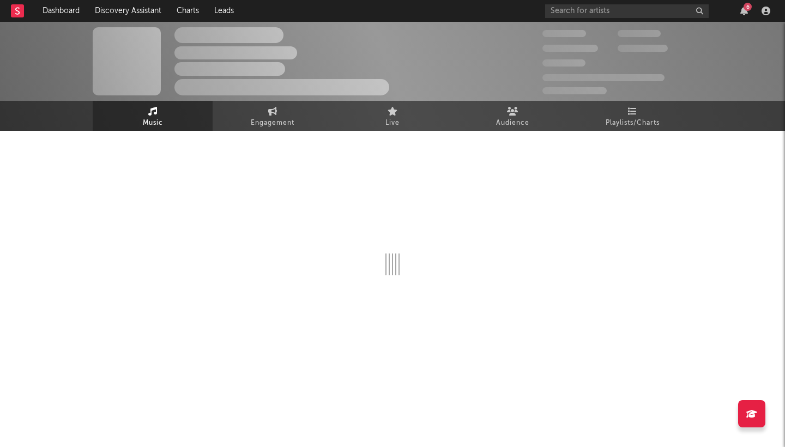
select select "6m"
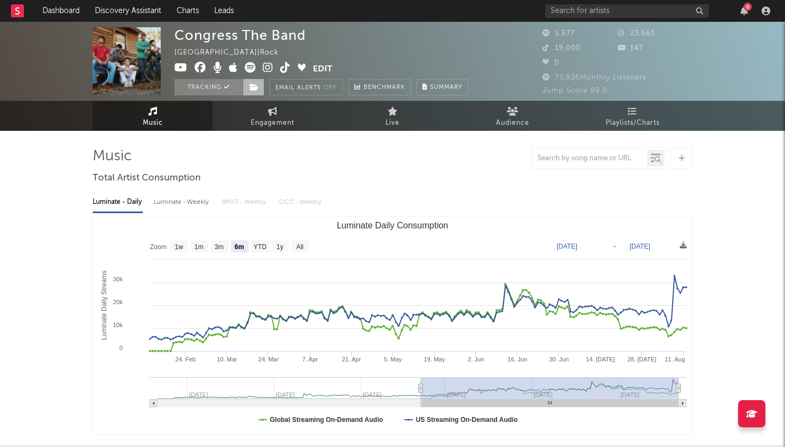
click at [256, 89] on icon at bounding box center [254, 87] width 9 height 8
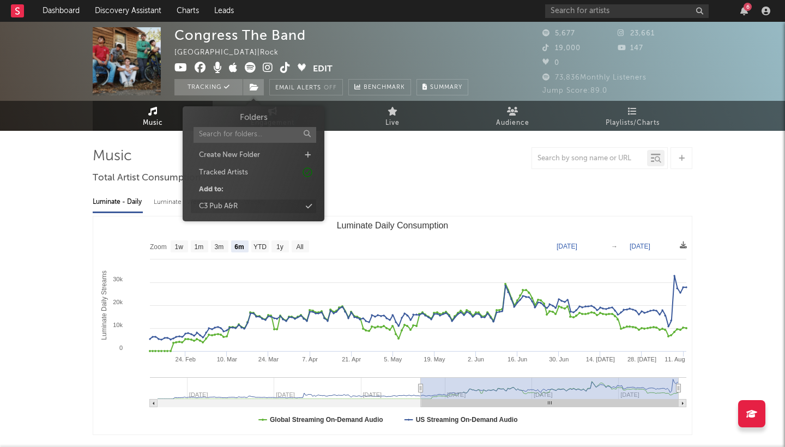
click at [263, 204] on div "C3 Pub A&R" at bounding box center [253, 207] width 125 height 14
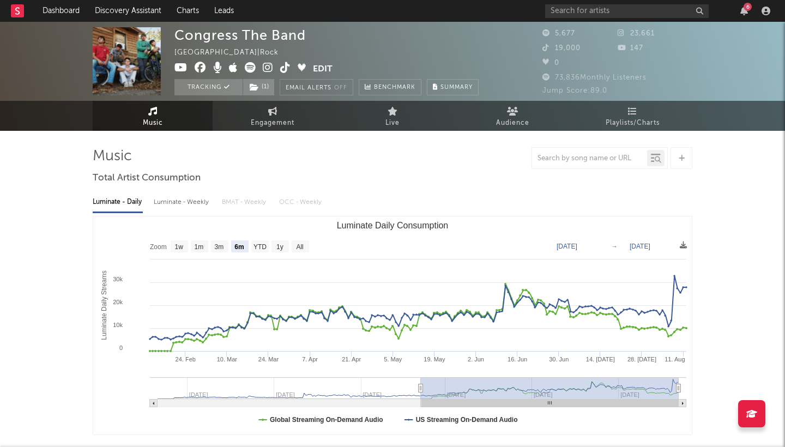
click at [69, 100] on div "Congress The Band United States | Rock Edit Tracking ( 1 ) Email Alerts Off Ben…" at bounding box center [392, 61] width 785 height 79
click at [56, 15] on link "Dashboard" at bounding box center [61, 11] width 52 height 22
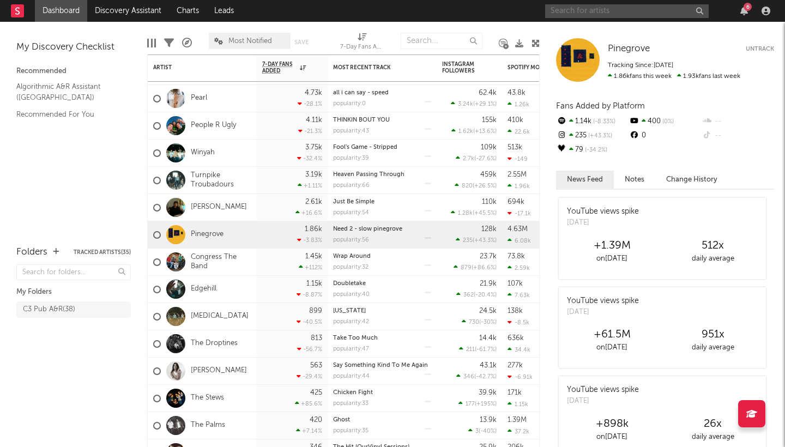
click at [563, 12] on input "text" at bounding box center [627, 11] width 164 height 14
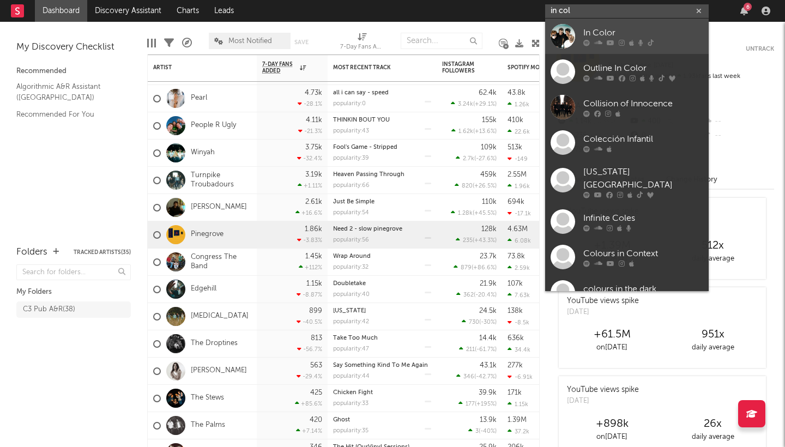
type input "in col"
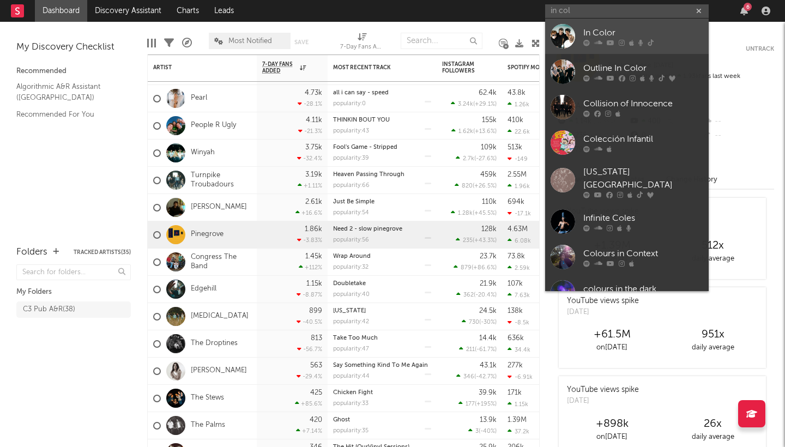
click at [659, 26] on link "In Color" at bounding box center [627, 36] width 164 height 35
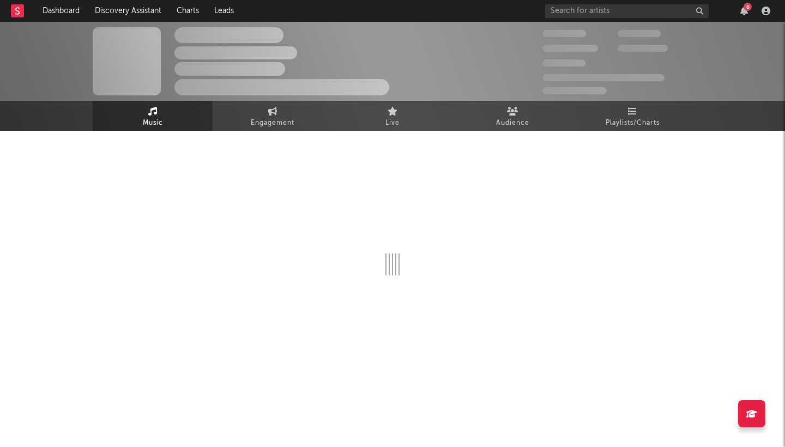
select select "6m"
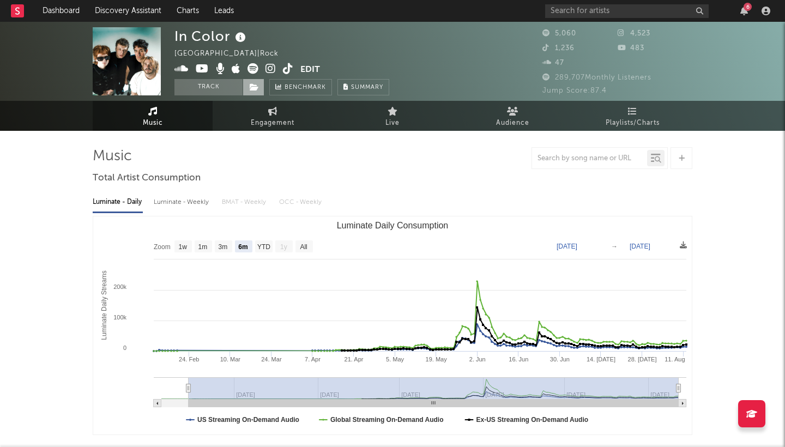
click at [251, 86] on icon at bounding box center [254, 87] width 9 height 8
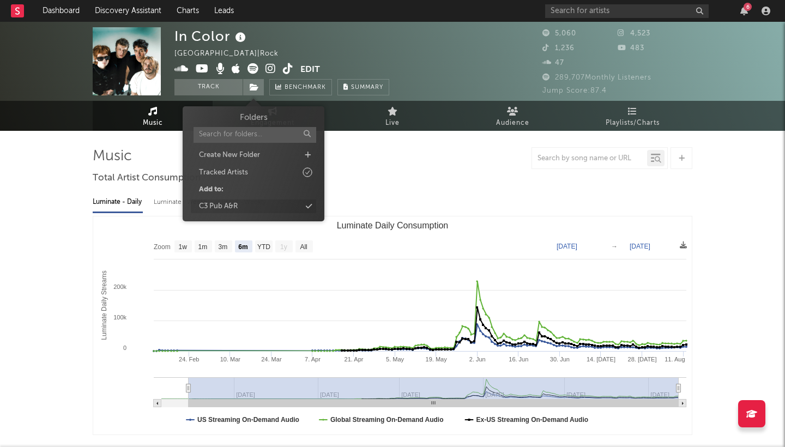
click at [238, 203] on div "C3 Pub A&R" at bounding box center [218, 206] width 39 height 11
click at [445, 161] on div at bounding box center [393, 158] width 600 height 22
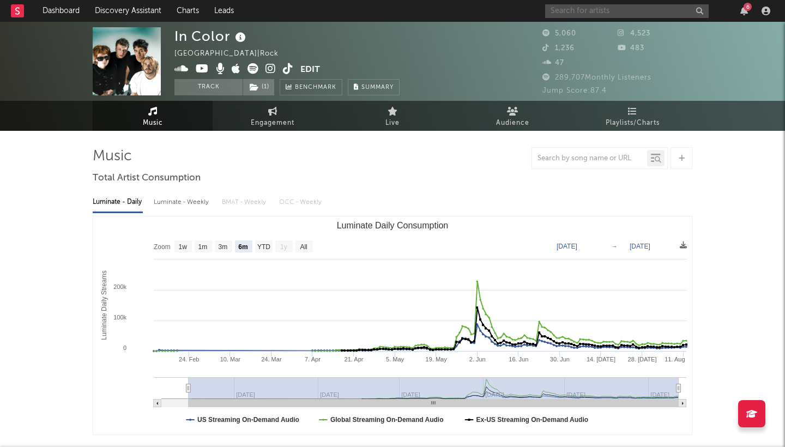
click at [594, 11] on input "text" at bounding box center [627, 11] width 164 height 14
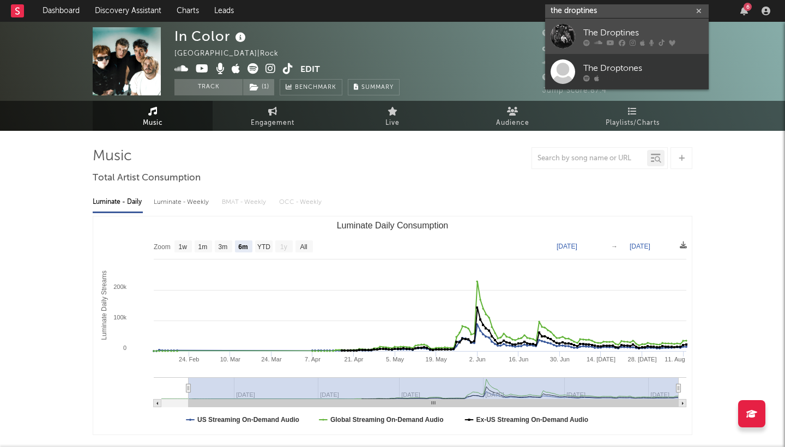
type input "the droptines"
click at [584, 32] on div "The Droptines" at bounding box center [643, 32] width 120 height 13
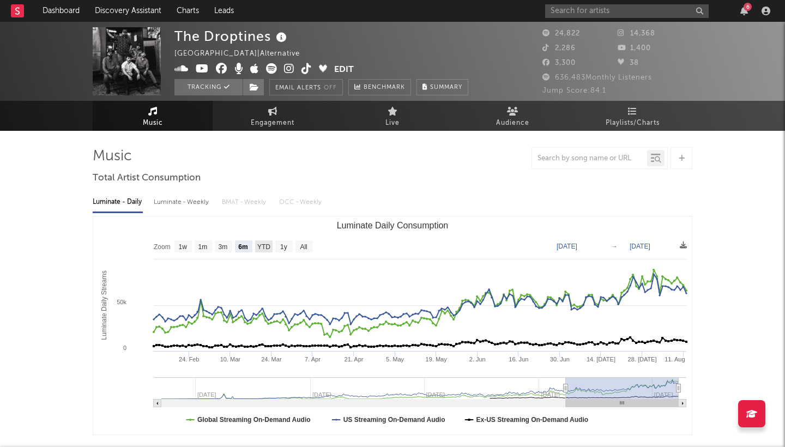
click at [260, 248] on text "YTD" at bounding box center [263, 247] width 13 height 8
select select "YTD"
type input "2025-01-01"
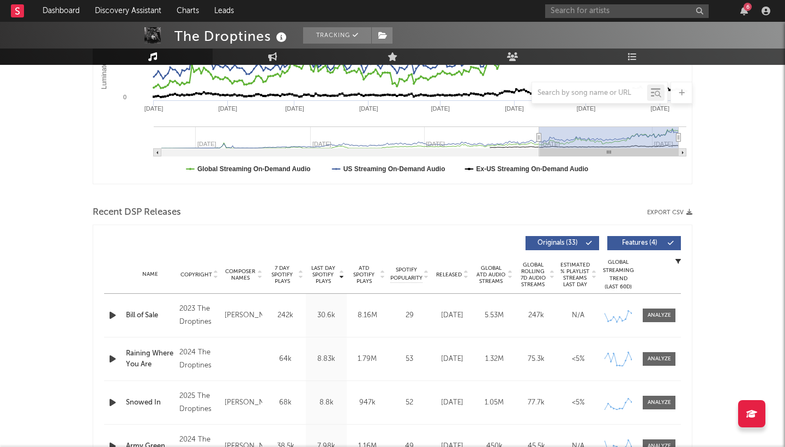
scroll to position [252, 0]
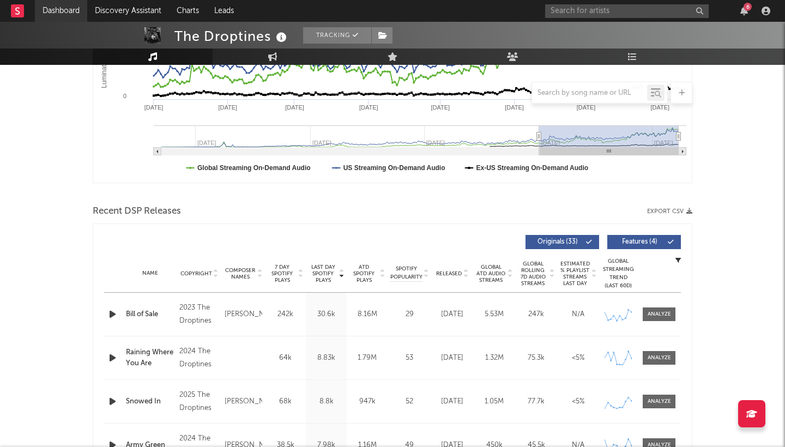
click at [57, 14] on link "Dashboard" at bounding box center [61, 11] width 52 height 22
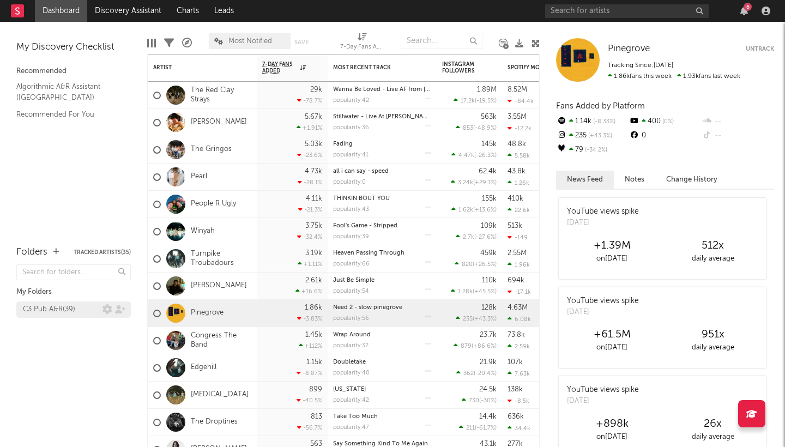
click at [64, 309] on div "C3 Pub A&R ( 39 )" at bounding box center [49, 309] width 52 height 13
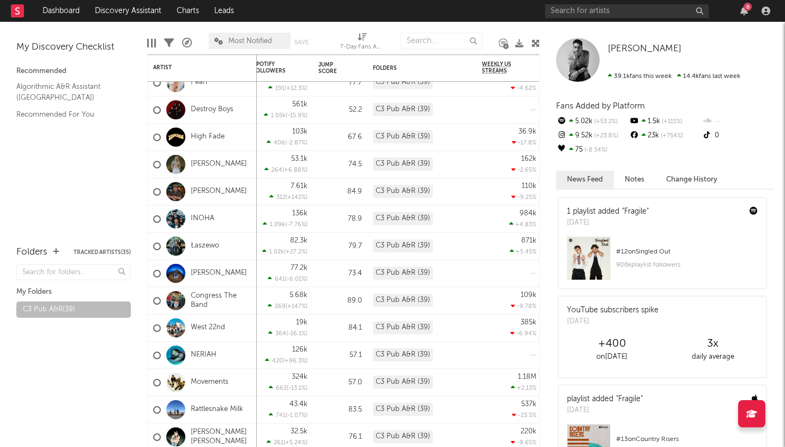
click at [536, 43] on icon at bounding box center [536, 43] width 8 height 8
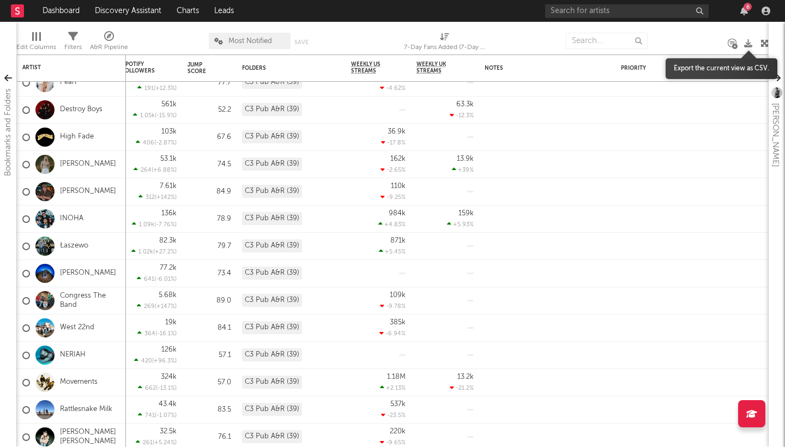
click at [746, 44] on icon at bounding box center [748, 43] width 8 height 8
